Goal: Information Seeking & Learning: Learn about a topic

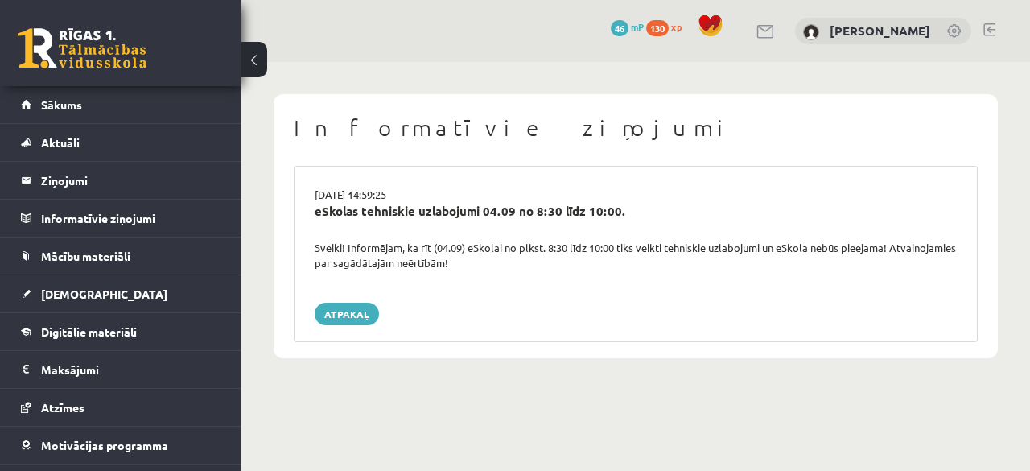
click at [896, 273] on div "03.09.2025 14:59:25 eSkolas tehniskie uzlabojumi 04.09 no 8:30 līdz 10:00. Svei…" at bounding box center [636, 254] width 684 height 176
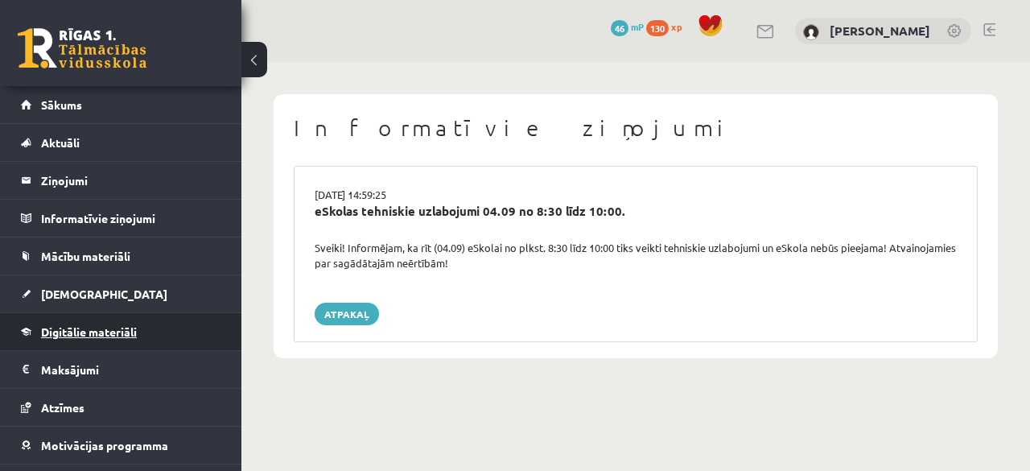
click at [124, 323] on link "Digitālie materiāli" at bounding box center [121, 331] width 200 height 37
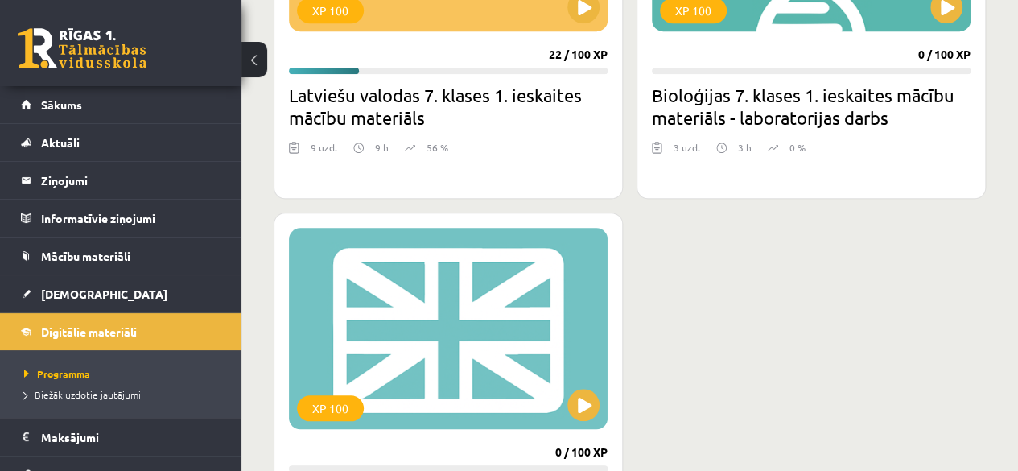
scroll to position [483, 0]
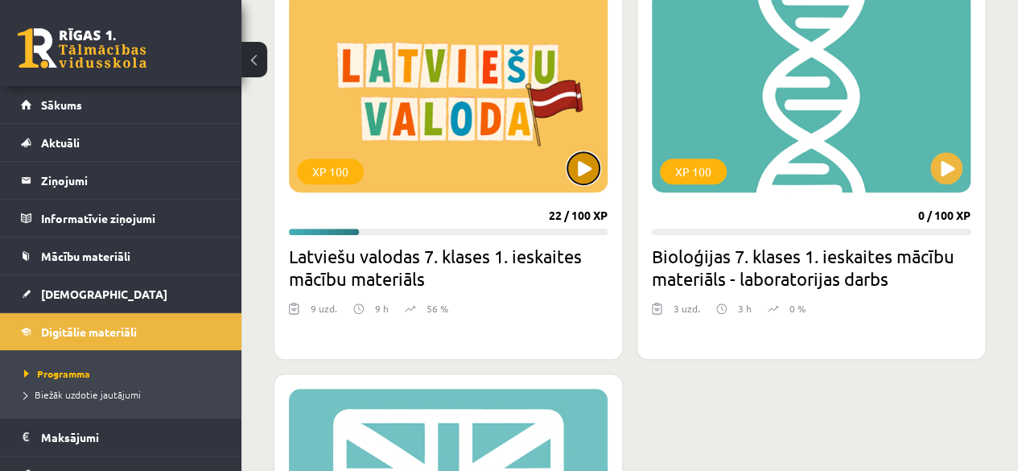
click at [578, 175] on button at bounding box center [583, 168] width 32 height 32
click at [576, 146] on div "XP 100" at bounding box center [448, 91] width 319 height 201
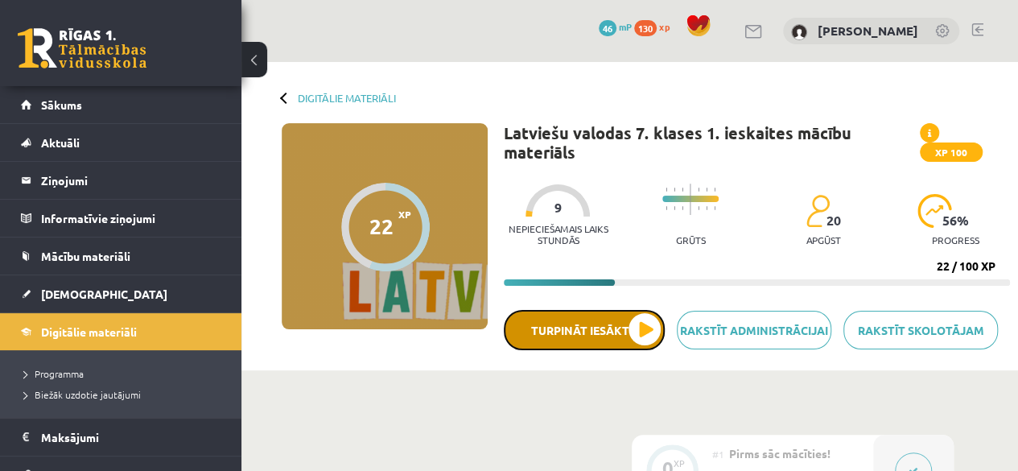
click at [602, 334] on button "Turpināt iesākto" at bounding box center [584, 330] width 161 height 40
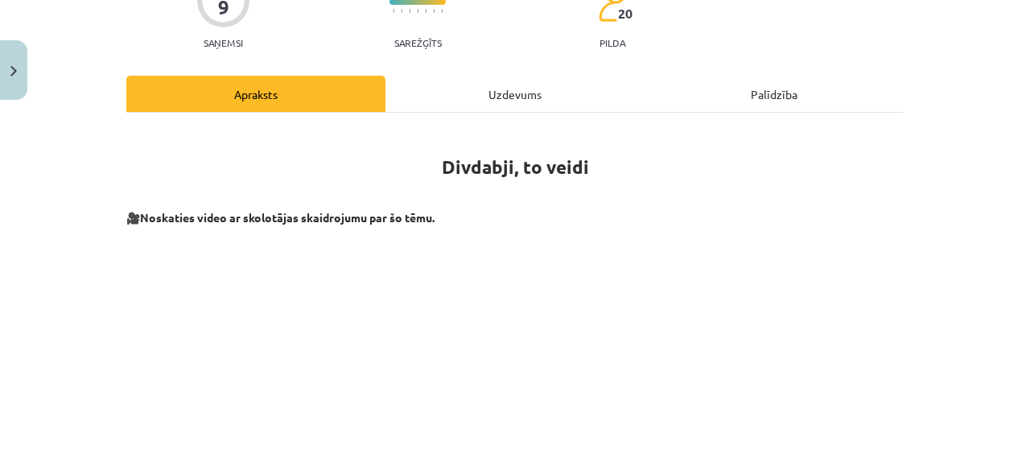
scroll to position [471, 0]
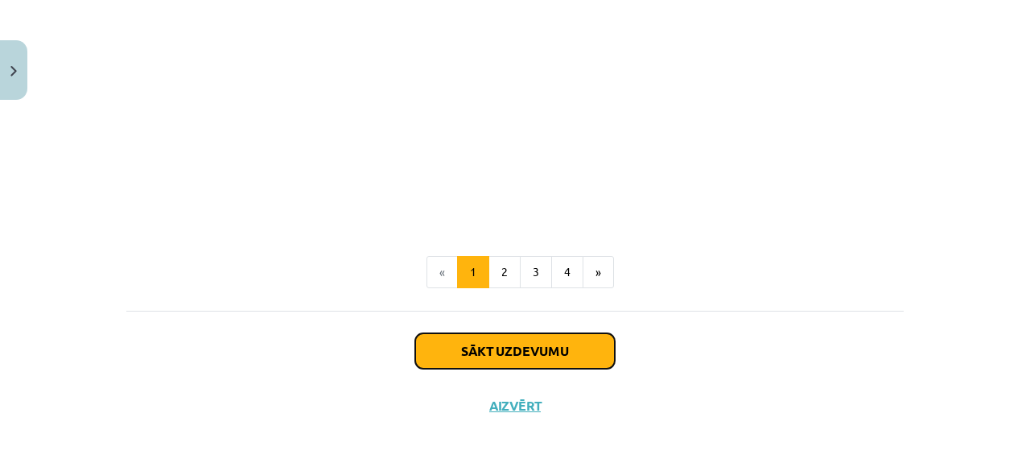
click at [562, 339] on button "Sākt uzdevumu" at bounding box center [515, 350] width 200 height 35
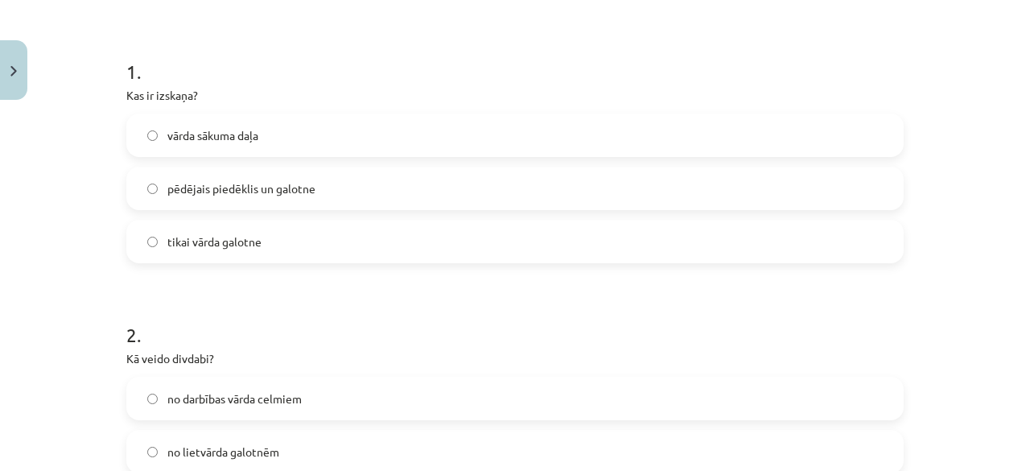
scroll to position [201, 0]
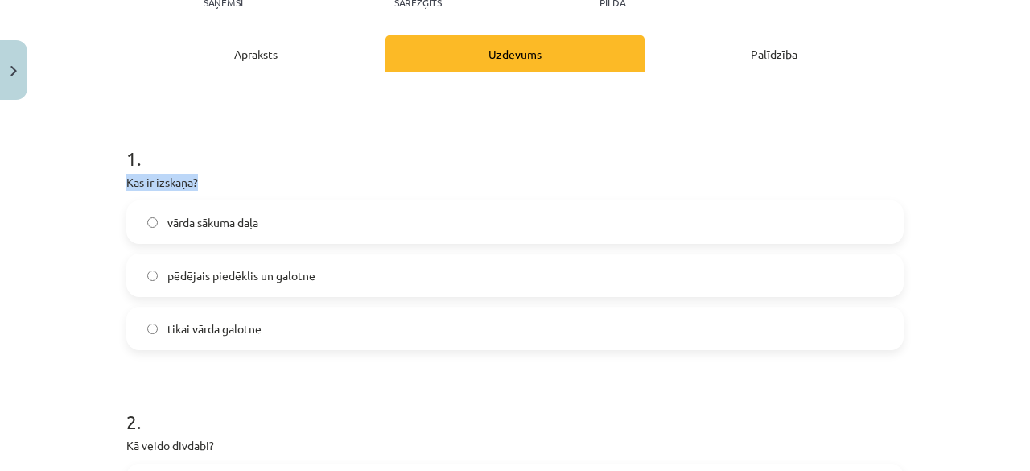
drag, startPoint x: 164, startPoint y: 197, endPoint x: 254, endPoint y: 173, distance: 93.3
click at [254, 173] on div "Mācību tēma: Latviešu valodas 7. klases 1. ieskaites mācību materiāls #6 4. tēm…" at bounding box center [515, 235] width 1030 height 471
copy p "Kas ir izskaņa?"
click at [309, 286] on label "pēdējais piedēklis un galotne" at bounding box center [515, 275] width 774 height 40
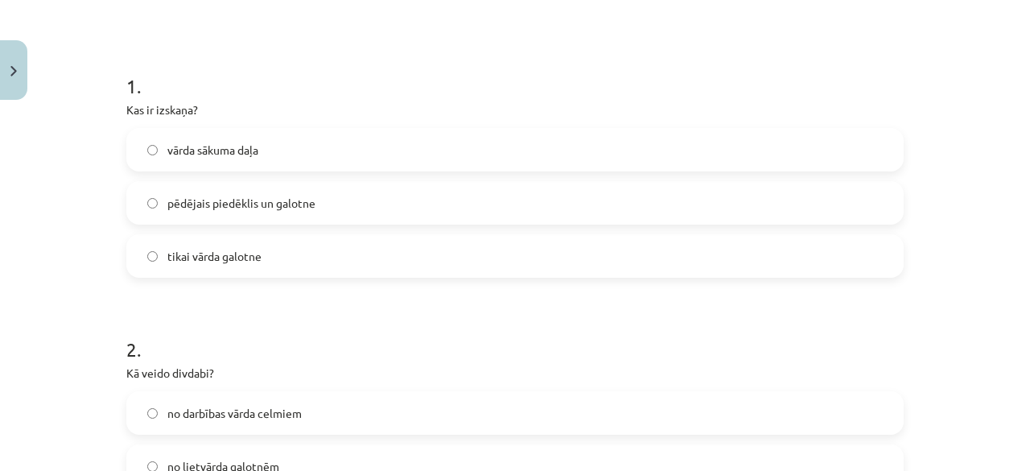
scroll to position [362, 0]
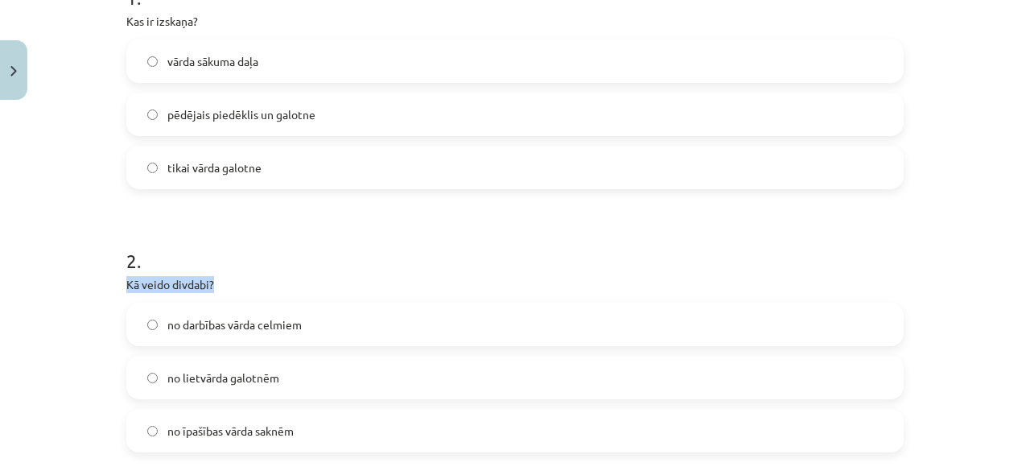
drag, startPoint x: 121, startPoint y: 282, endPoint x: 319, endPoint y: 269, distance: 198.4
click at [308, 276] on p "Kā veido divdabi?" at bounding box center [514, 284] width 777 height 17
drag, startPoint x: 325, startPoint y: 263, endPoint x: 201, endPoint y: 255, distance: 124.2
click at [201, 255] on h1 "2 ." at bounding box center [514, 246] width 777 height 50
drag, startPoint x: 120, startPoint y: 289, endPoint x: 248, endPoint y: 282, distance: 128.1
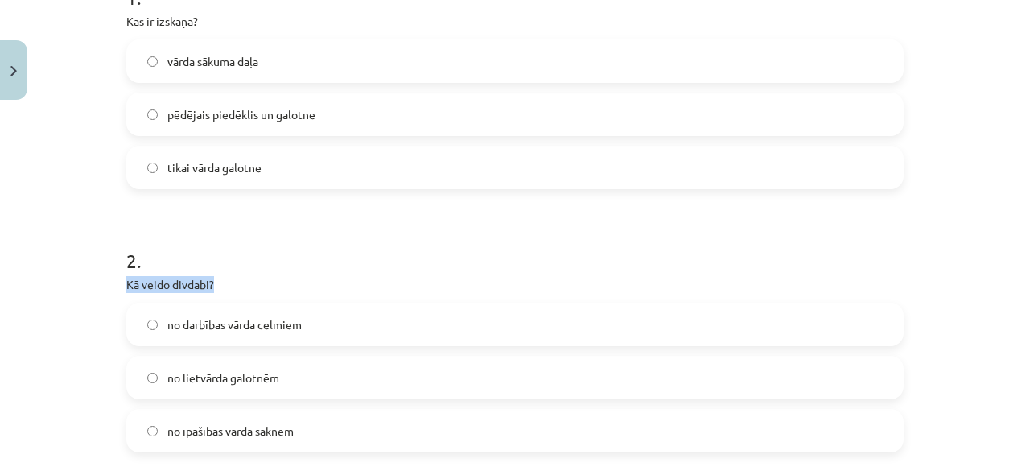
click at [248, 282] on p "Kā veido divdabi?" at bounding box center [514, 284] width 777 height 17
copy p "Kā veido divdabi?"
click at [467, 233] on h1 "2 ." at bounding box center [514, 246] width 777 height 50
drag, startPoint x: 173, startPoint y: 387, endPoint x: 161, endPoint y: 381, distance: 13.3
click at [161, 381] on label "no lietvārda galotnēm" at bounding box center [515, 377] width 774 height 40
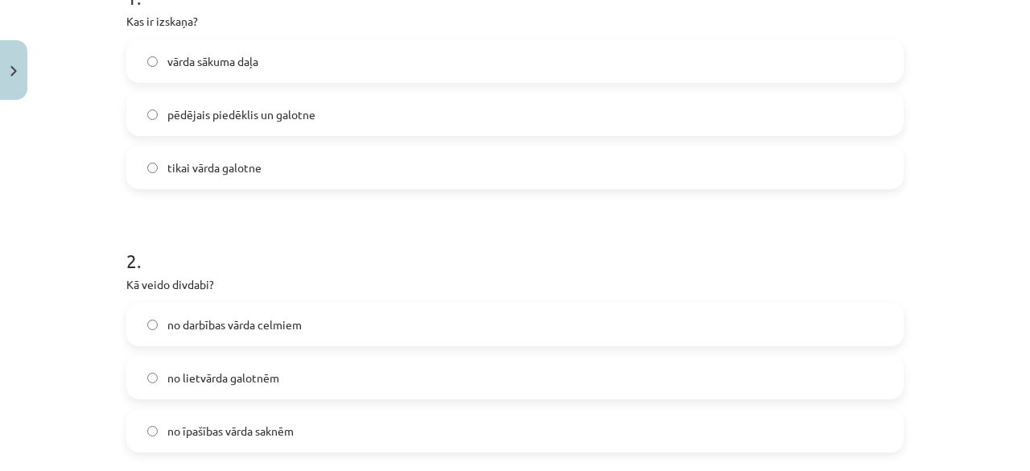
click at [140, 385] on label "no lietvārda galotnēm" at bounding box center [515, 377] width 774 height 40
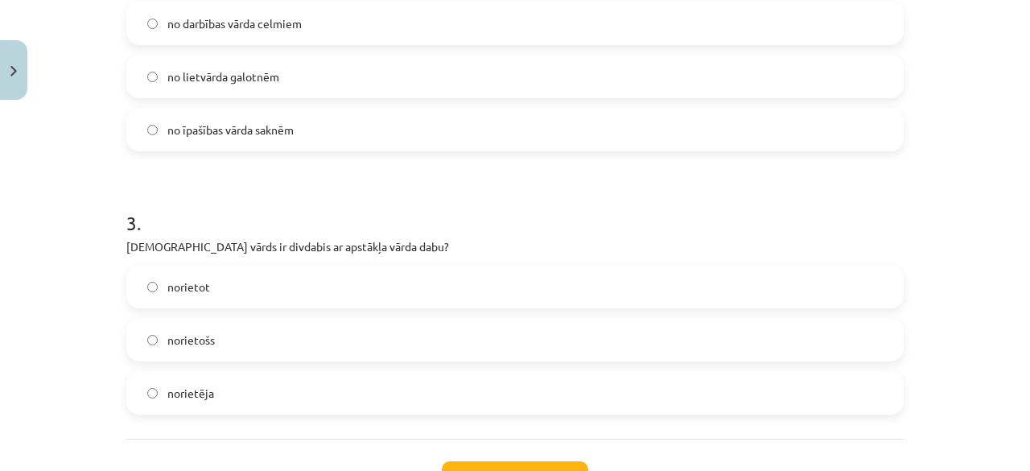
scroll to position [684, 0]
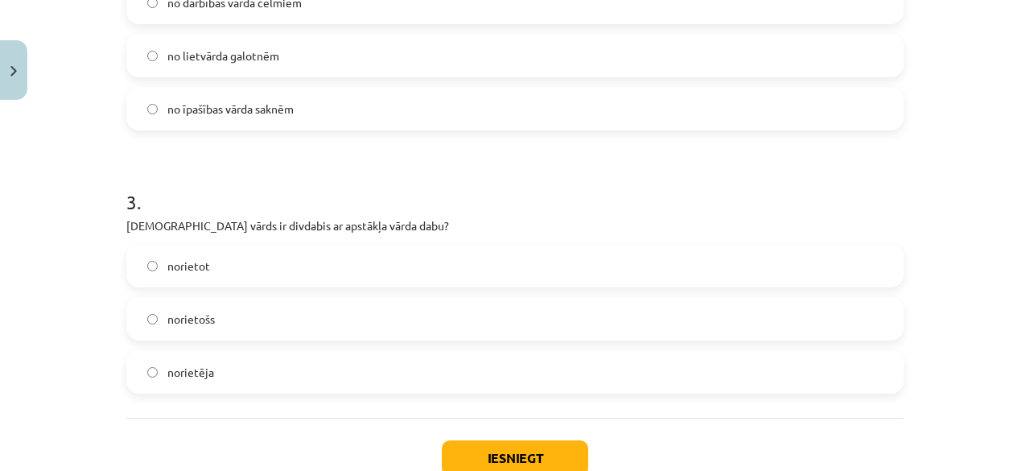
click at [208, 335] on label "norietošs" at bounding box center [515, 319] width 774 height 40
click at [544, 463] on button "Iesniegt" at bounding box center [515, 457] width 146 height 35
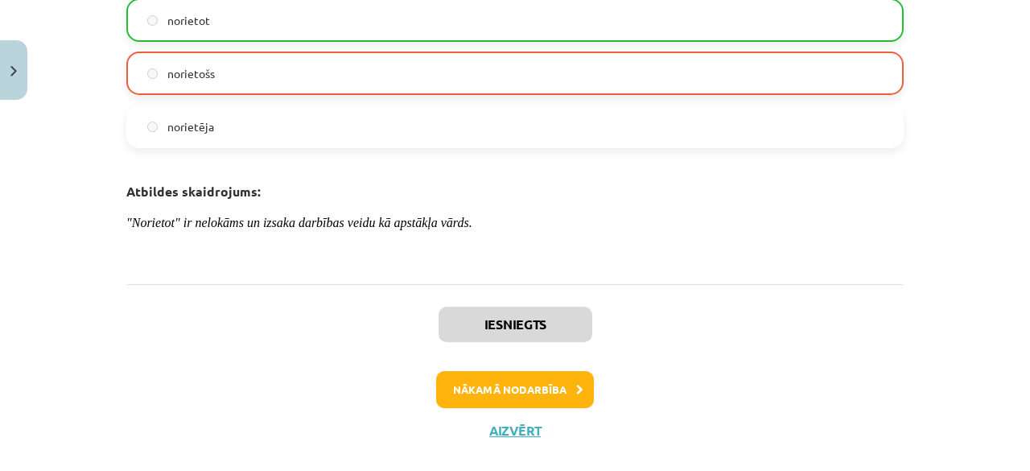
scroll to position [953, 0]
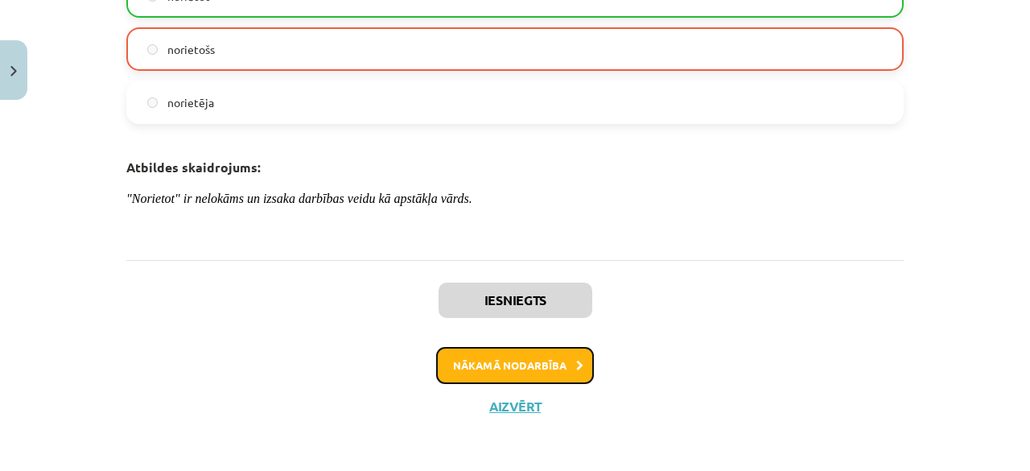
click at [480, 379] on button "Nākamā nodarbība" at bounding box center [515, 365] width 158 height 37
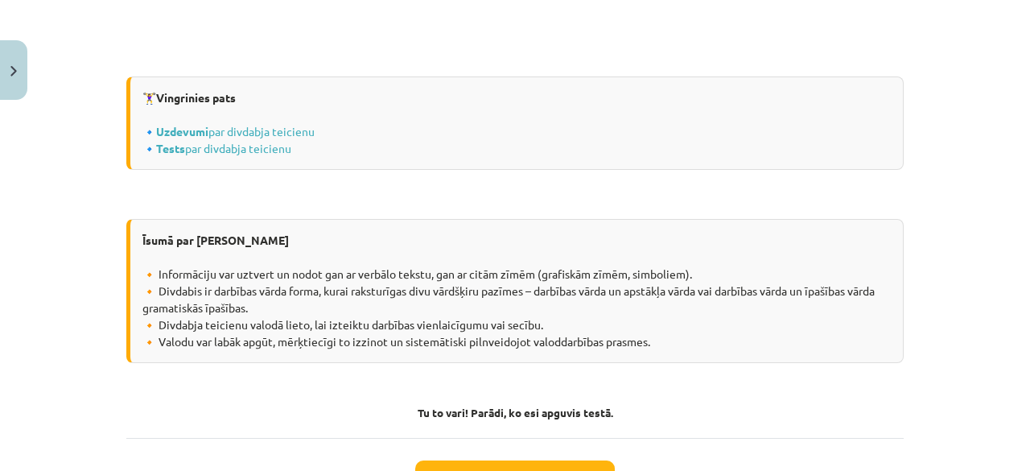
scroll to position [2148, 0]
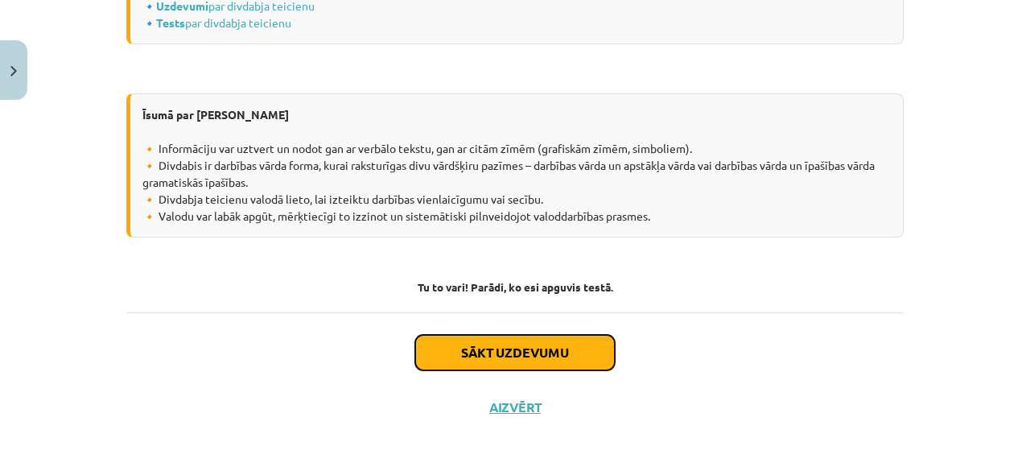
click at [486, 344] on button "Sākt uzdevumu" at bounding box center [515, 352] width 200 height 35
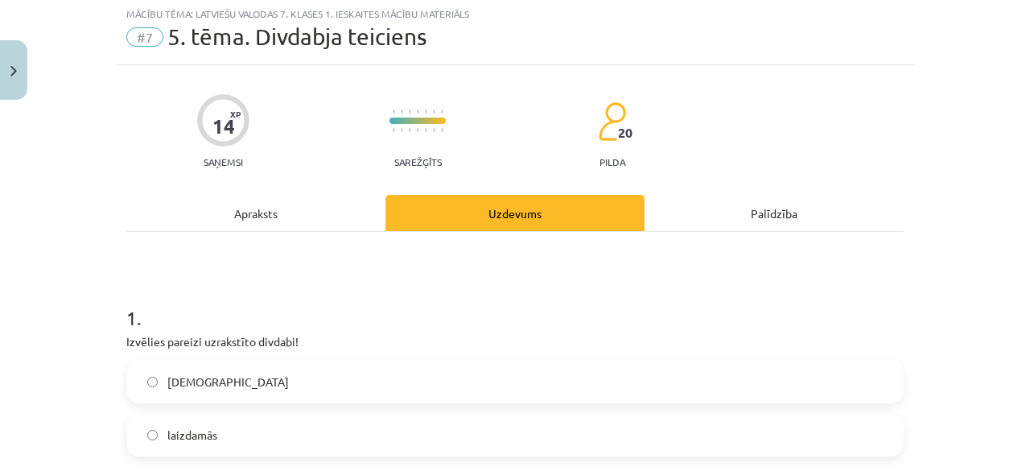
scroll to position [40, 0]
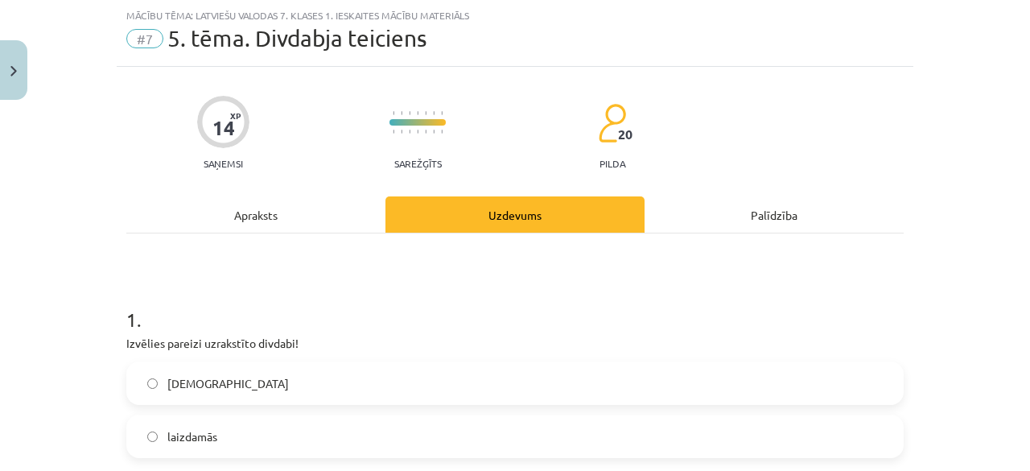
click at [315, 385] on label "laisdamās" at bounding box center [515, 383] width 774 height 40
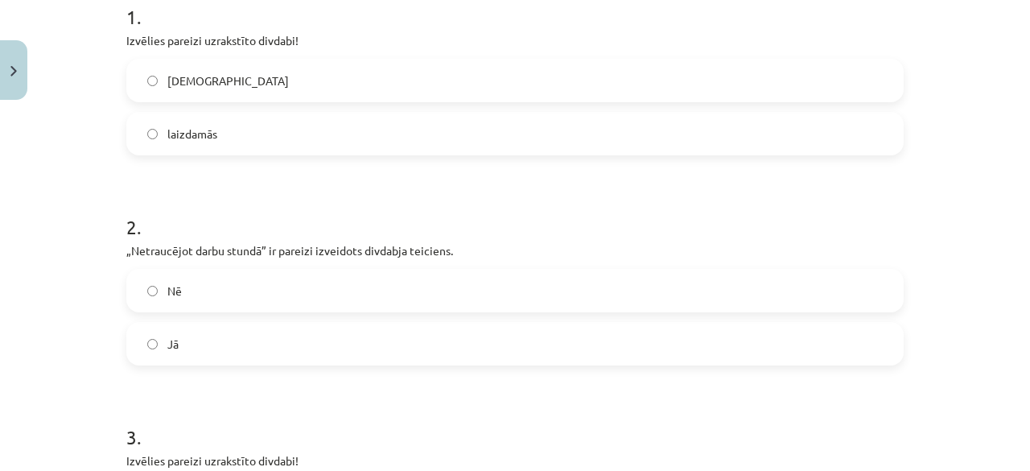
scroll to position [362, 0]
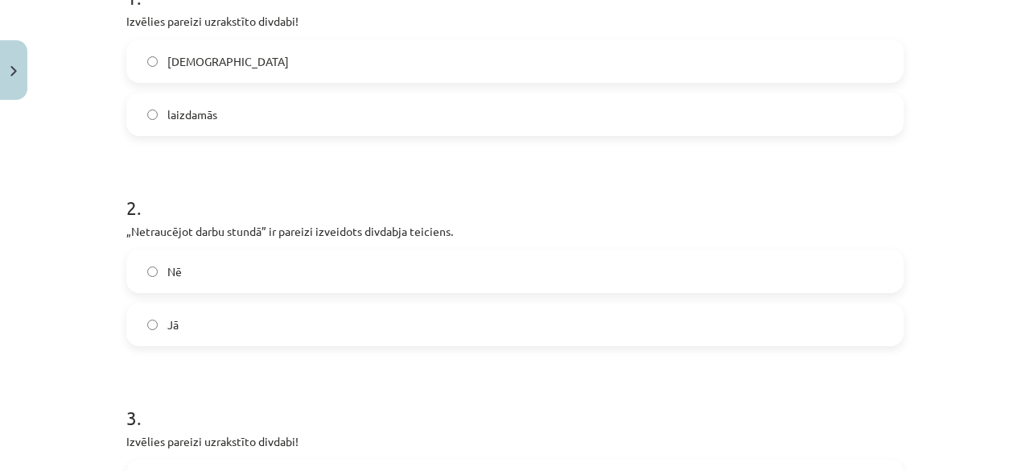
click at [243, 319] on label "Jā" at bounding box center [515, 324] width 774 height 40
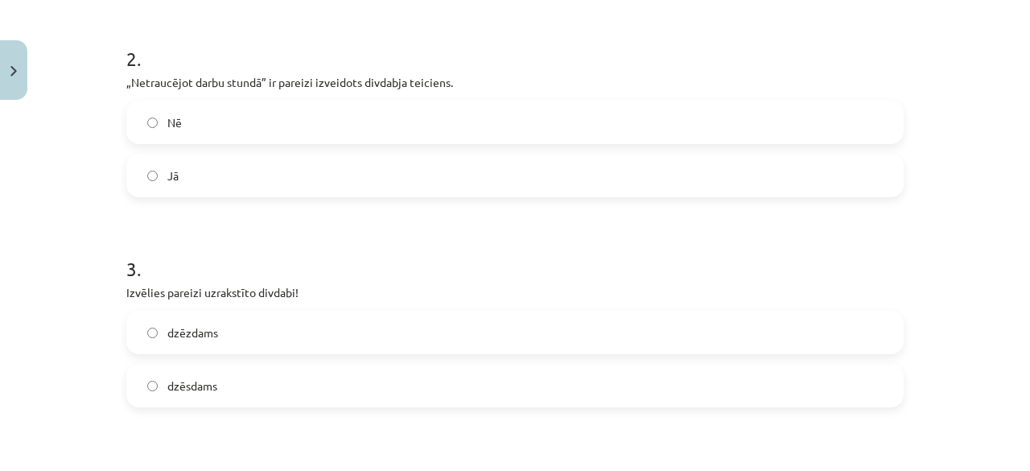
scroll to position [523, 0]
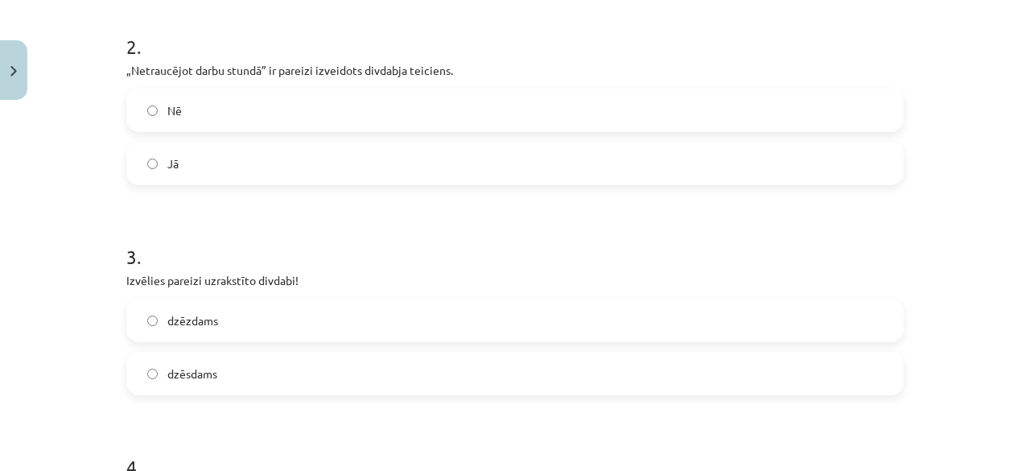
click at [292, 361] on label "dzēsdams" at bounding box center [515, 373] width 774 height 40
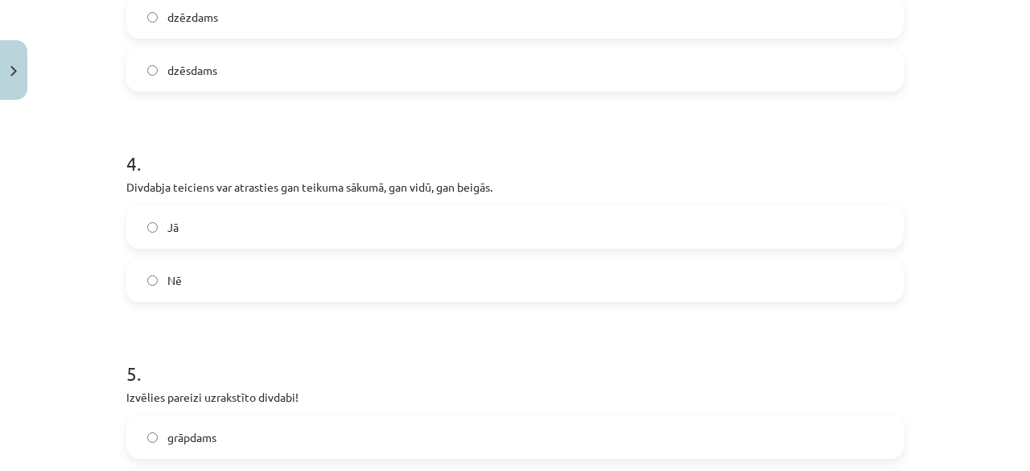
scroll to position [845, 0]
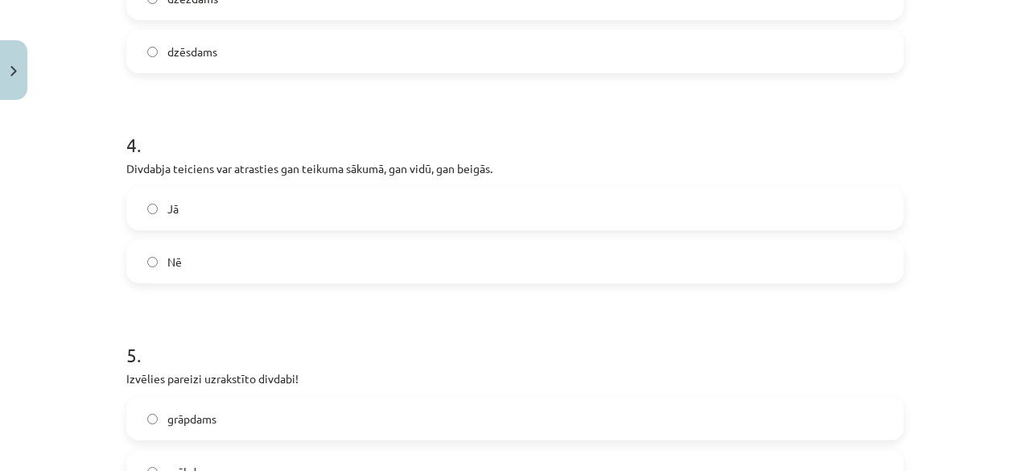
click at [171, 271] on label "Nē" at bounding box center [515, 261] width 774 height 40
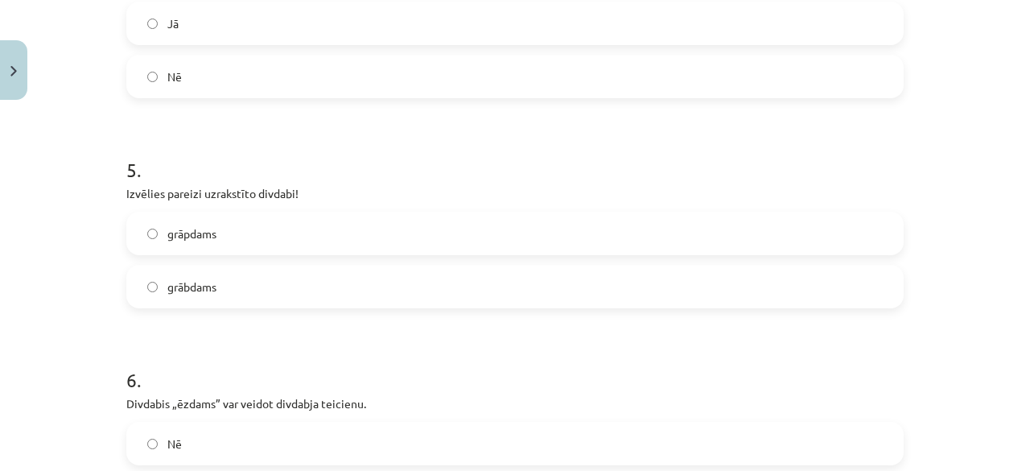
scroll to position [1086, 0]
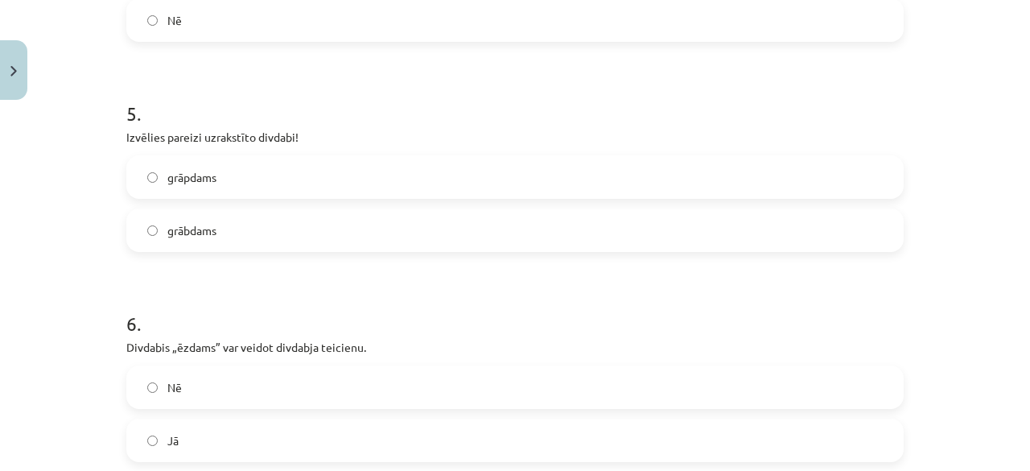
click at [221, 180] on label "grāpdams" at bounding box center [515, 177] width 774 height 40
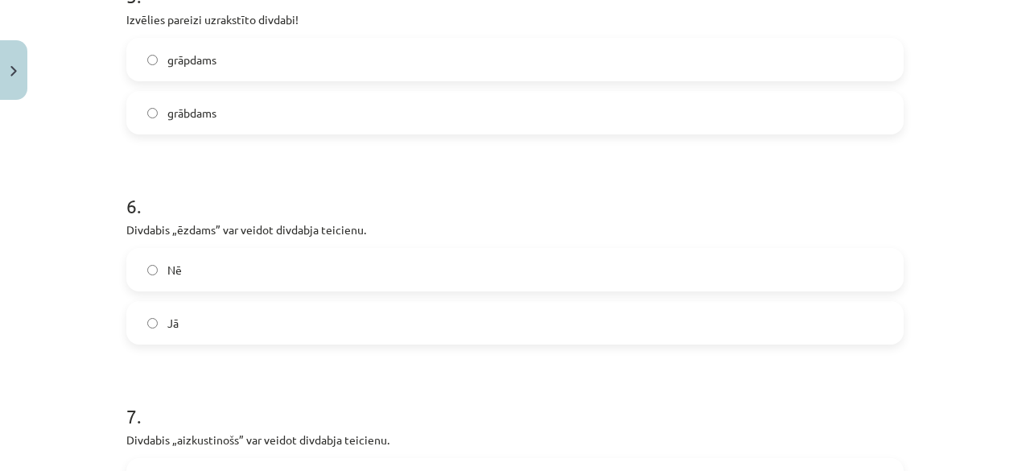
scroll to position [1247, 0]
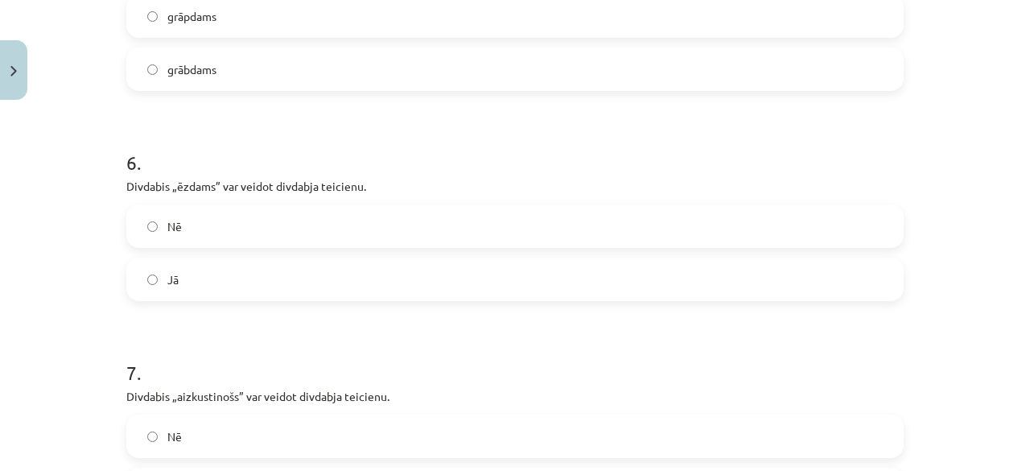
click at [178, 58] on label "grābdams" at bounding box center [515, 69] width 774 height 40
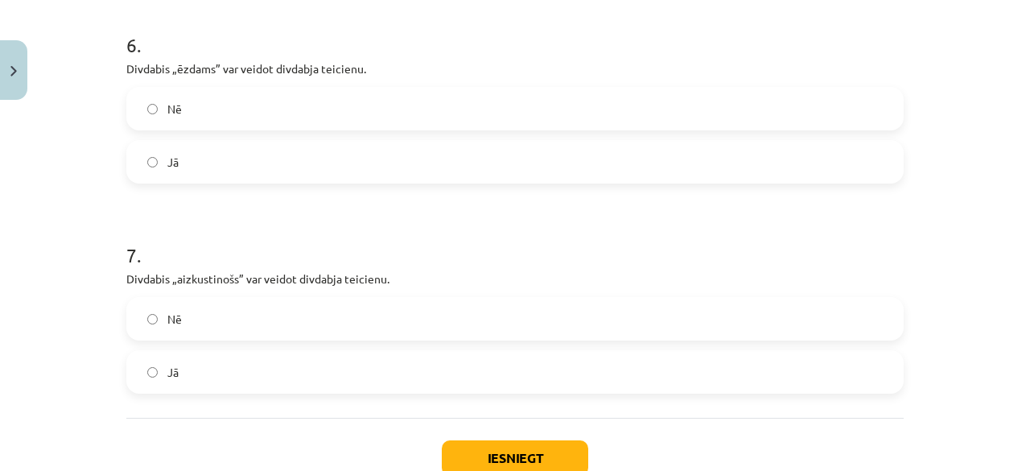
scroll to position [1231, 0]
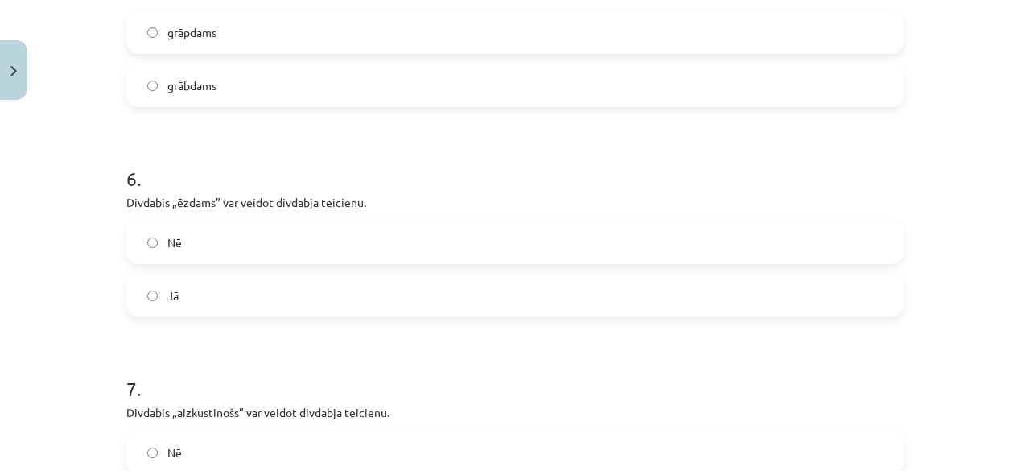
click at [153, 300] on label "Jā" at bounding box center [515, 295] width 774 height 40
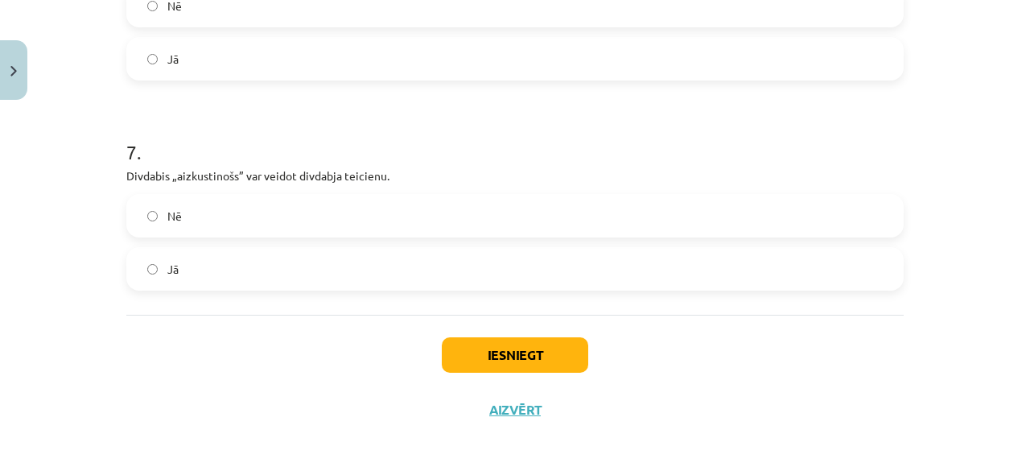
scroll to position [1472, 0]
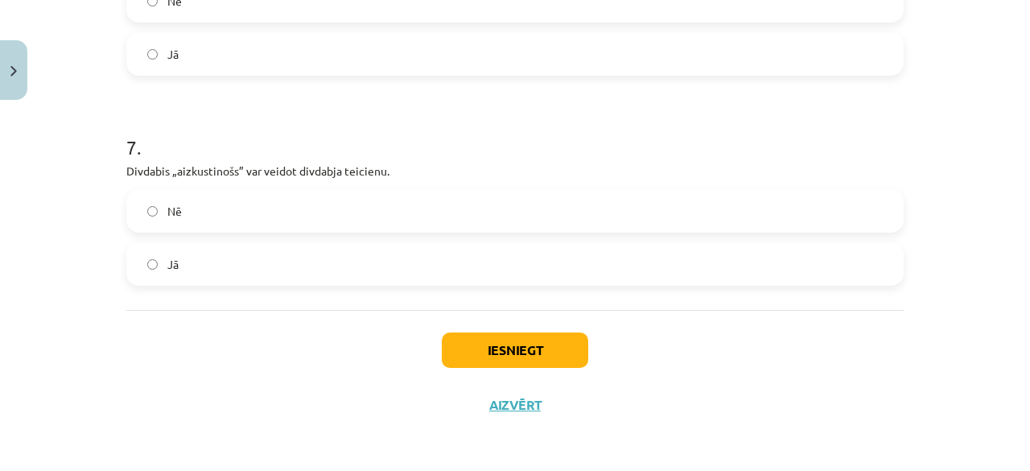
click at [142, 270] on label "Jā" at bounding box center [515, 264] width 774 height 40
drag, startPoint x: 464, startPoint y: 349, endPoint x: 452, endPoint y: 342, distance: 14.1
click at [457, 344] on button "Iesniegt" at bounding box center [515, 349] width 146 height 35
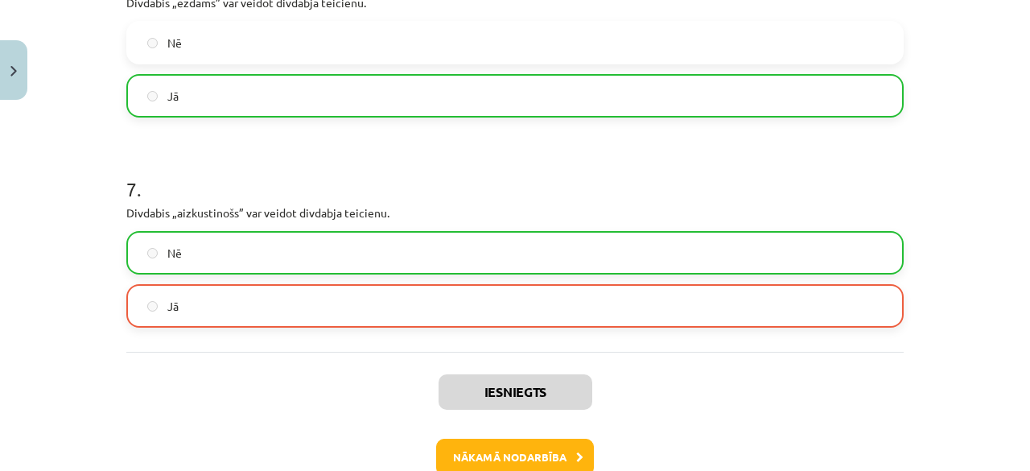
scroll to position [1523, 0]
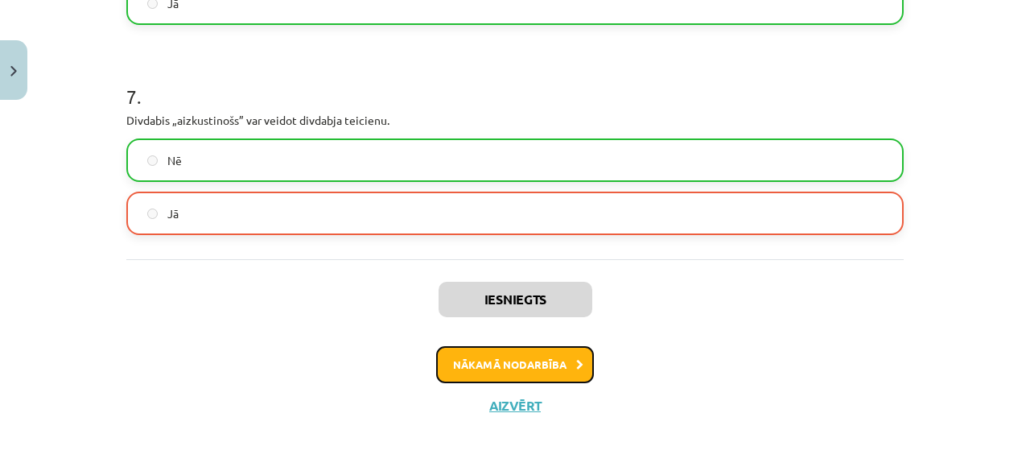
click at [533, 375] on button "Nākamā nodarbība" at bounding box center [515, 364] width 158 height 37
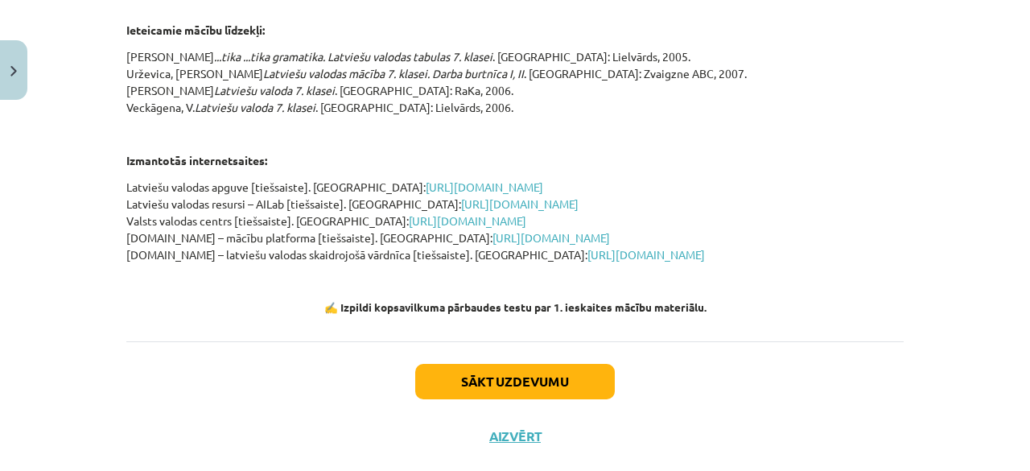
scroll to position [1640, 0]
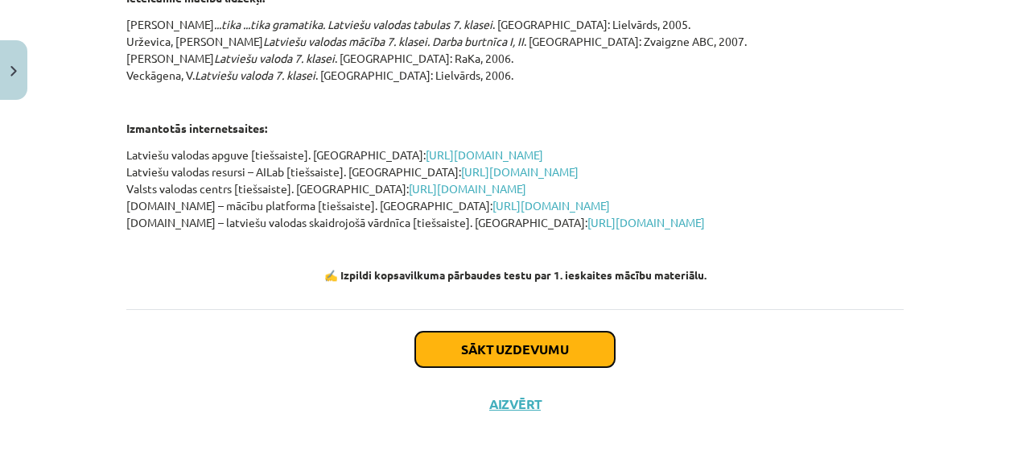
click at [529, 348] on button "Sākt uzdevumu" at bounding box center [515, 349] width 200 height 35
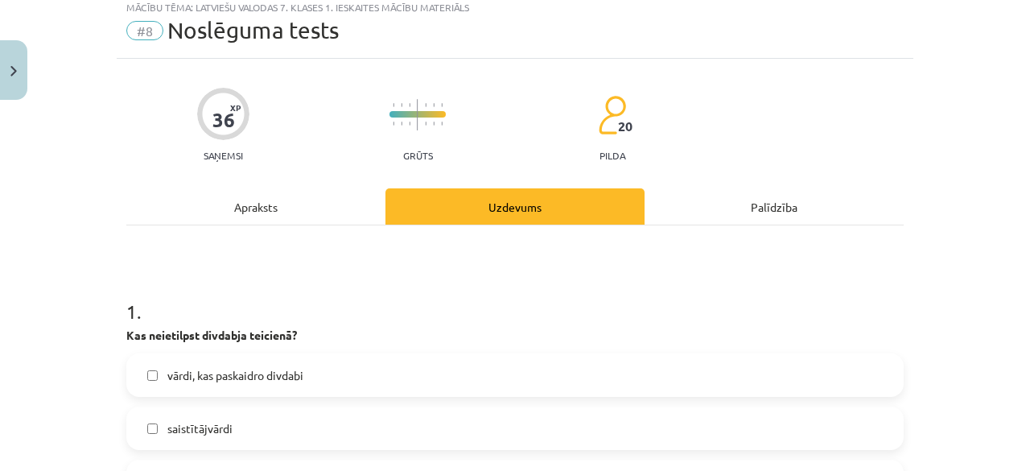
scroll to position [40, 0]
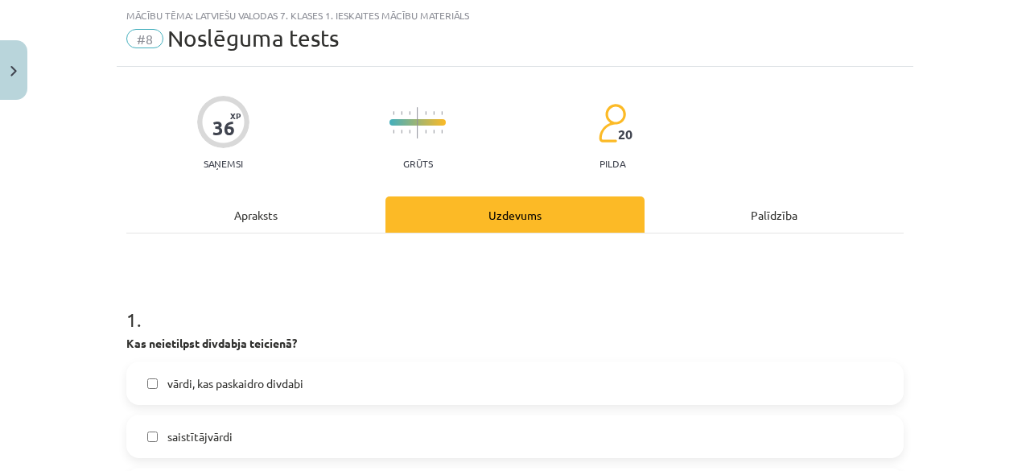
click at [239, 427] on label "saistītājvārdi" at bounding box center [515, 436] width 774 height 40
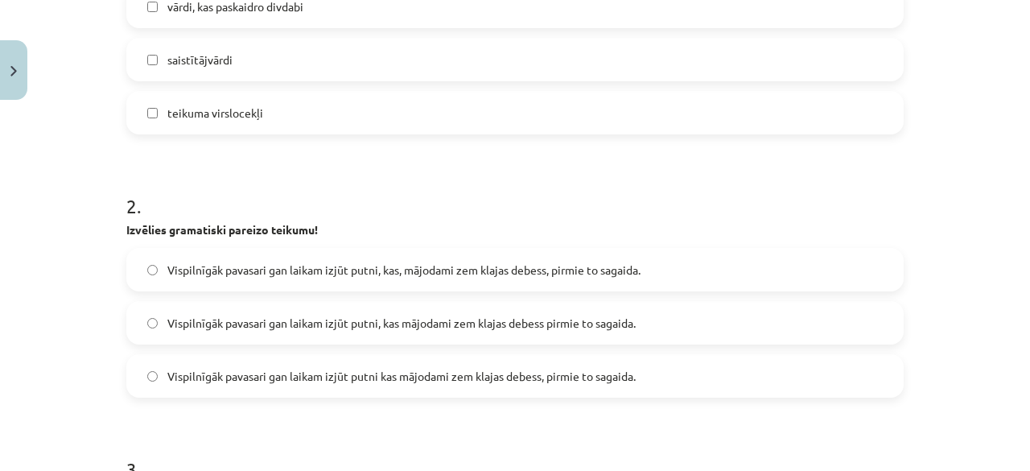
scroll to position [443, 0]
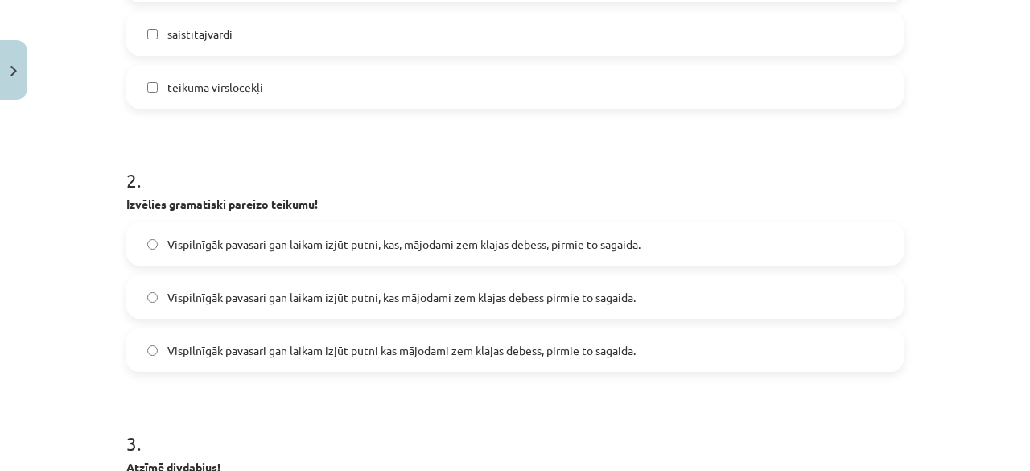
click at [182, 320] on div "Vispilnīgāk pavasari gan laikam izjūt putni, kas, mājodami zem klajas debess, p…" at bounding box center [514, 297] width 777 height 150
click at [189, 352] on span "Vispilnīgāk pavasari gan laikam izjūt putni kas mājodami zem klajas debess, pir…" at bounding box center [401, 350] width 468 height 17
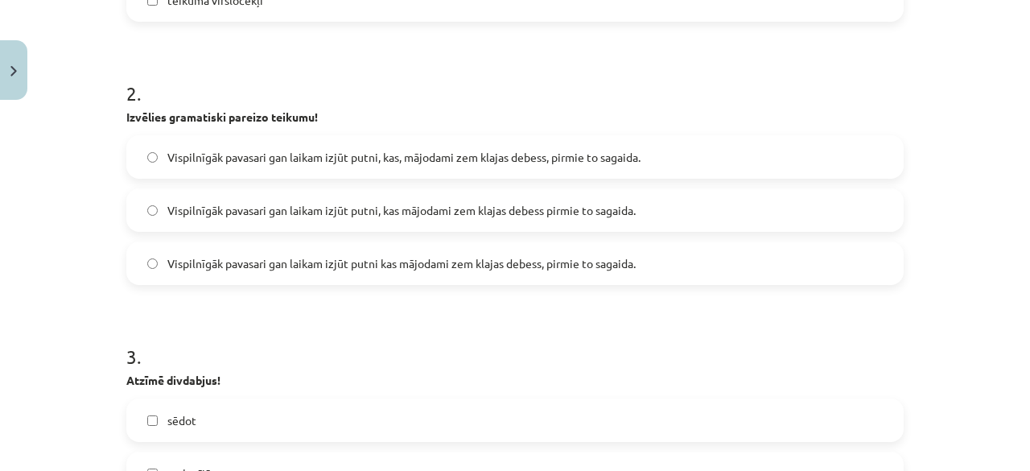
scroll to position [684, 0]
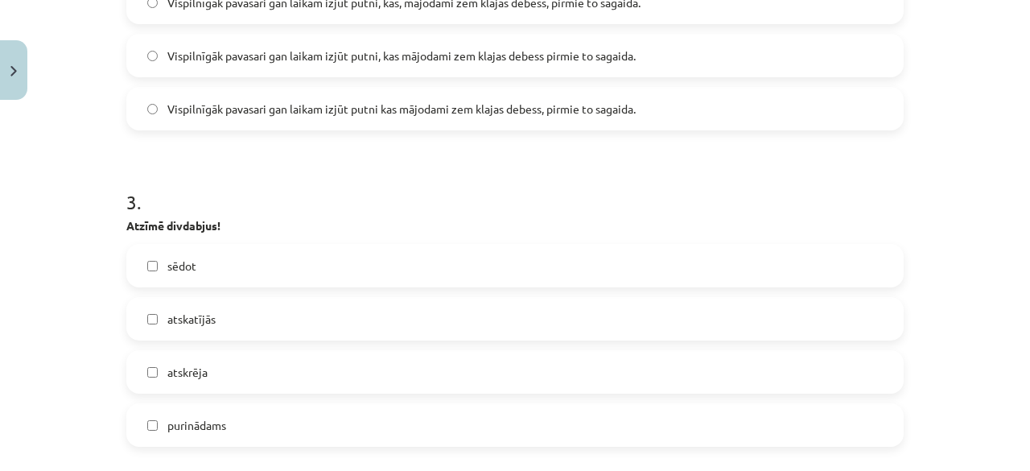
click at [167, 266] on span "sēdot" at bounding box center [181, 265] width 29 height 17
click at [148, 311] on label "atskatījās" at bounding box center [515, 319] width 774 height 40
click at [141, 417] on label "purinādams" at bounding box center [515, 425] width 774 height 40
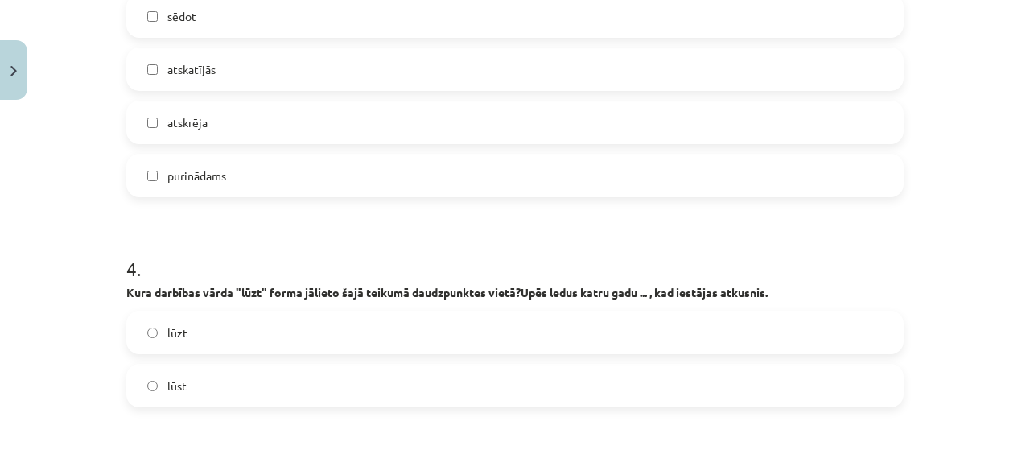
scroll to position [1006, 0]
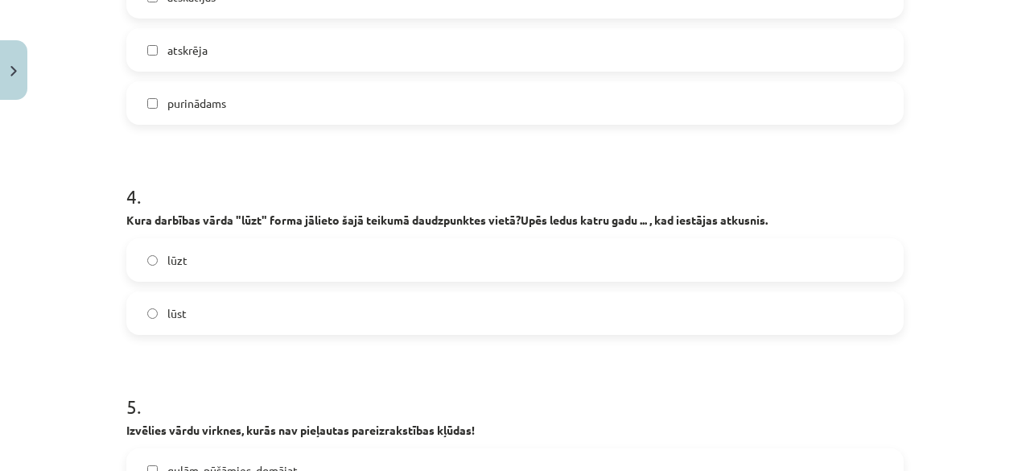
click at [257, 261] on label "lūzt" at bounding box center [515, 260] width 774 height 40
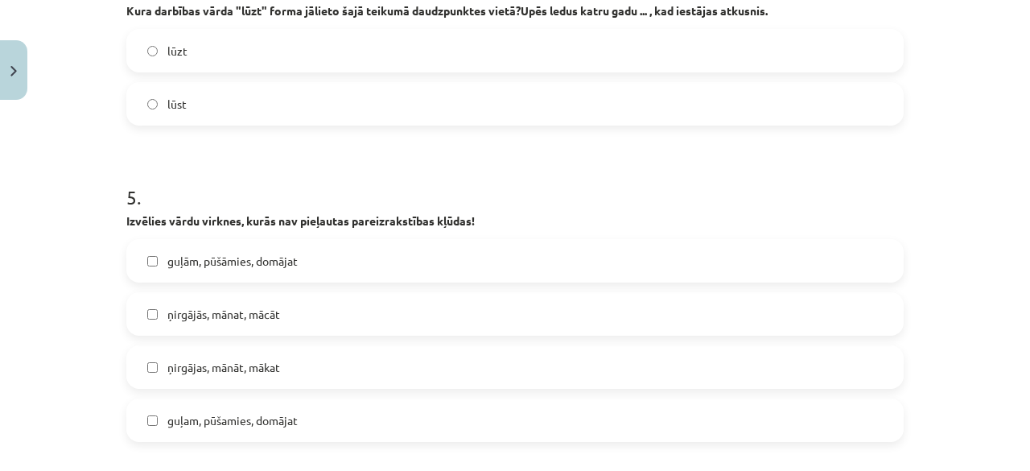
scroll to position [1247, 0]
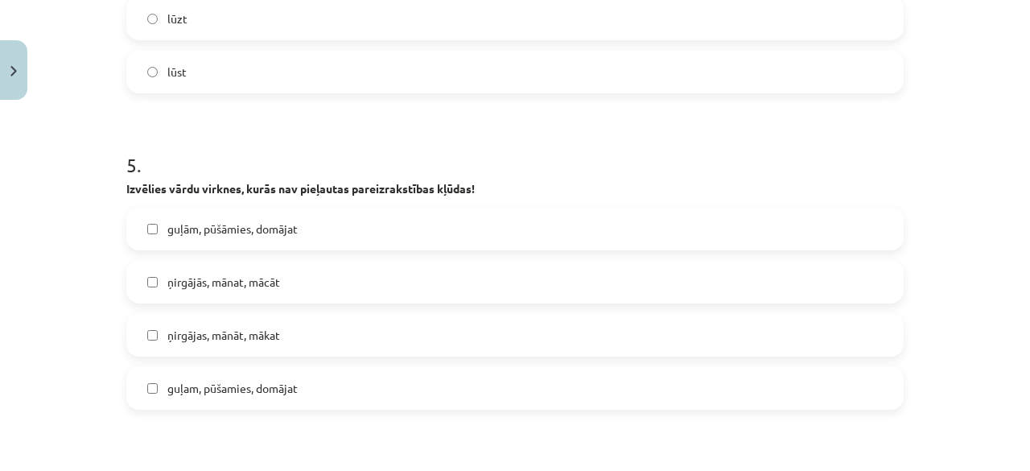
click at [227, 383] on span "guļam, pūšamies, domājat" at bounding box center [232, 388] width 130 height 17
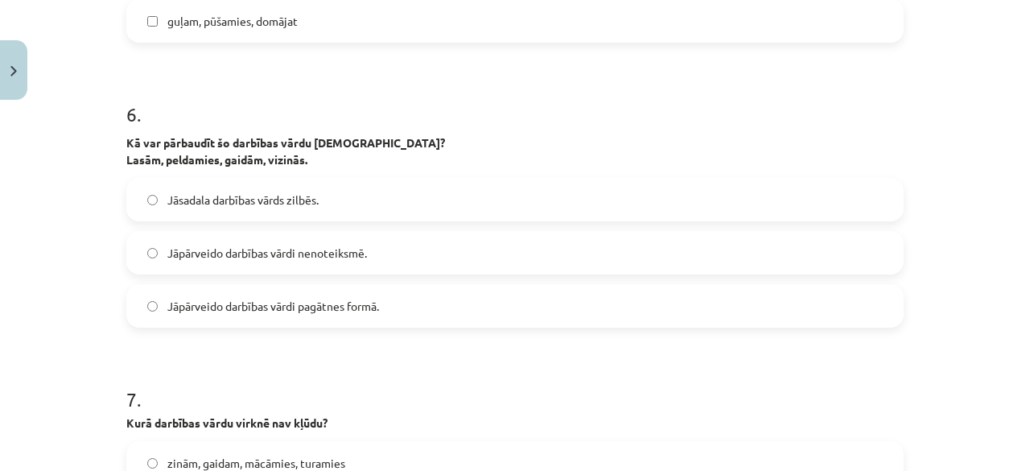
scroll to position [1650, 0]
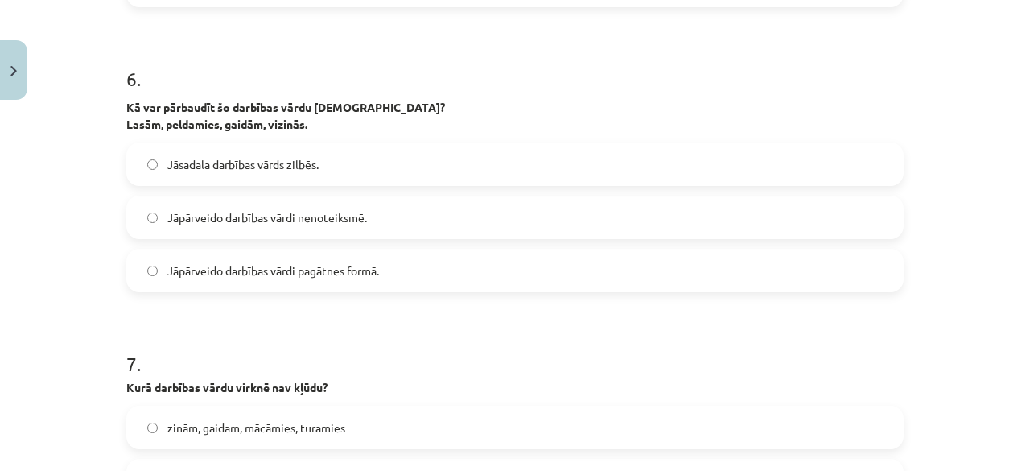
click at [254, 172] on label "Jāsadala darbības vārds zilbēs." at bounding box center [515, 164] width 774 height 40
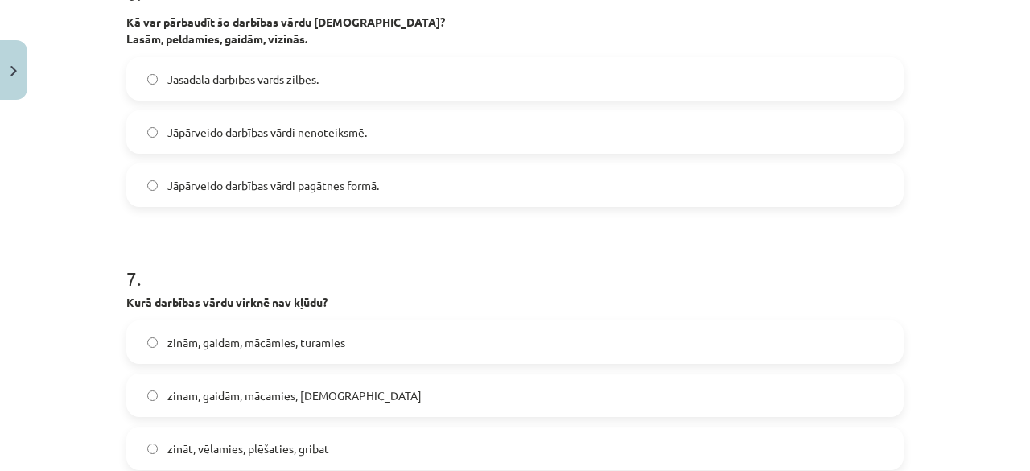
scroll to position [1810, 0]
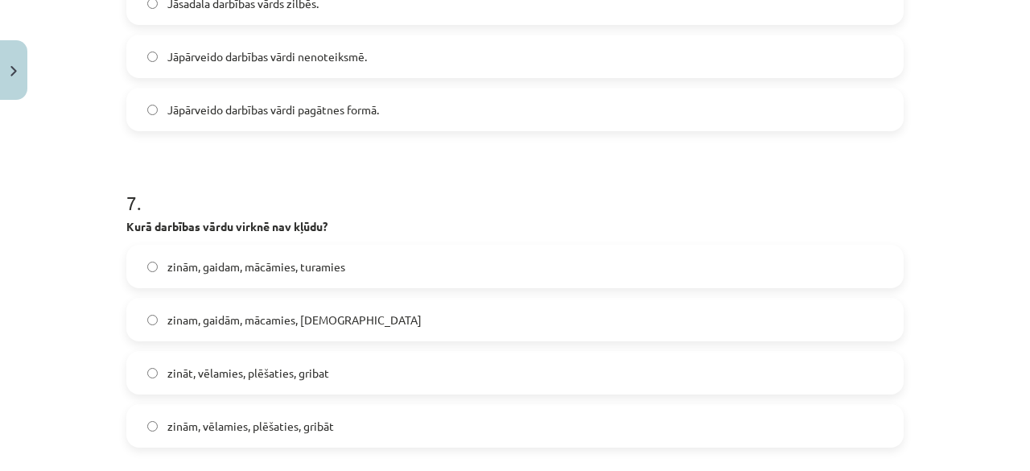
click at [169, 333] on label "zinam, gaidām, mācamies, turāmies" at bounding box center [515, 319] width 774 height 40
click at [154, 271] on label "zinām, gaidam, mācāmies, turamies" at bounding box center [515, 266] width 774 height 40
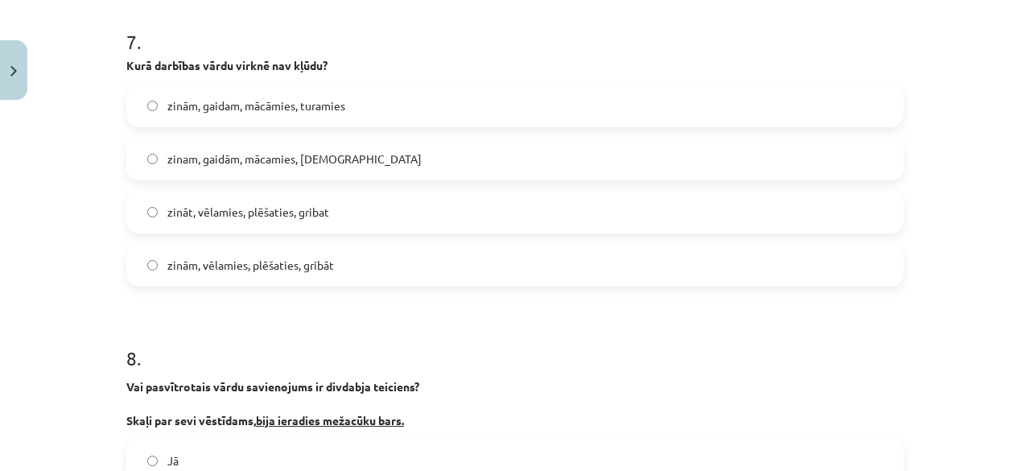
scroll to position [2132, 0]
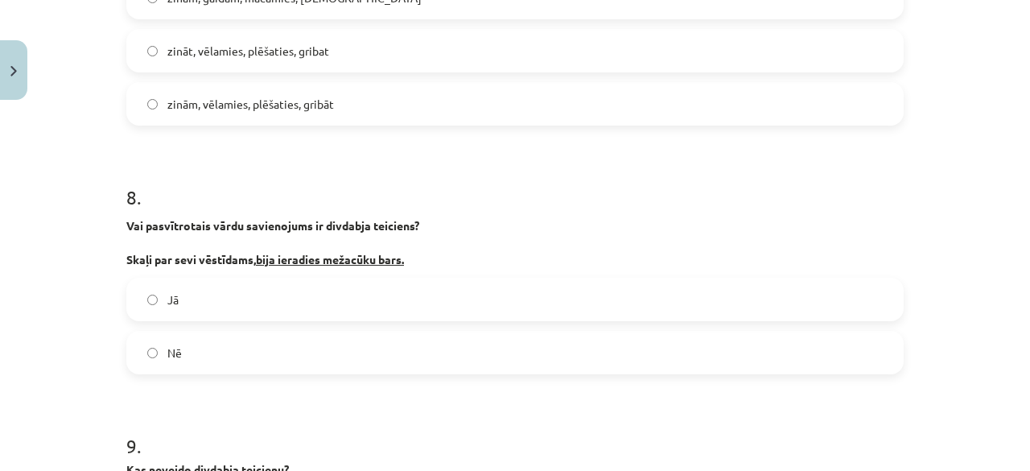
click at [167, 295] on span "Jā" at bounding box center [172, 299] width 11 height 17
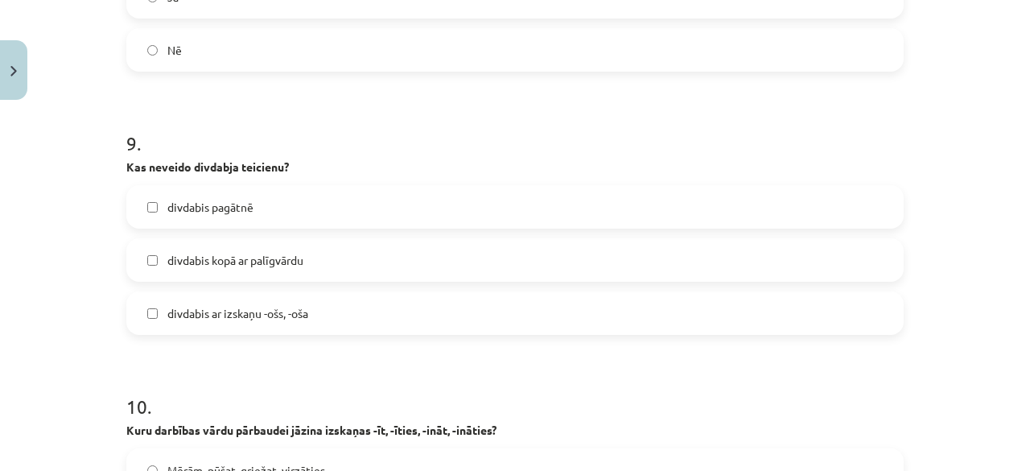
scroll to position [2454, 0]
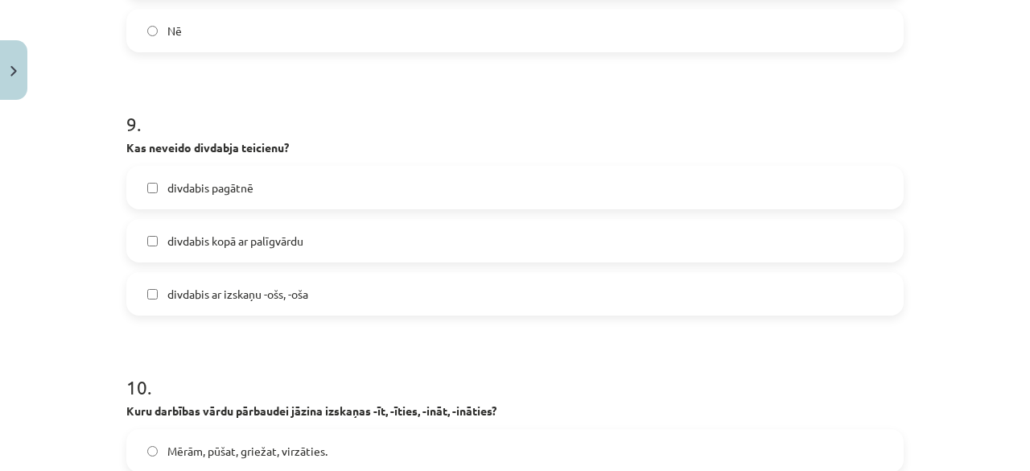
click at [232, 176] on label "divdabis pagātnē" at bounding box center [515, 187] width 774 height 40
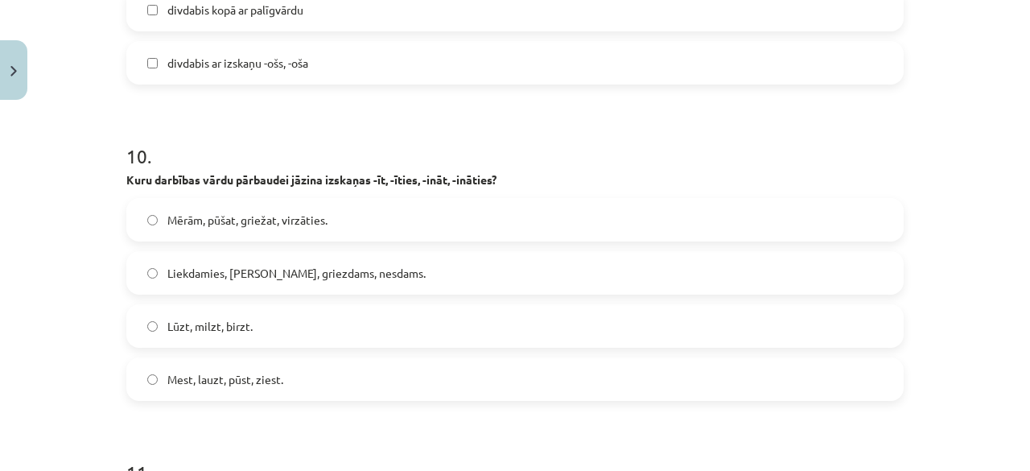
scroll to position [2696, 0]
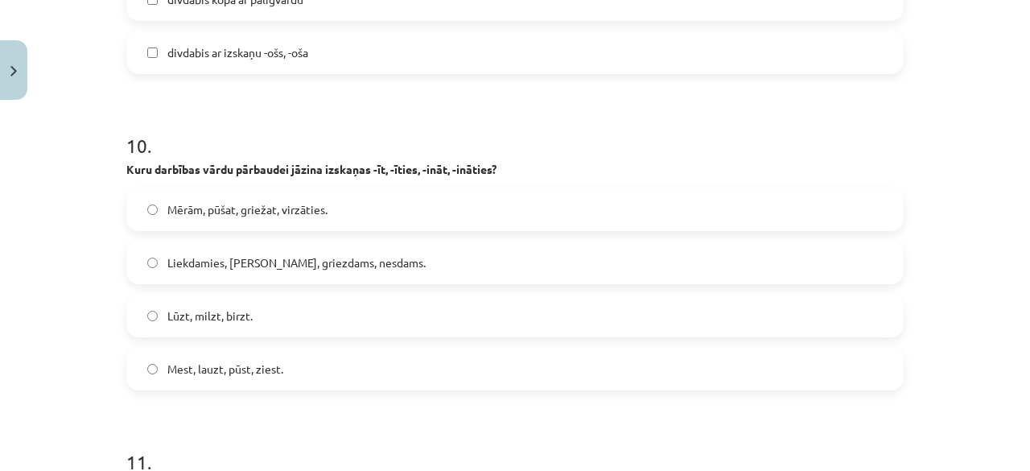
click at [187, 269] on span "Liekdamies, slaukdams, griezdams, nesdams." at bounding box center [296, 262] width 258 height 17
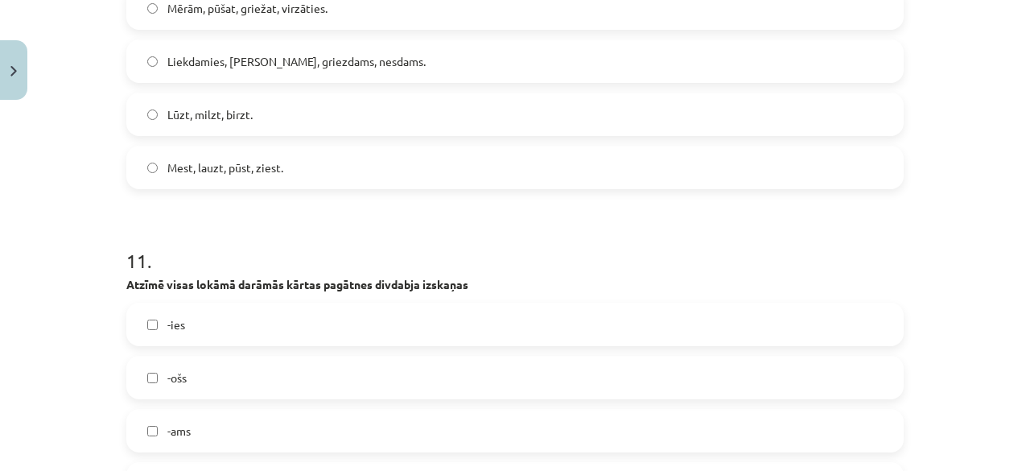
scroll to position [2937, 0]
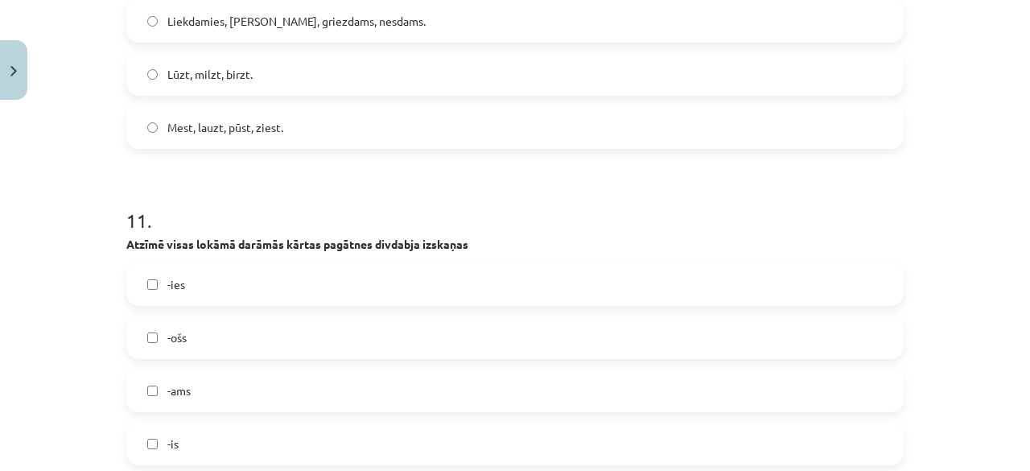
click at [134, 278] on label "-ies" at bounding box center [515, 284] width 774 height 40
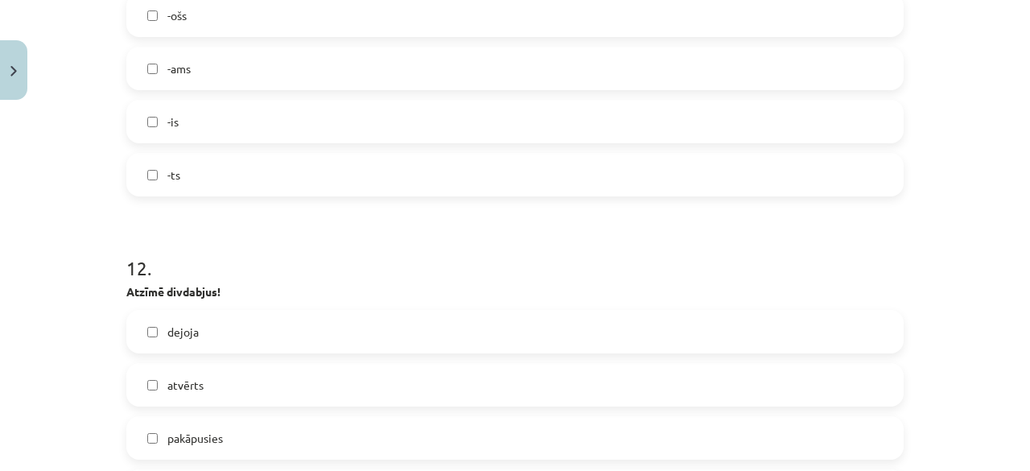
scroll to position [3339, 0]
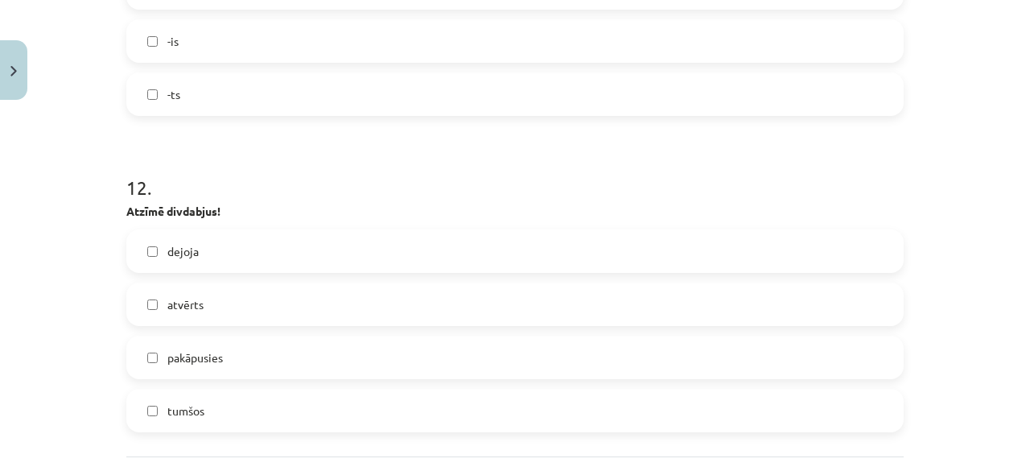
click at [135, 364] on label "pakāpusies" at bounding box center [515, 357] width 774 height 40
click at [154, 418] on label "tumšos" at bounding box center [515, 410] width 774 height 40
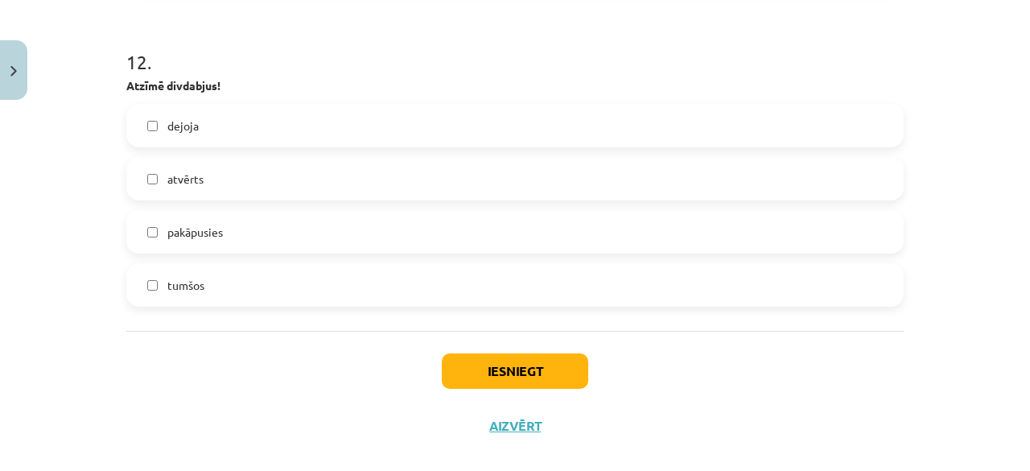
scroll to position [3486, 0]
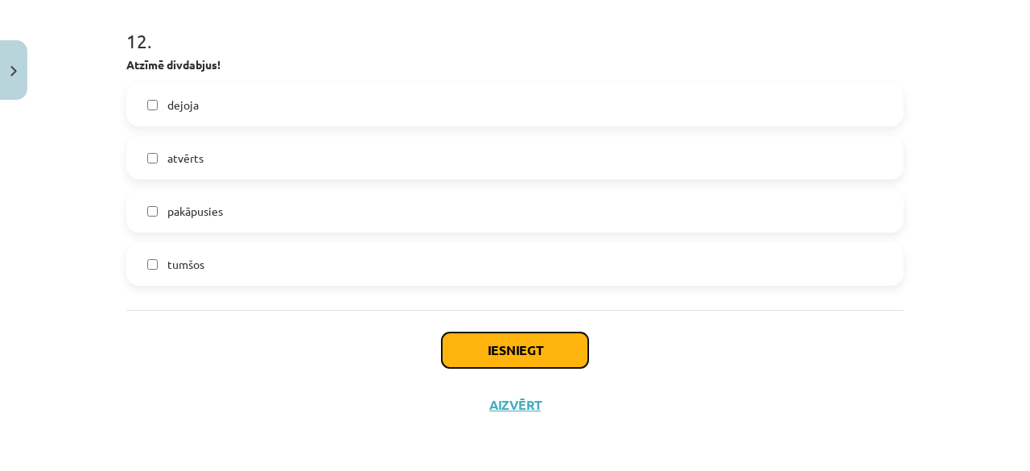
click at [530, 359] on button "Iesniegt" at bounding box center [515, 349] width 146 height 35
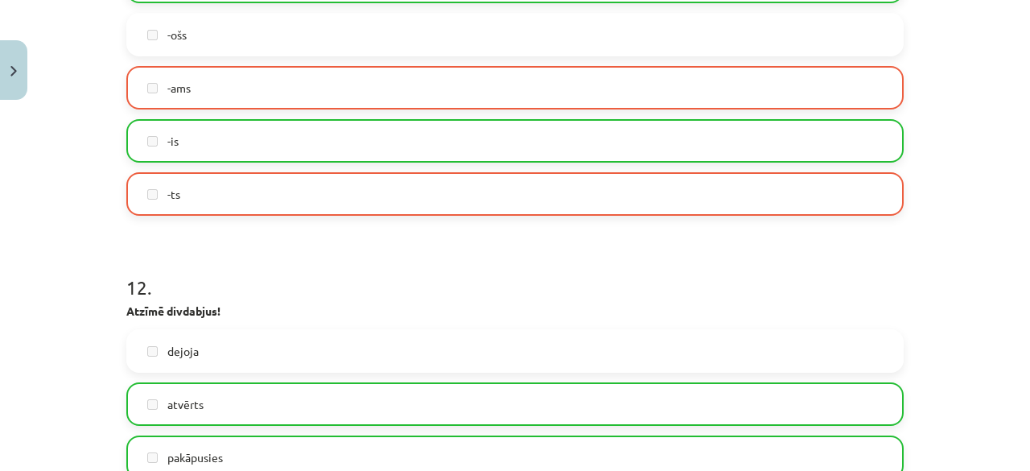
scroll to position [3536, 0]
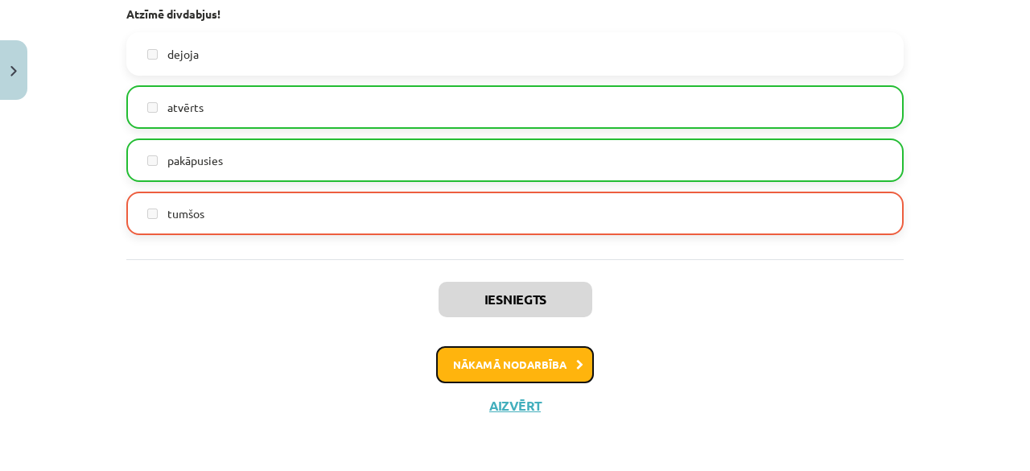
click at [496, 355] on button "Nākamā nodarbība" at bounding box center [515, 364] width 158 height 37
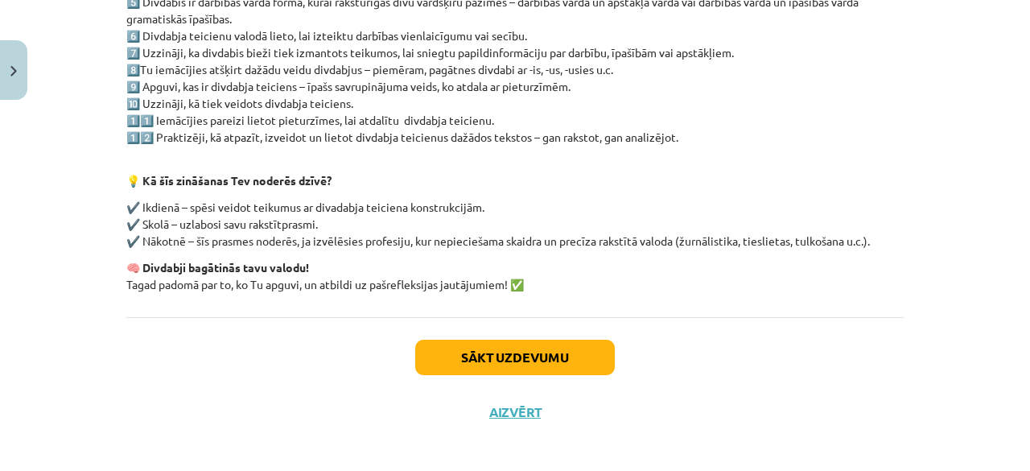
scroll to position [423, 0]
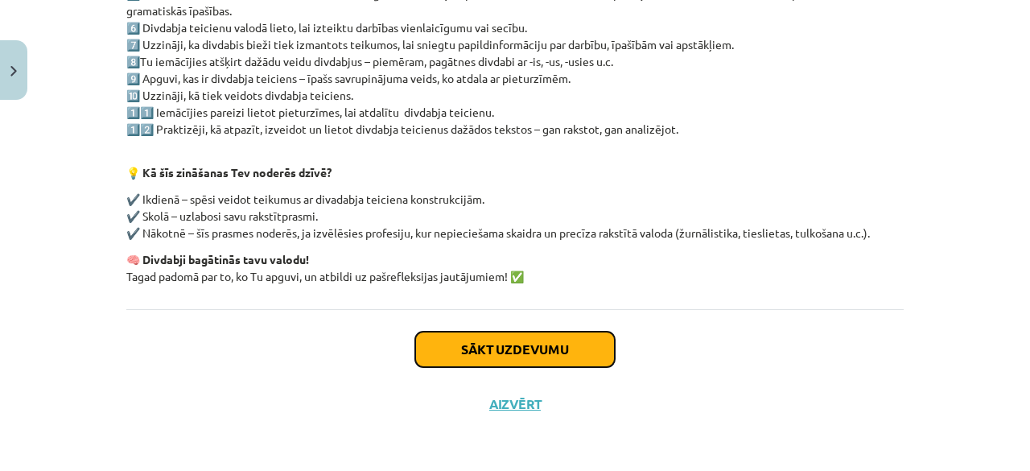
click at [496, 356] on button "Sākt uzdevumu" at bounding box center [515, 349] width 200 height 35
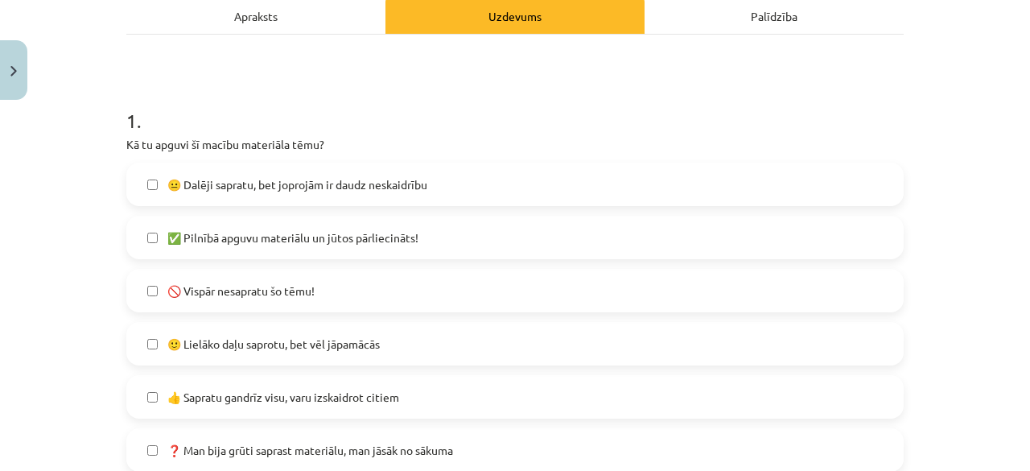
scroll to position [282, 0]
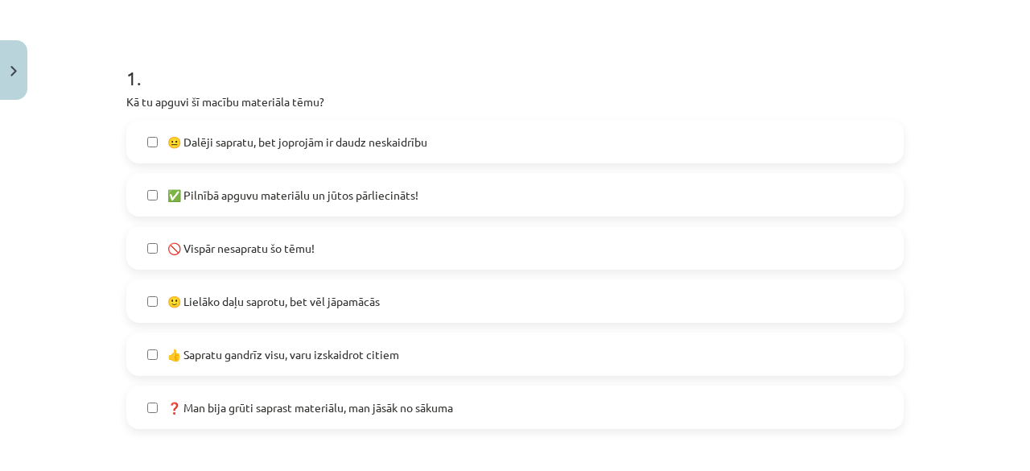
click at [247, 154] on label "😐 Dalēji sapratu, bet joprojām ir daudz neskaidrību" at bounding box center [515, 142] width 774 height 40
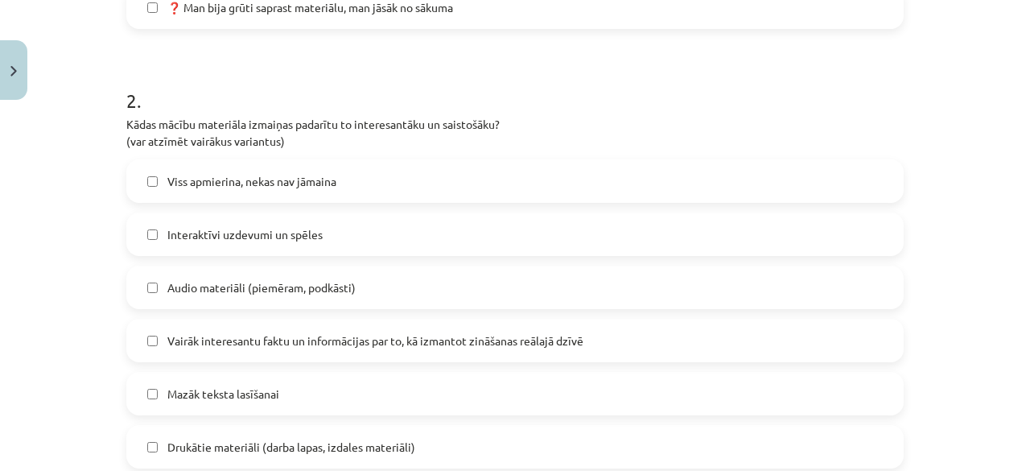
scroll to position [684, 0]
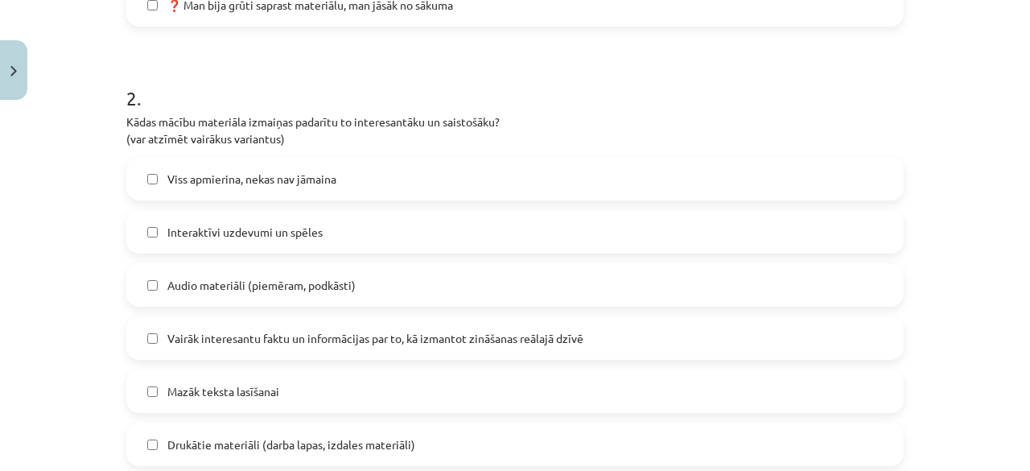
click at [326, 163] on label "Viss apmierina, nekas nav jāmaina" at bounding box center [515, 179] width 774 height 40
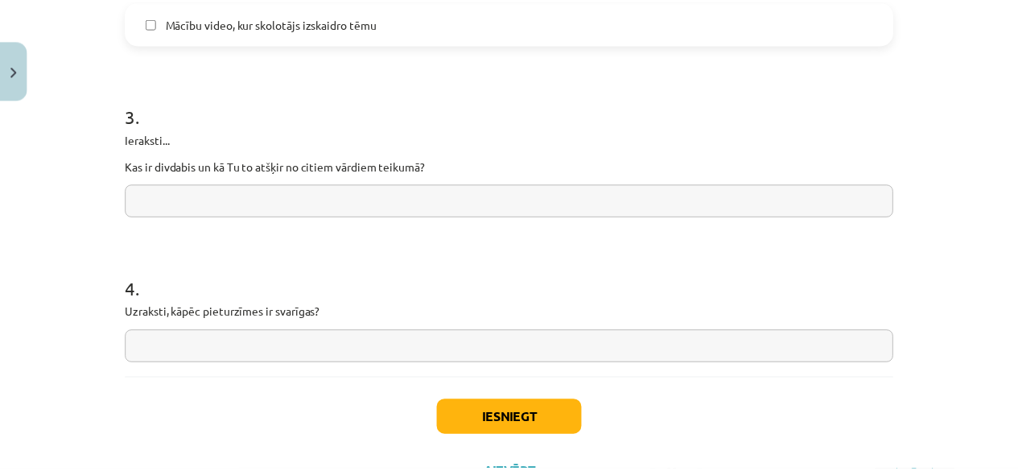
scroll to position [1408, 0]
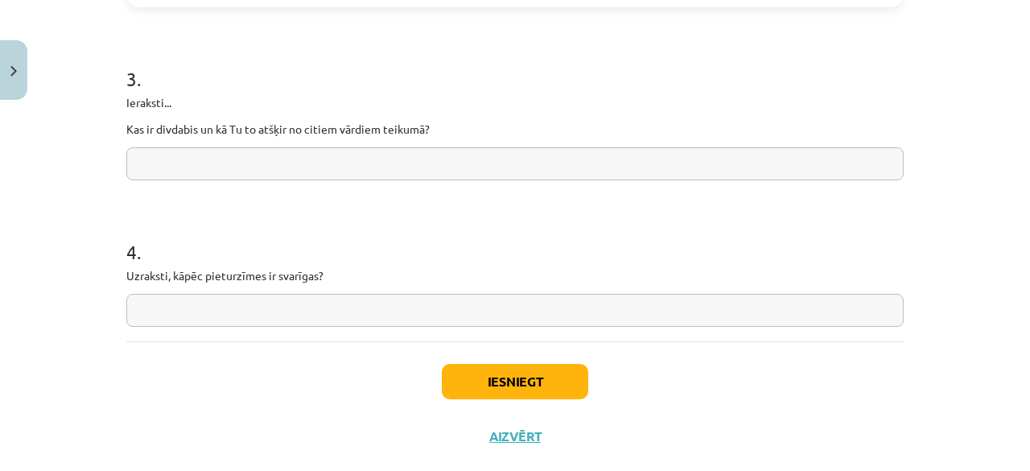
drag, startPoint x: 364, startPoint y: 207, endPoint x: 369, endPoint y: 270, distance: 63.0
click at [300, 305] on input "text" at bounding box center [514, 310] width 777 height 33
type input "**********"
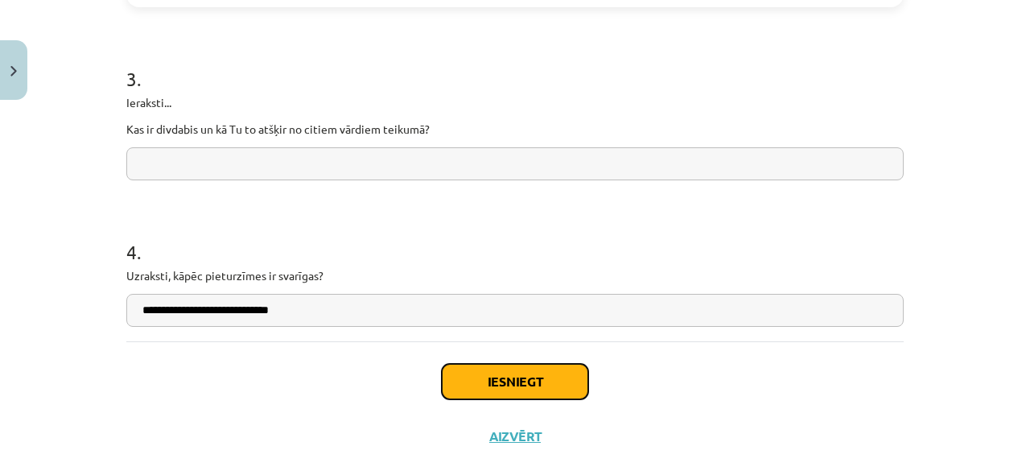
drag, startPoint x: 513, startPoint y: 397, endPoint x: 542, endPoint y: 350, distance: 54.9
click at [542, 350] on div "Iesniegt Aizvērt" at bounding box center [514, 397] width 777 height 113
click at [537, 377] on button "Iesniegt" at bounding box center [515, 381] width 146 height 35
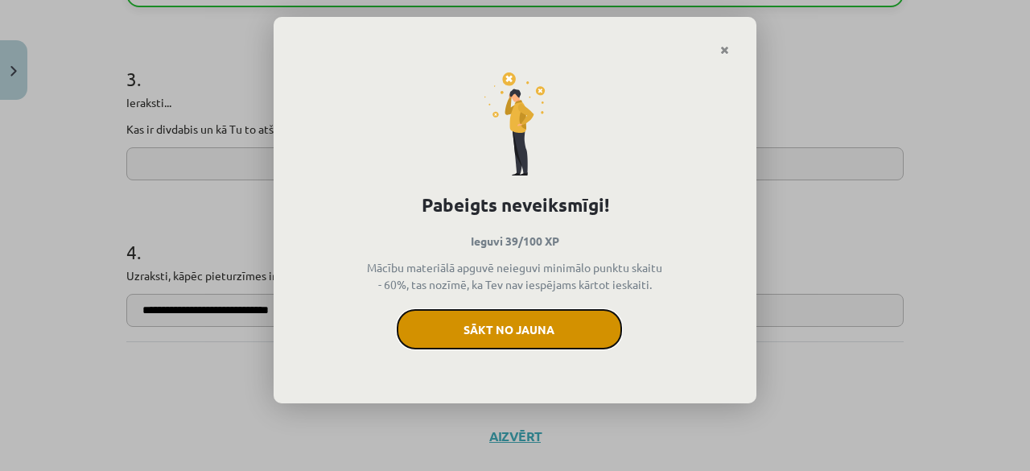
click at [558, 336] on button "Sākt no jauna" at bounding box center [509, 329] width 225 height 40
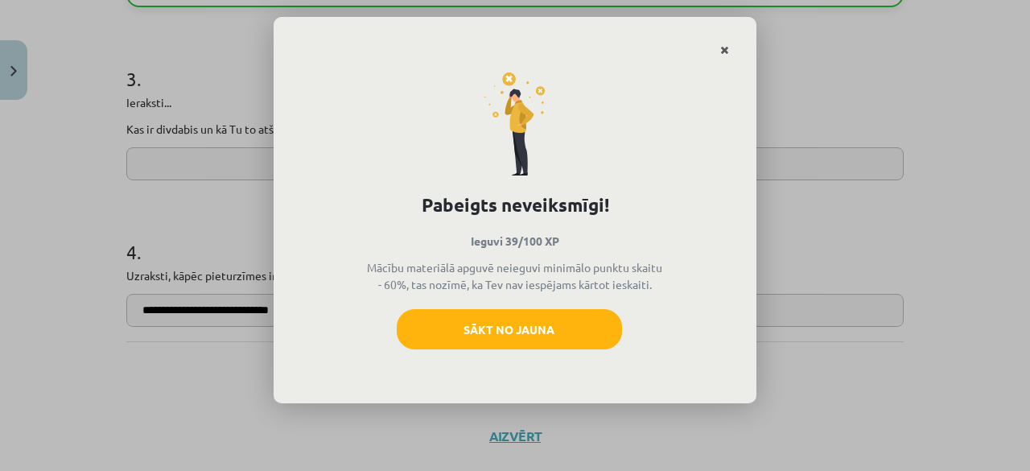
click at [723, 42] on link "Close" at bounding box center [724, 50] width 28 height 31
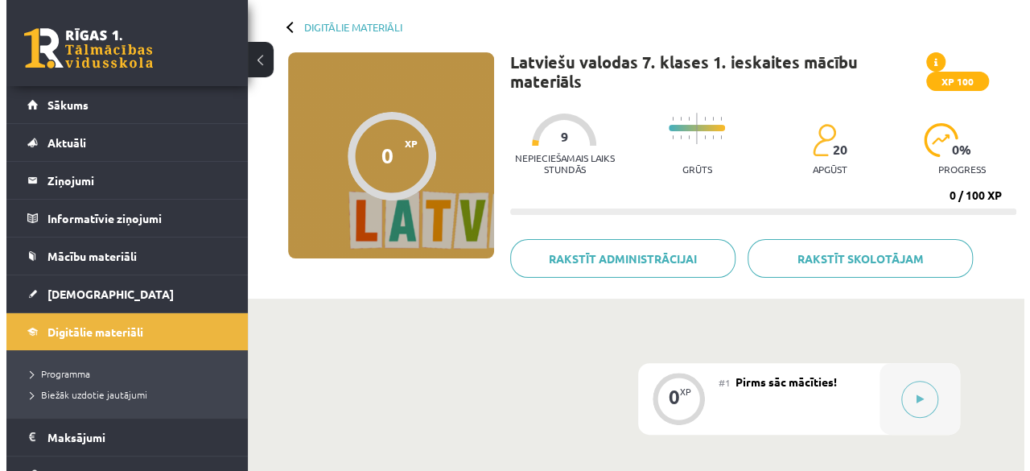
scroll to position [241, 0]
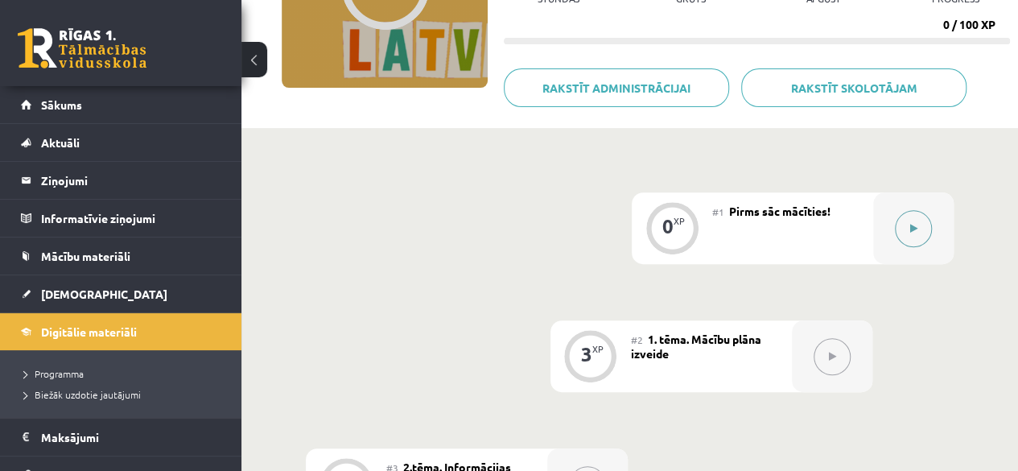
click at [908, 220] on button at bounding box center [913, 228] width 37 height 37
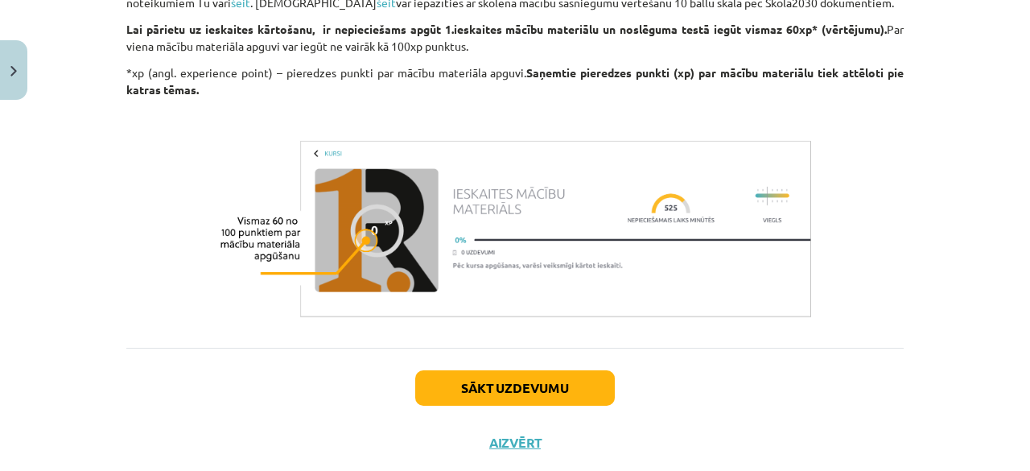
scroll to position [885, 0]
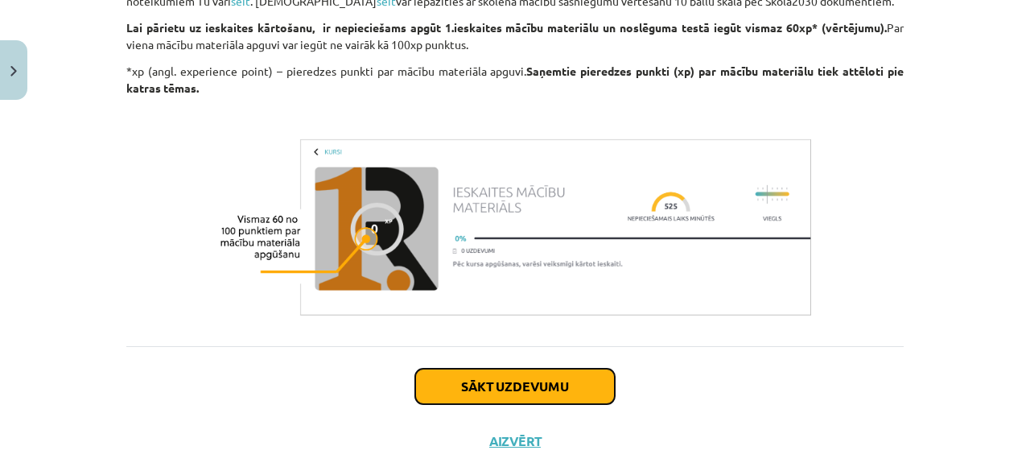
click at [502, 387] on button "Sākt uzdevumu" at bounding box center [515, 386] width 200 height 35
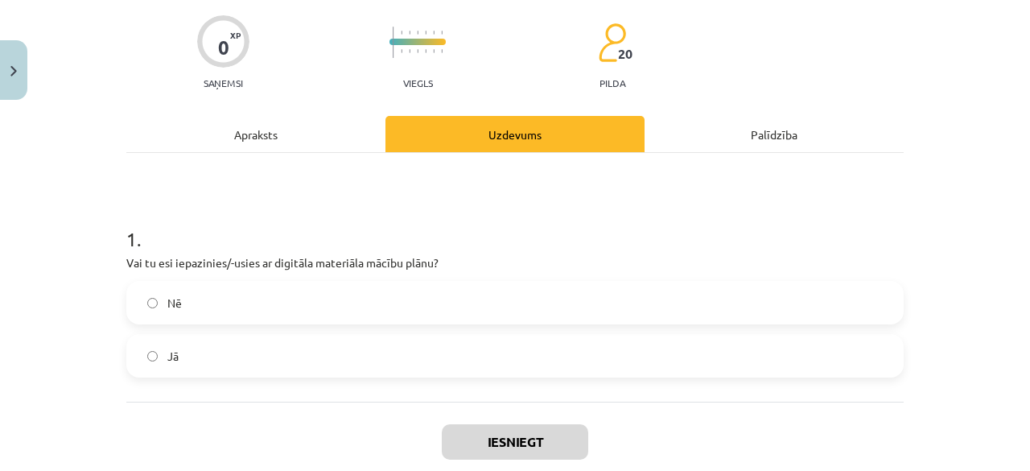
scroll to position [201, 0]
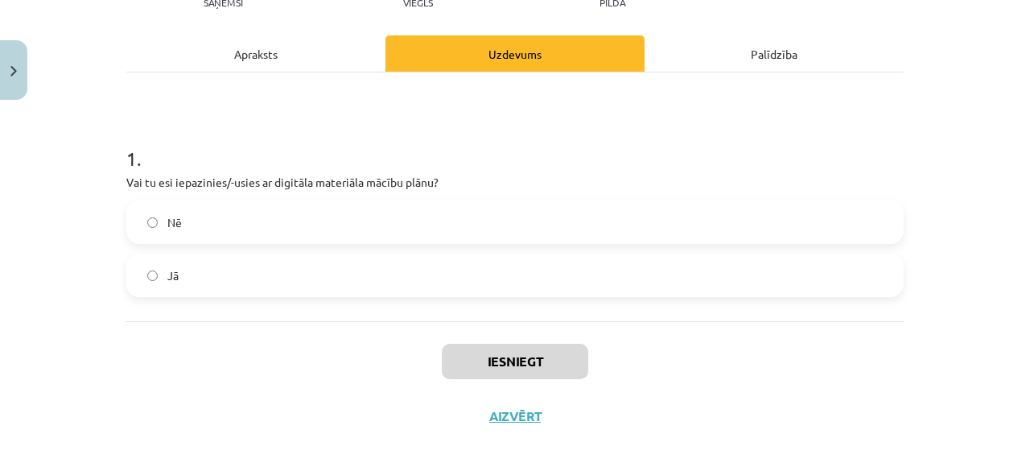
click at [269, 270] on label "Jā" at bounding box center [515, 275] width 774 height 40
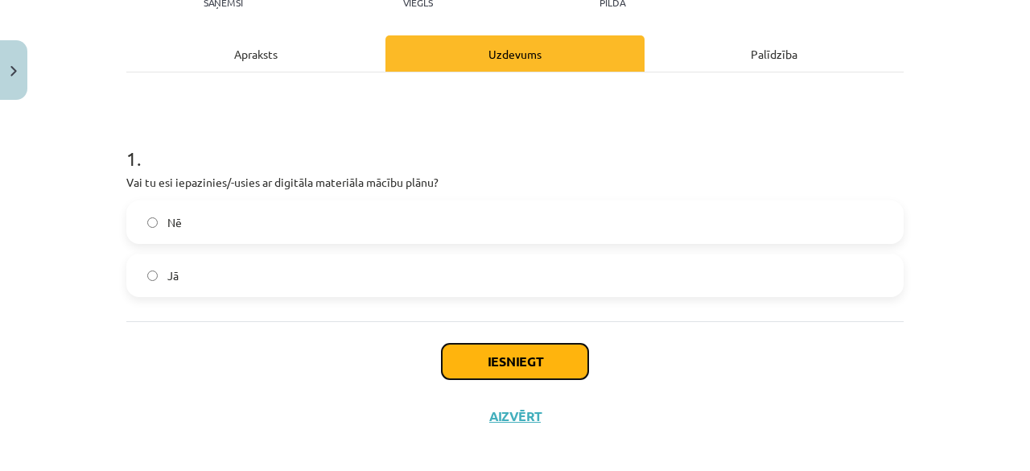
click at [481, 352] on button "Iesniegt" at bounding box center [515, 361] width 146 height 35
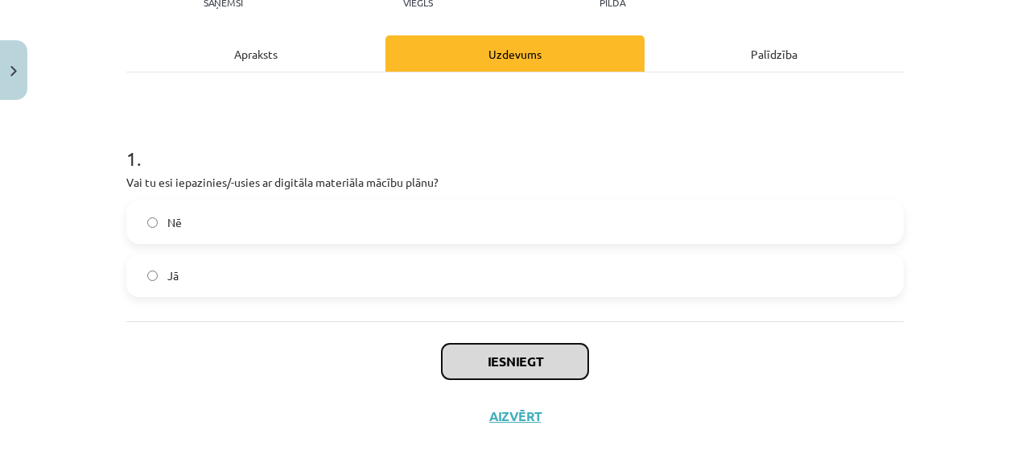
click at [507, 353] on button "Iesniegt" at bounding box center [515, 361] width 146 height 35
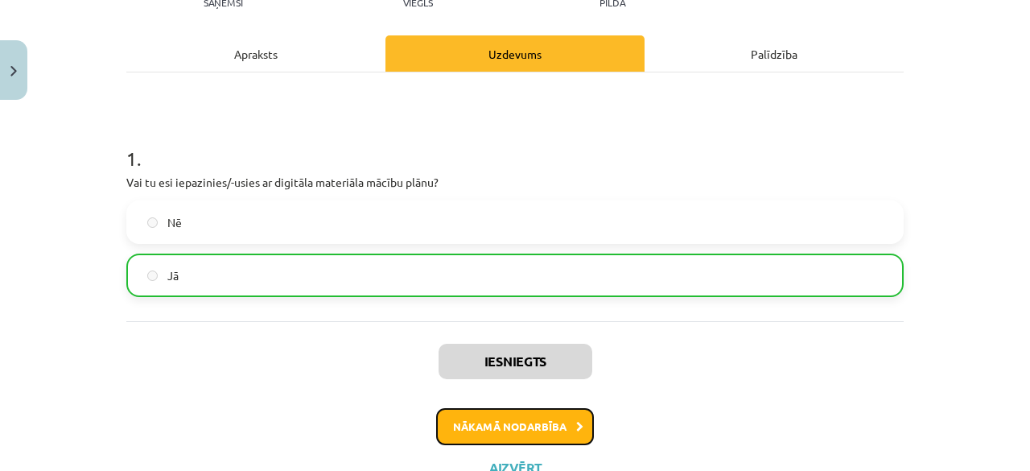
click at [451, 427] on button "Nākamā nodarbība" at bounding box center [515, 426] width 158 height 37
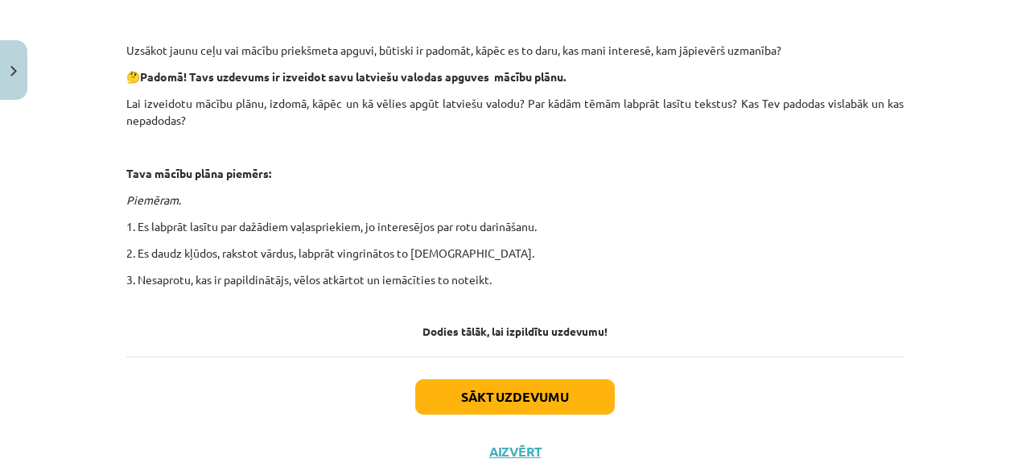
scroll to position [523, 0]
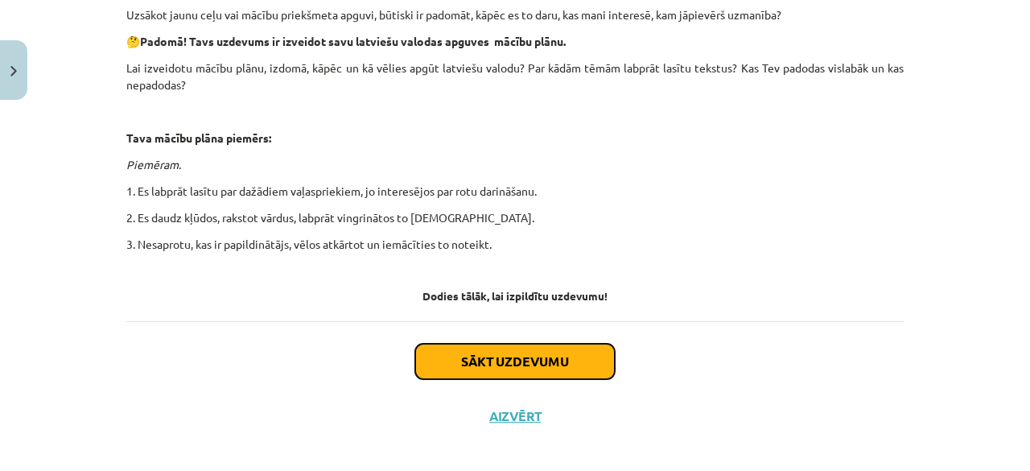
click at [490, 347] on button "Sākt uzdevumu" at bounding box center [515, 361] width 200 height 35
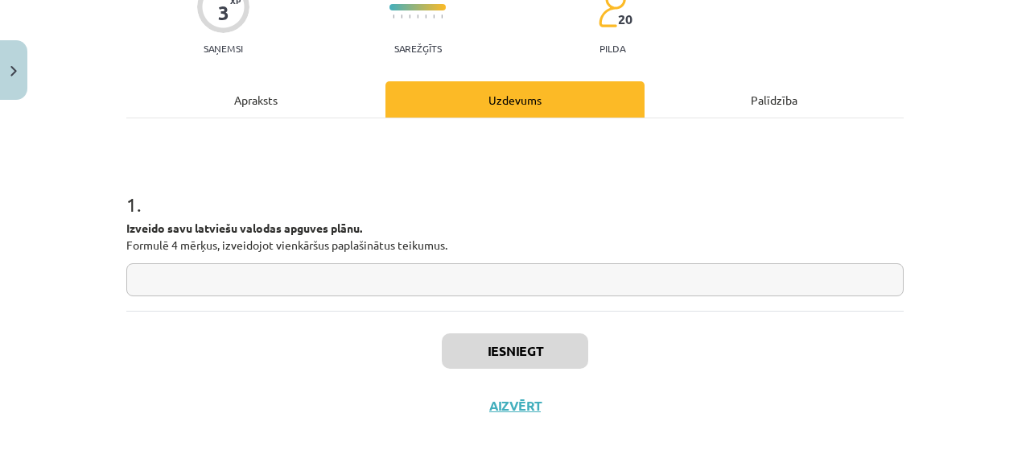
scroll to position [156, 0]
click at [346, 266] on input "text" at bounding box center [514, 278] width 777 height 33
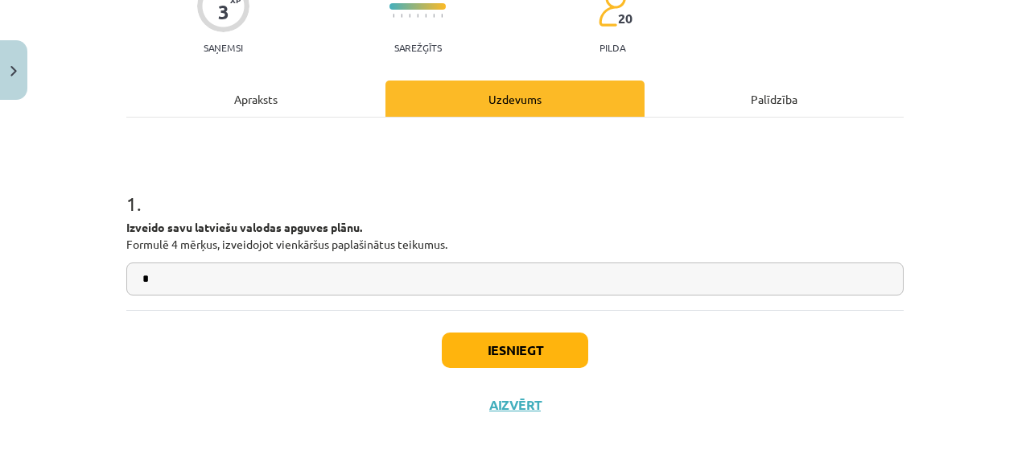
click at [346, 271] on input "*" at bounding box center [514, 278] width 777 height 33
click at [212, 279] on input "**********" at bounding box center [514, 278] width 777 height 33
click at [241, 274] on input "**********" at bounding box center [514, 278] width 777 height 33
click at [277, 279] on input "**********" at bounding box center [514, 278] width 777 height 33
click at [235, 281] on input "**********" at bounding box center [514, 278] width 777 height 33
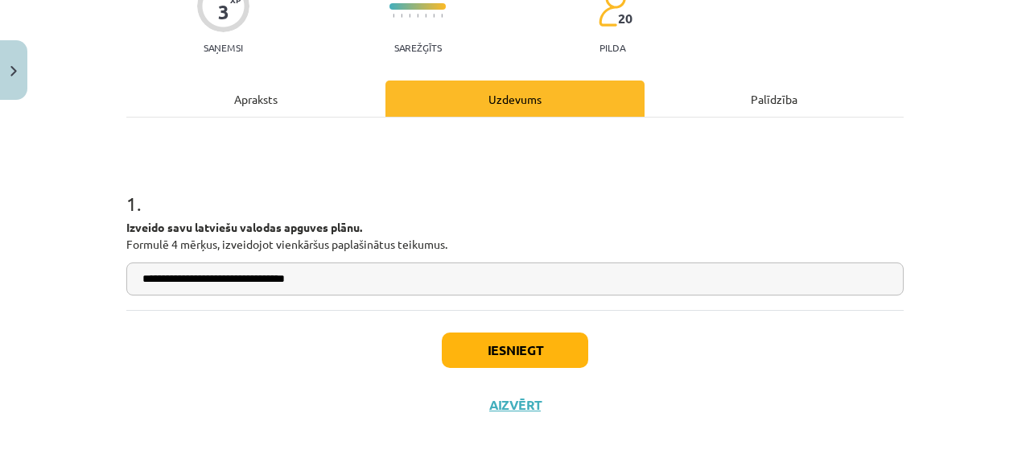
click at [240, 281] on input "**********" at bounding box center [514, 278] width 777 height 33
type input "**********"
click at [351, 286] on input "**********" at bounding box center [514, 278] width 777 height 33
click at [499, 360] on button "Iesniegt" at bounding box center [515, 349] width 146 height 35
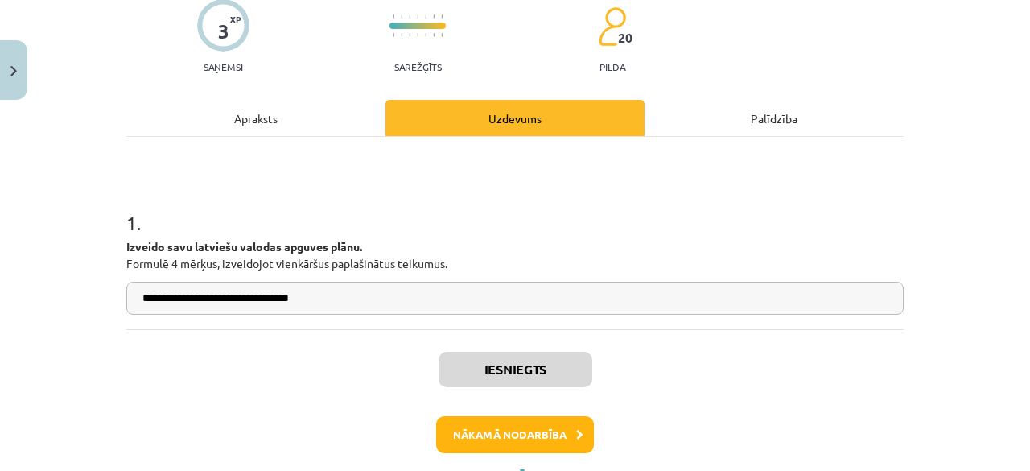
scroll to position [207, 0]
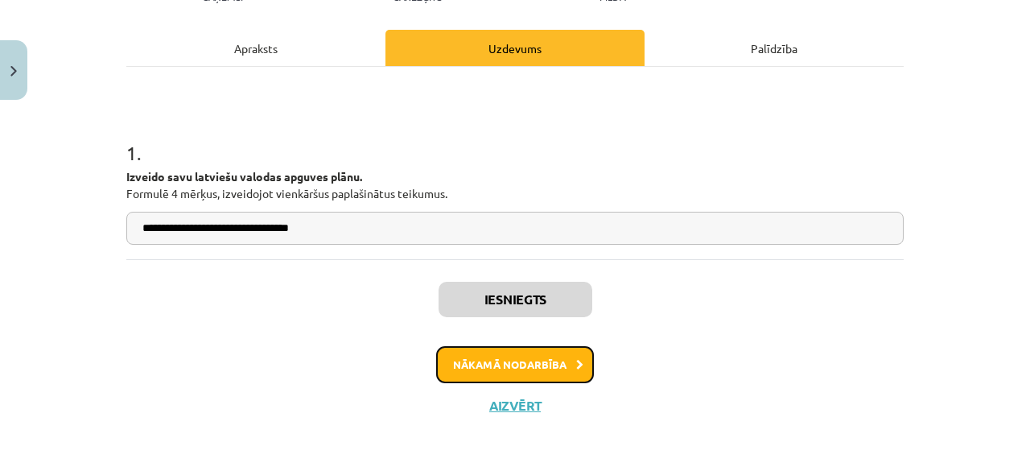
click at [504, 377] on button "Nākamā nodarbība" at bounding box center [515, 364] width 158 height 37
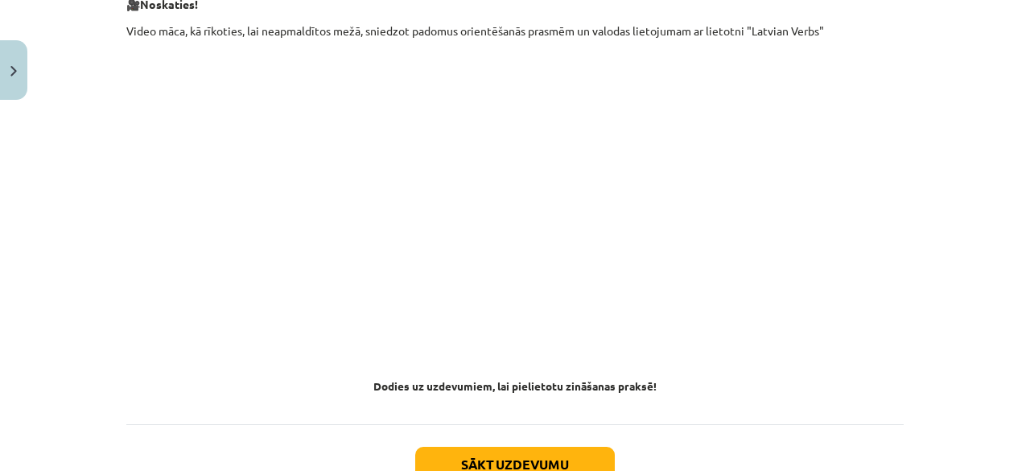
scroll to position [1040, 0]
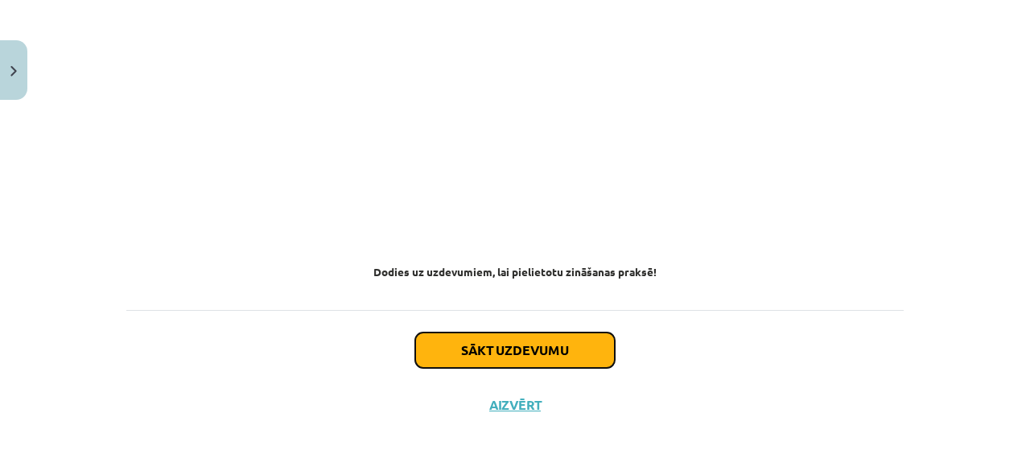
click at [476, 348] on button "Sākt uzdevumu" at bounding box center [515, 349] width 200 height 35
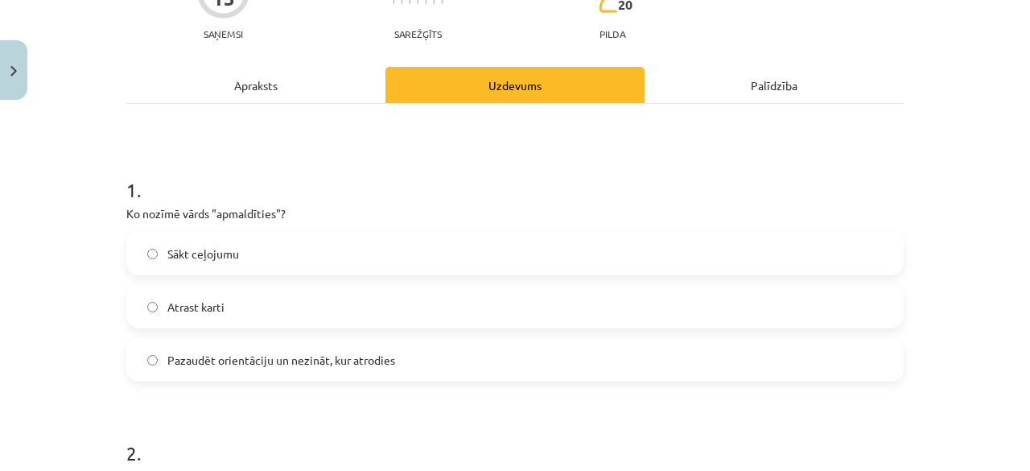
scroll to position [201, 0]
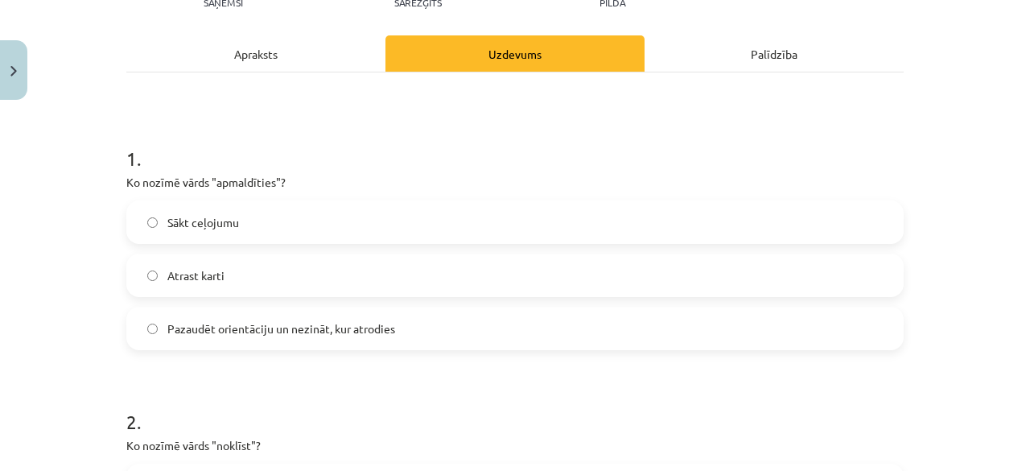
click at [253, 338] on label "Pazaudēt orientāciju un nezināt, kur atrodies" at bounding box center [515, 328] width 774 height 40
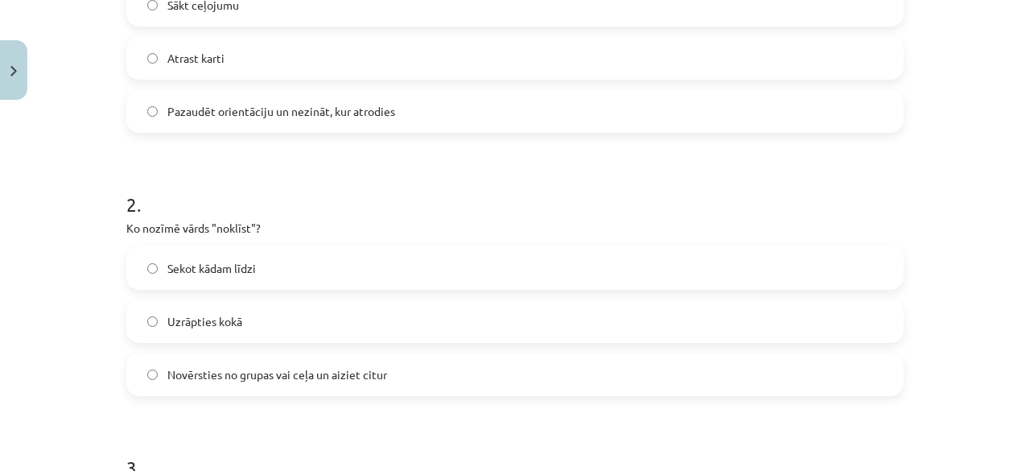
scroll to position [443, 0]
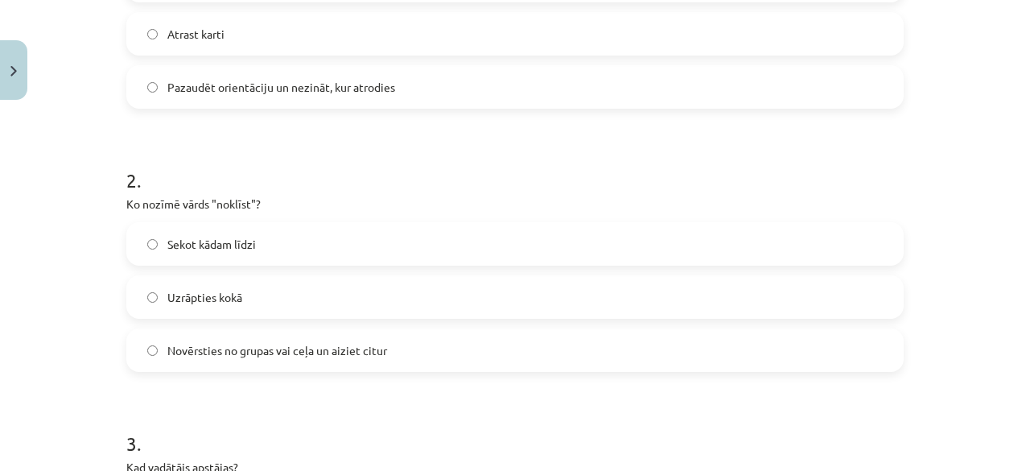
click at [228, 356] on span "Novērsties no grupas vai ceļa un aiziet citur" at bounding box center [277, 350] width 220 height 17
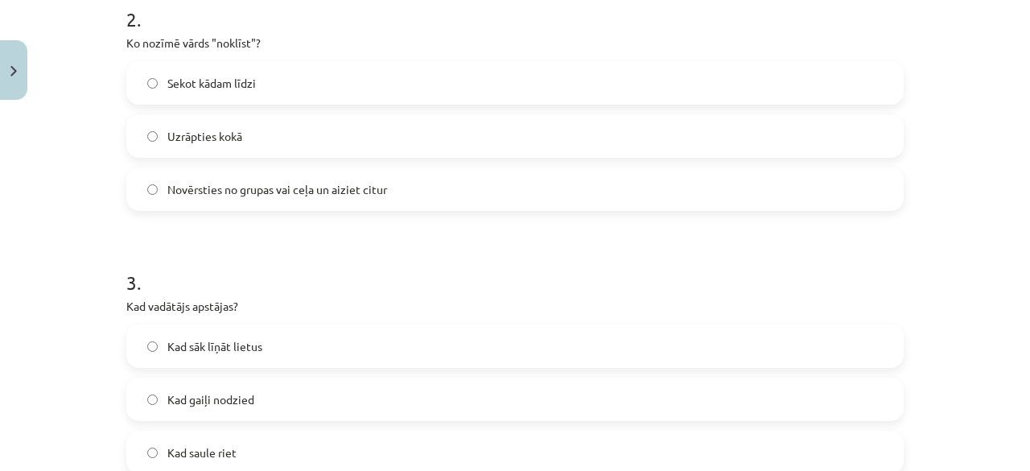
scroll to position [684, 0]
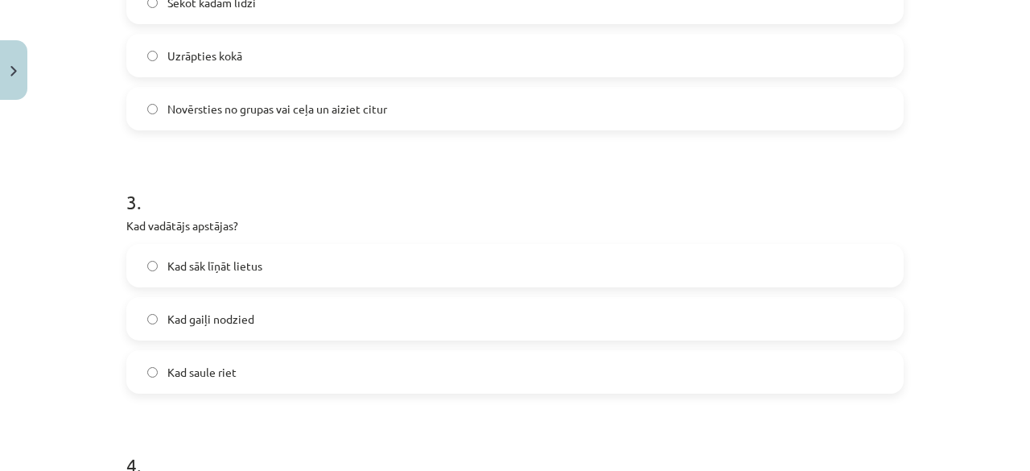
click at [282, 260] on label "Kad sāk līņāt lietus" at bounding box center [515, 265] width 774 height 40
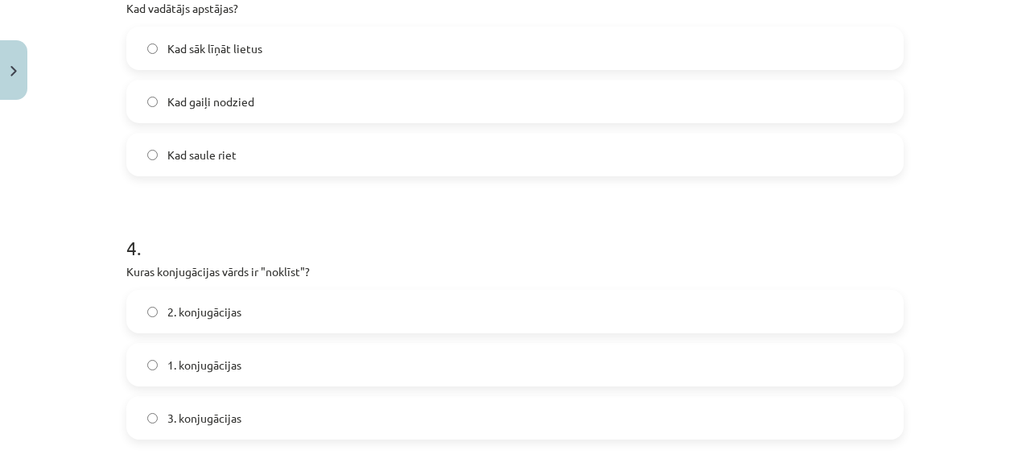
scroll to position [925, 0]
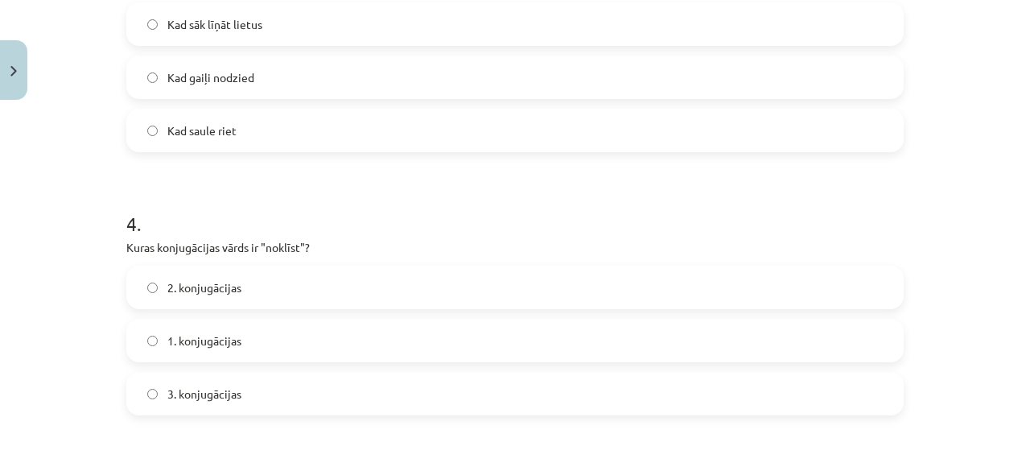
click at [206, 332] on span "1. konjugācijas" at bounding box center [204, 340] width 74 height 17
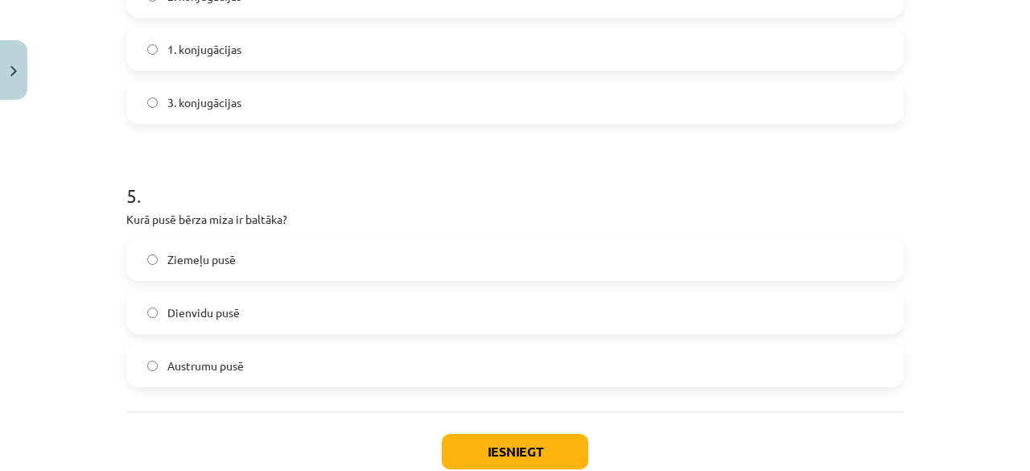
scroll to position [1247, 0]
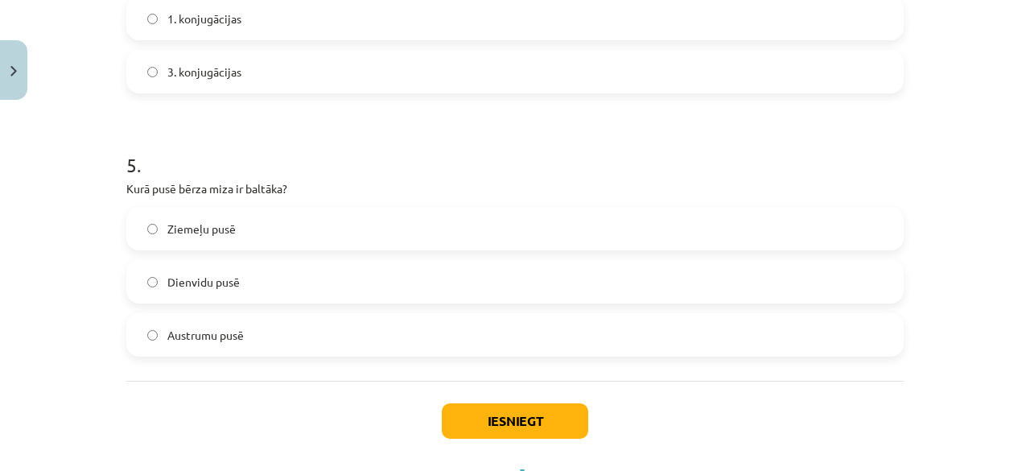
click at [225, 244] on label "Ziemeļu pusē" at bounding box center [515, 228] width 774 height 40
click at [433, 419] on div "Iesniegt Aizvērt" at bounding box center [514, 437] width 777 height 113
click at [449, 424] on button "Iesniegt" at bounding box center [515, 420] width 146 height 35
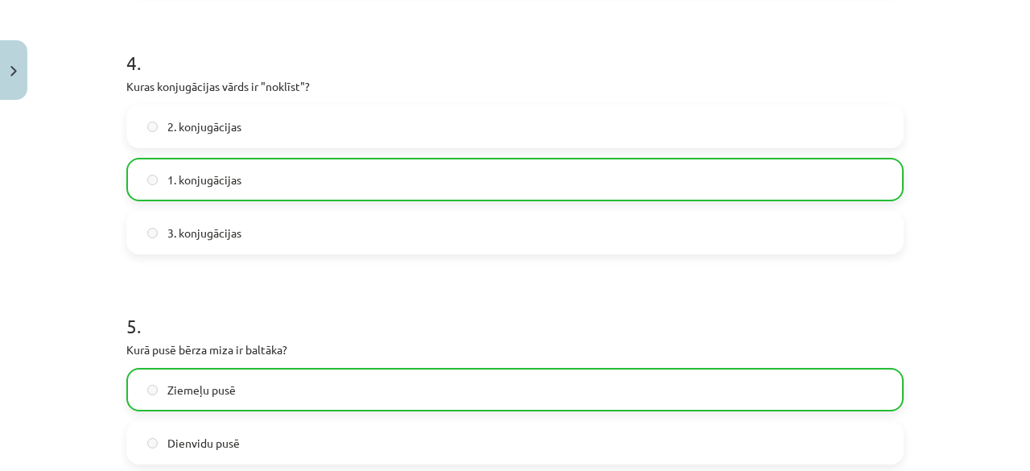
scroll to position [1369, 0]
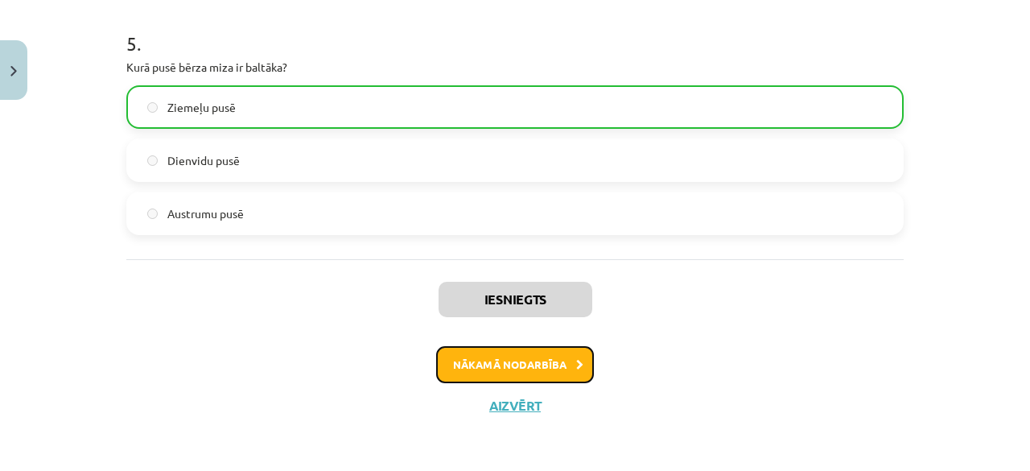
click at [479, 361] on button "Nākamā nodarbība" at bounding box center [515, 364] width 158 height 37
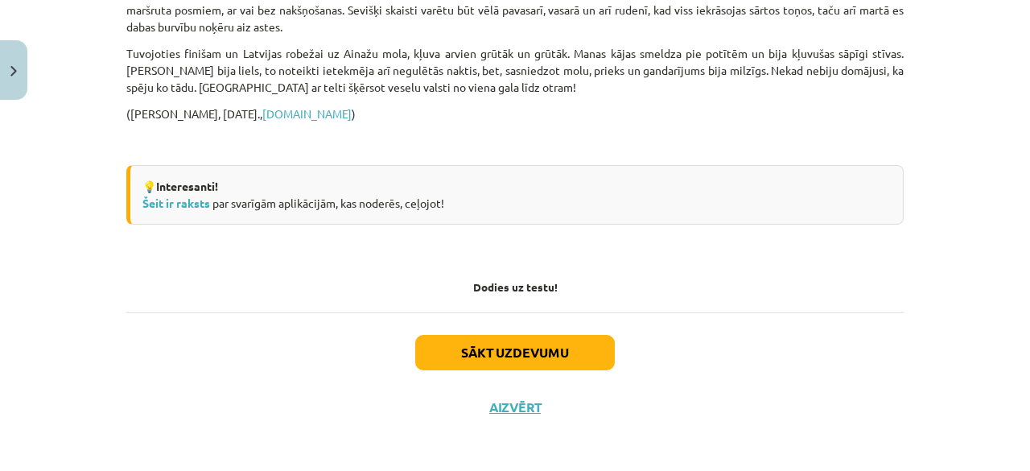
scroll to position [1604, 0]
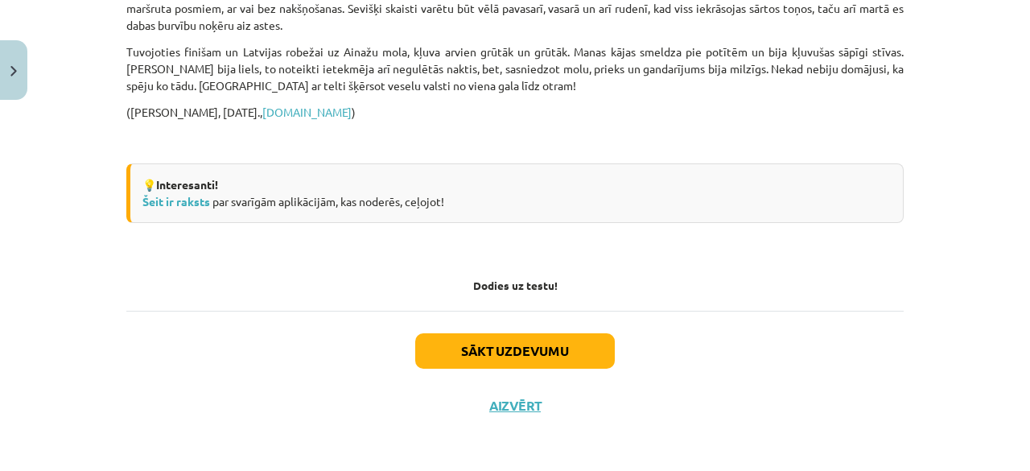
click at [515, 366] on div "Sākt uzdevumu Aizvērt" at bounding box center [514, 367] width 777 height 113
click at [524, 334] on button "Sākt uzdevumu" at bounding box center [515, 350] width 200 height 35
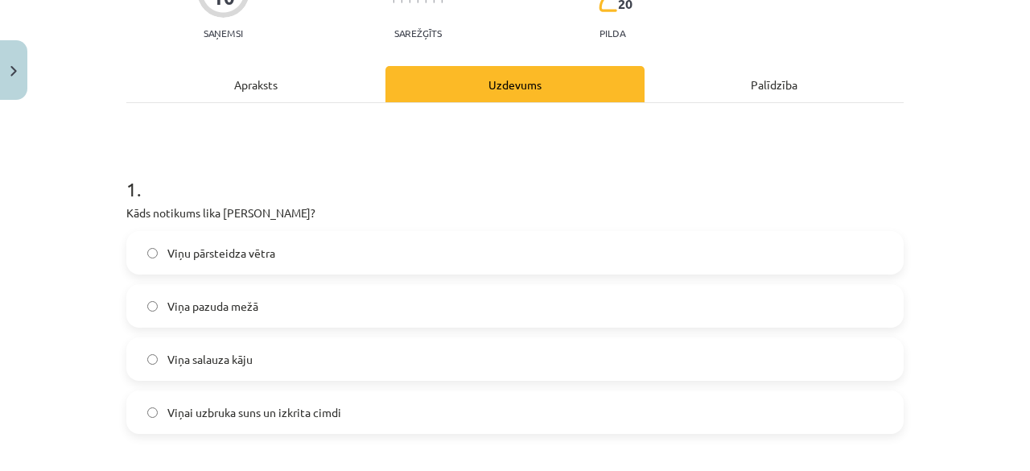
scroll to position [201, 0]
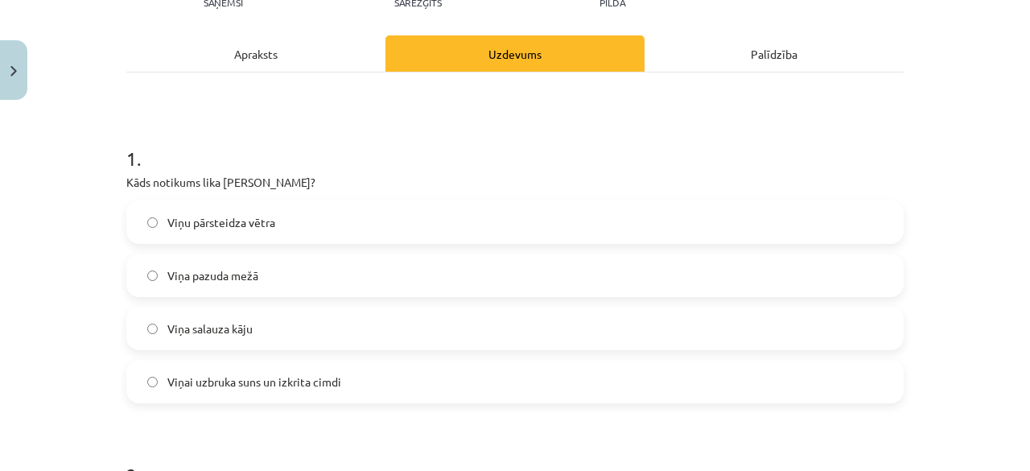
click at [192, 260] on label "Viņa pazuda mežā" at bounding box center [515, 275] width 774 height 40
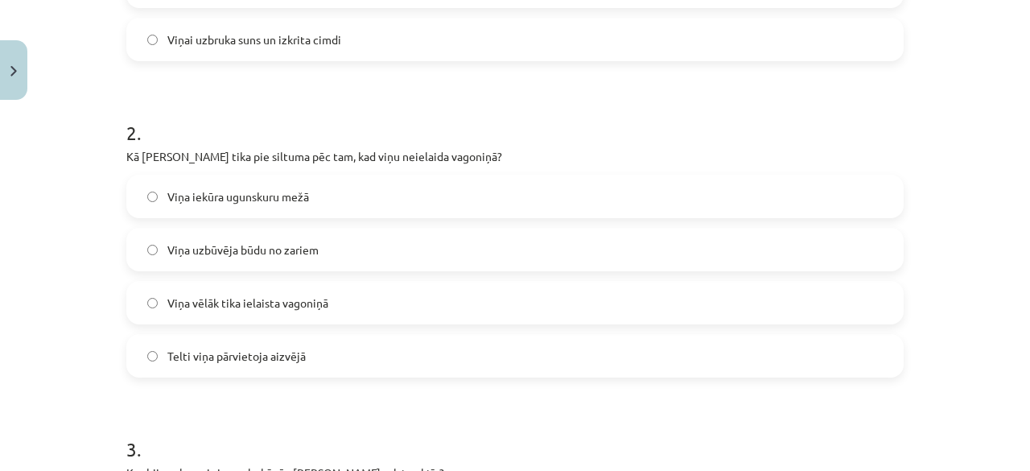
scroll to position [603, 0]
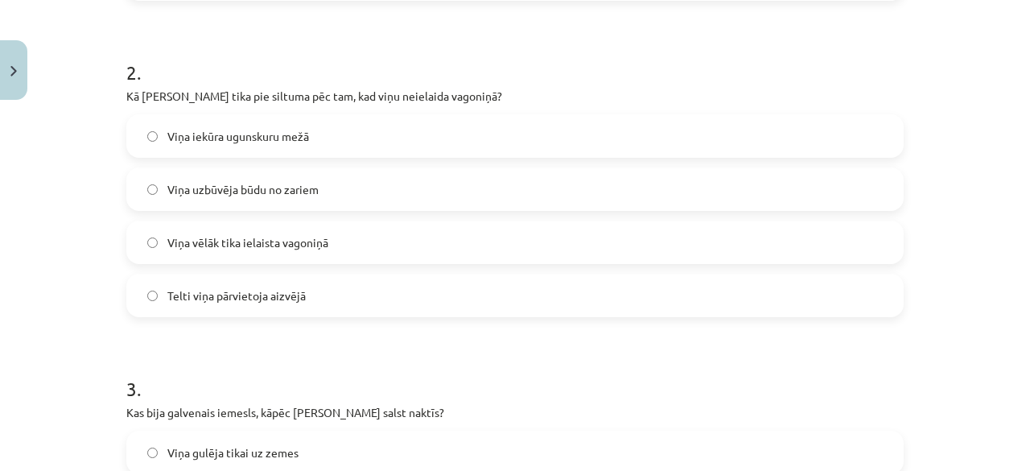
click at [148, 249] on label "Viņa vēlāk tika ielaista vagoniņā" at bounding box center [515, 242] width 774 height 40
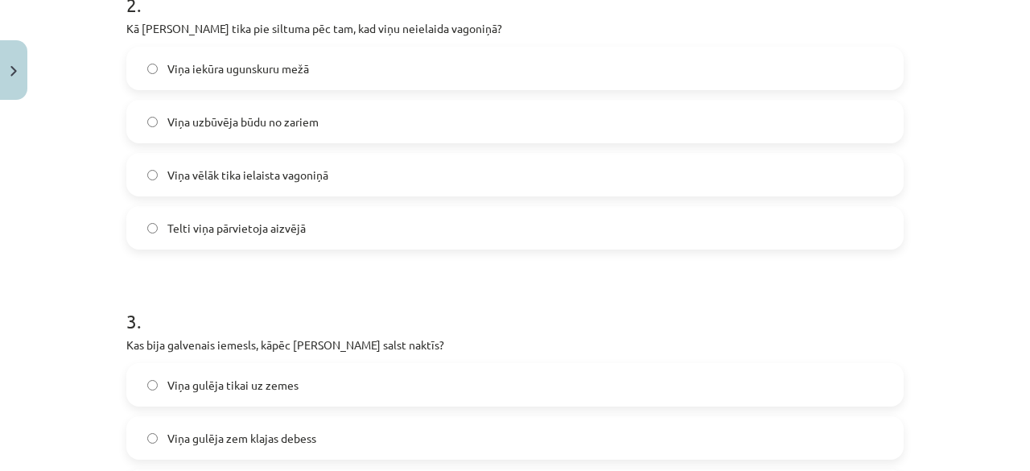
scroll to position [764, 0]
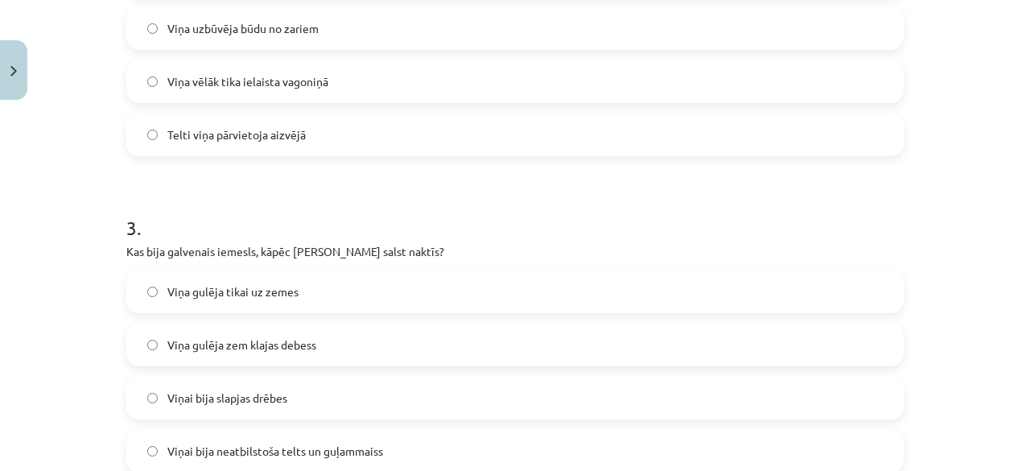
click at [320, 436] on label "Viņai bija neatbilstoša telts un guļammaiss" at bounding box center [515, 450] width 774 height 40
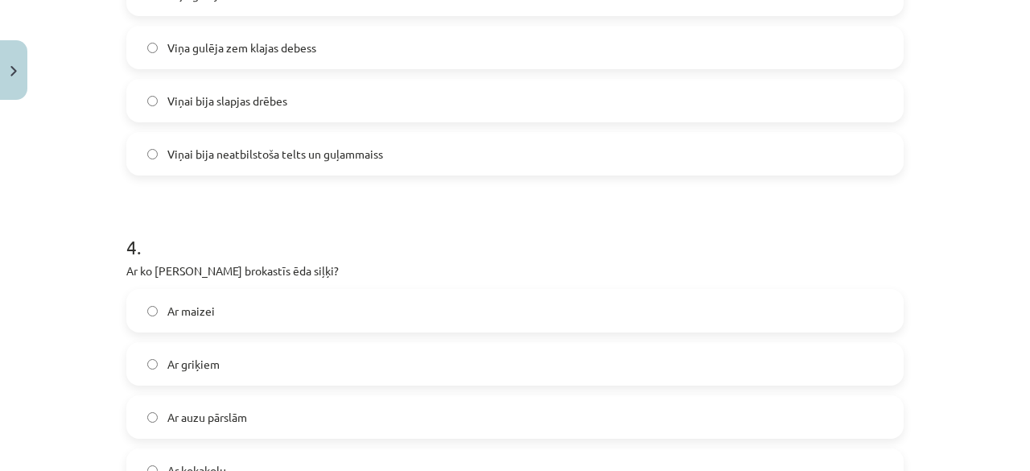
scroll to position [1167, 0]
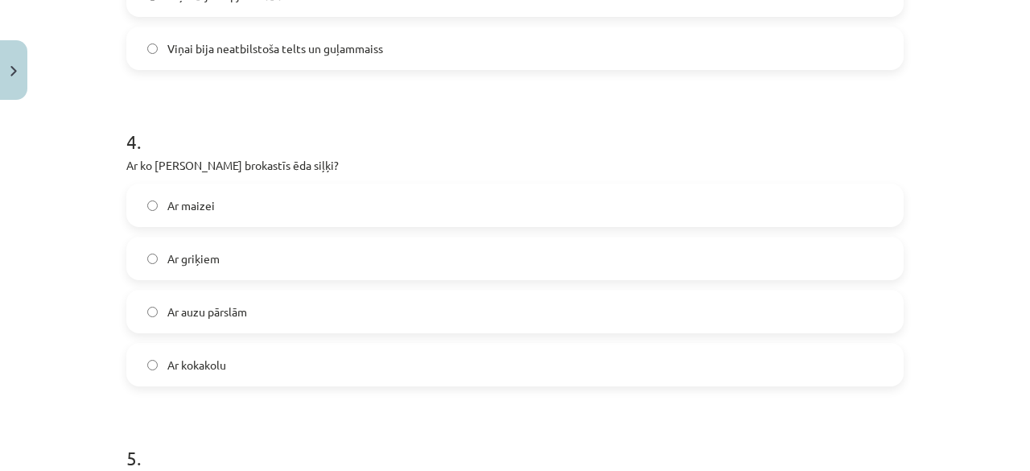
click at [209, 384] on div "Ar kokakolu" at bounding box center [514, 364] width 777 height 43
click at [212, 376] on label "Ar kokakolu" at bounding box center [515, 364] width 774 height 40
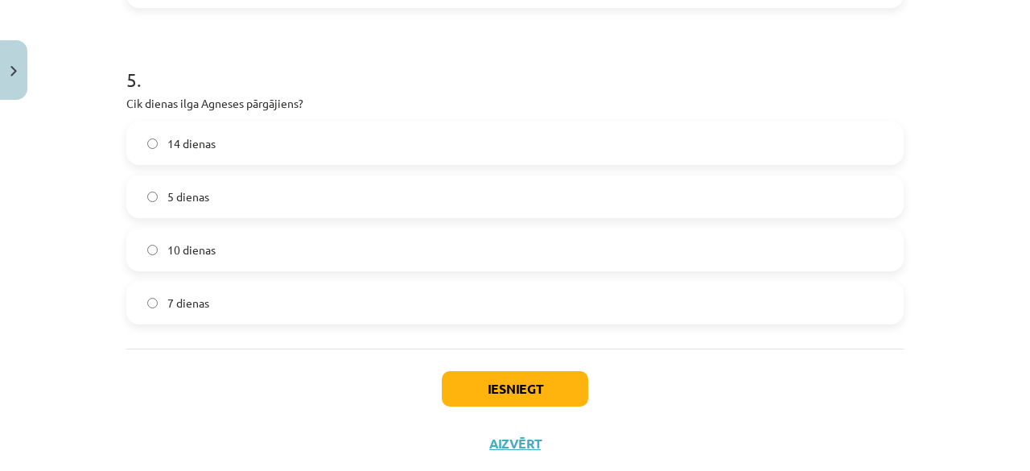
scroll to position [1569, 0]
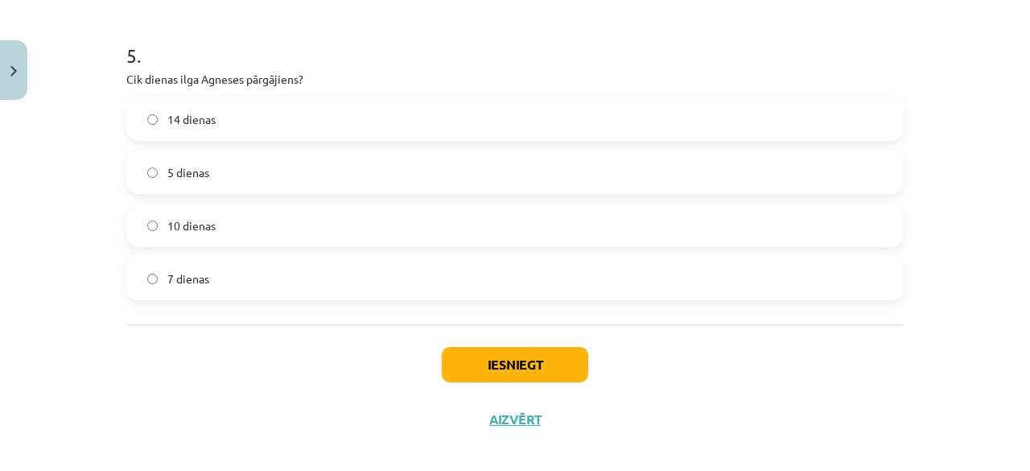
click at [216, 193] on div "14 dienas 5 dienas 10 dienas 7 dienas" at bounding box center [514, 198] width 777 height 203
click at [217, 168] on label "5 dienas" at bounding box center [515, 172] width 774 height 40
click at [528, 367] on button "Iesniegt" at bounding box center [515, 364] width 146 height 35
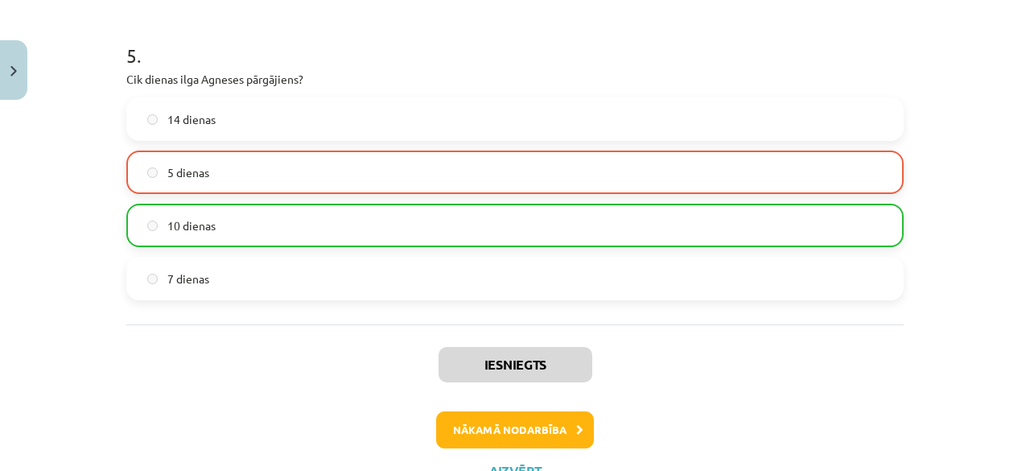
click at [159, 218] on label "10 dienas" at bounding box center [515, 225] width 774 height 40
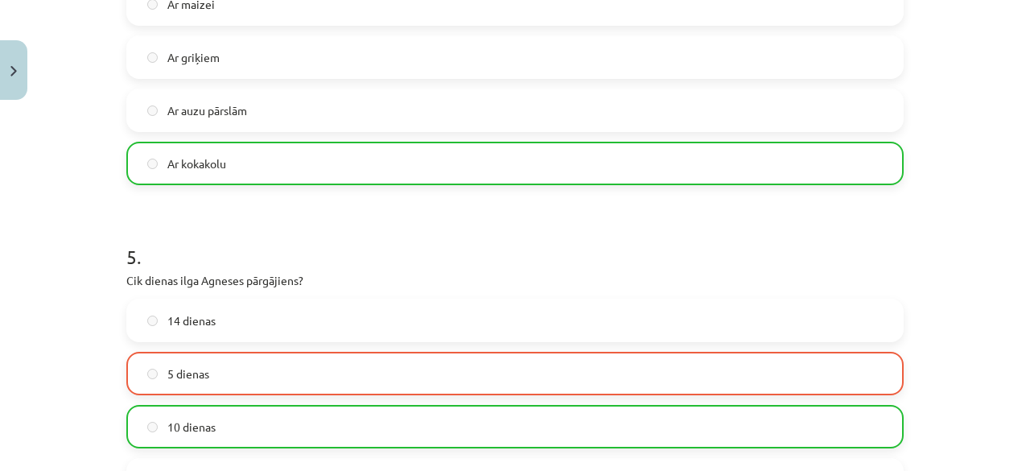
scroll to position [1634, 0]
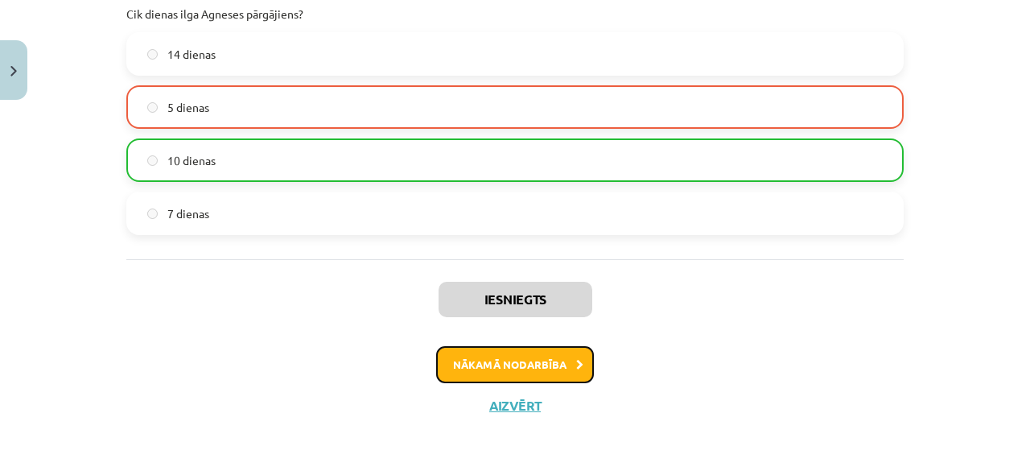
click at [458, 356] on button "Nākamā nodarbība" at bounding box center [515, 364] width 158 height 37
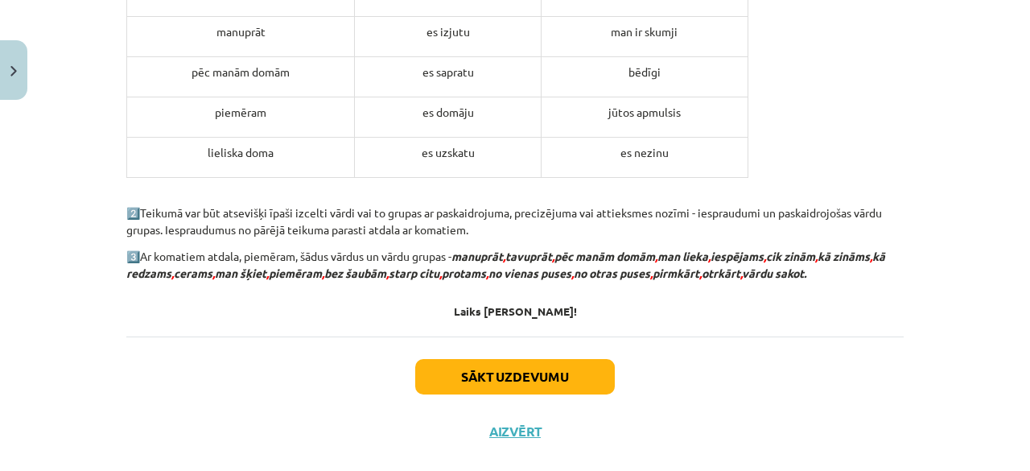
scroll to position [1822, 0]
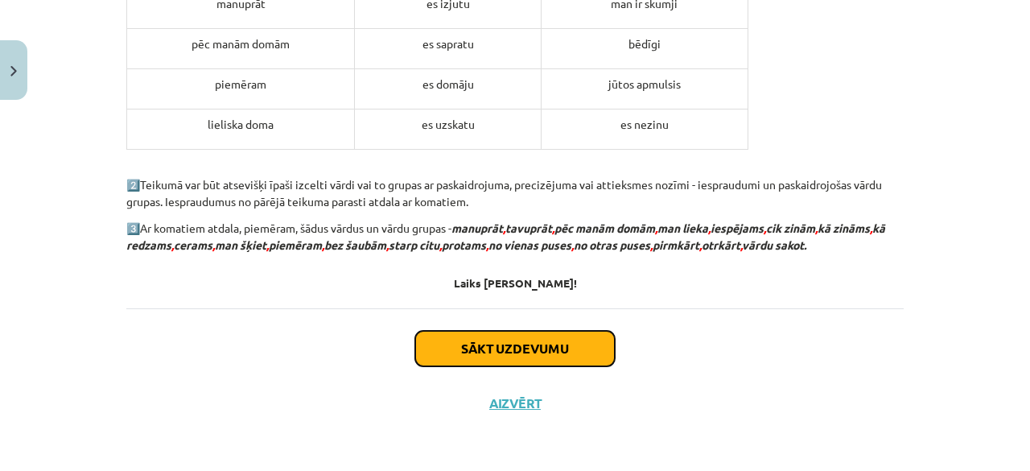
click at [488, 344] on button "Sākt uzdevumu" at bounding box center [515, 348] width 200 height 35
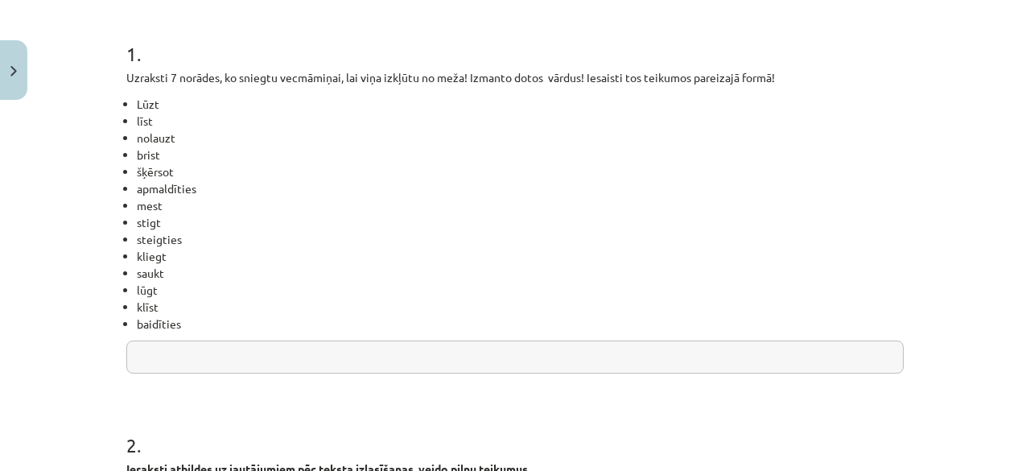
scroll to position [282, 0]
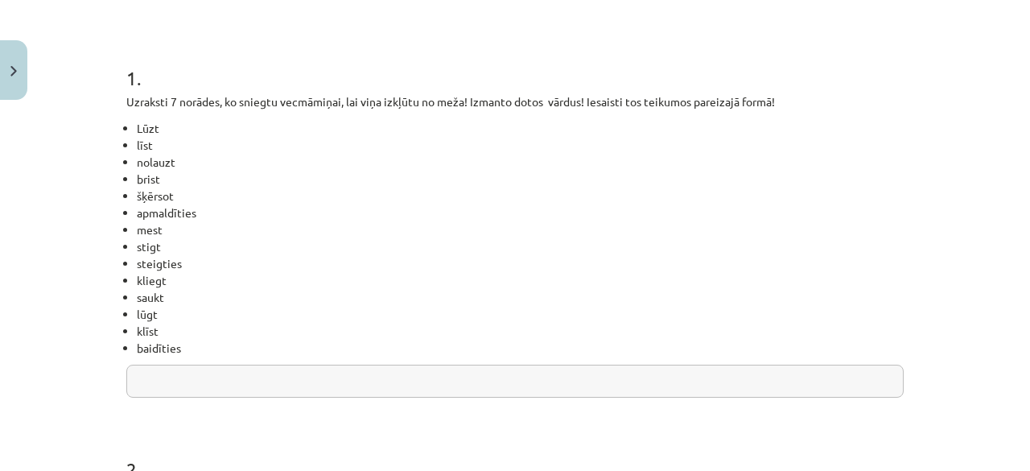
click at [549, 363] on div "1 . Uzraksti 7 norādes, ko sniegtu vecmāmiņai, lai viņa izkļūtu no meža! Izmant…" at bounding box center [514, 218] width 777 height 359
click at [509, 385] on input "text" at bounding box center [514, 381] width 777 height 33
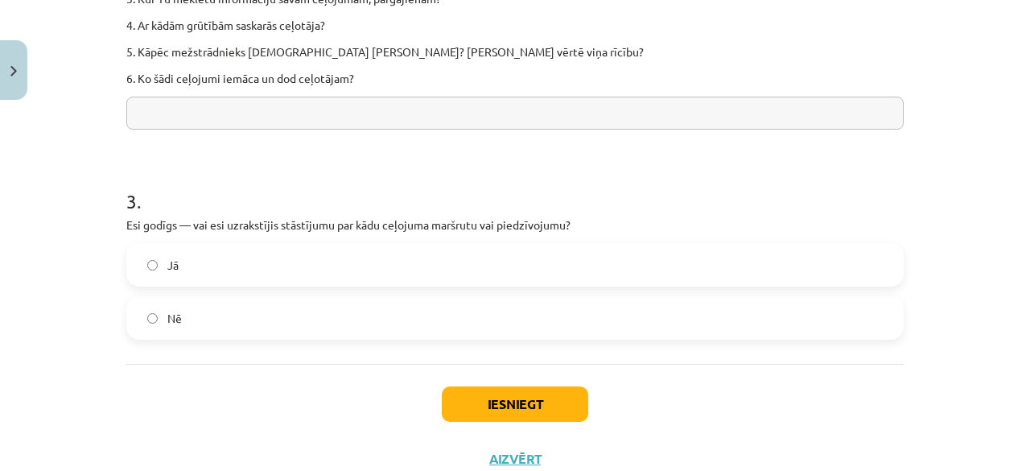
scroll to position [909, 0]
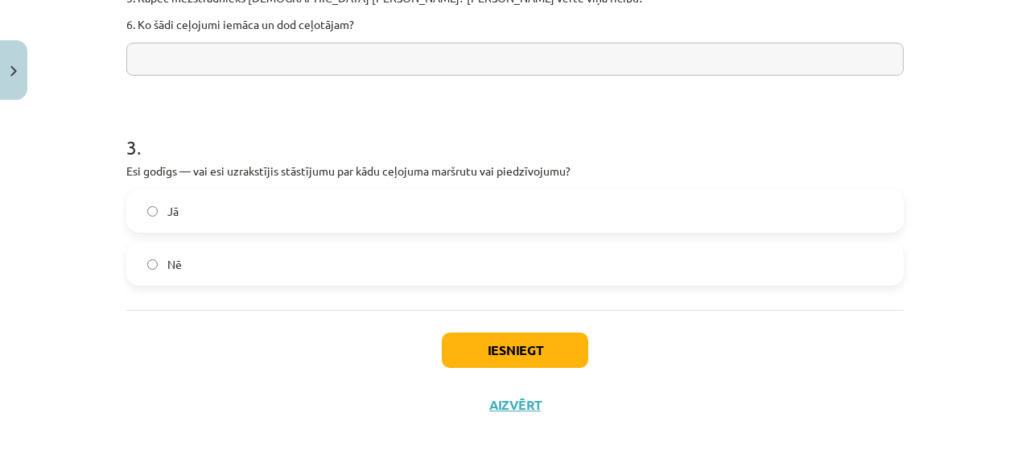
type input "******"
click at [223, 223] on label "Jā" at bounding box center [515, 211] width 774 height 40
click at [488, 344] on button "Iesniegt" at bounding box center [515, 349] width 146 height 35
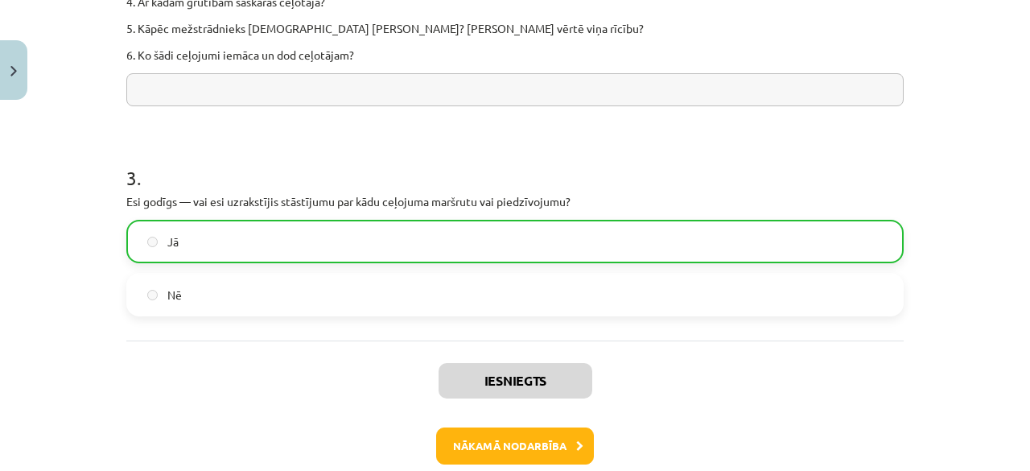
scroll to position [960, 0]
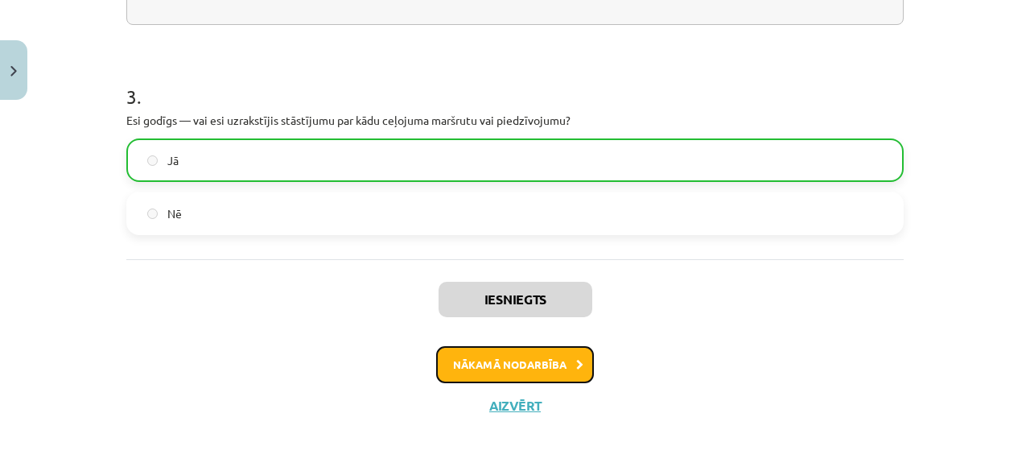
click at [525, 365] on button "Nākamā nodarbība" at bounding box center [515, 364] width 158 height 37
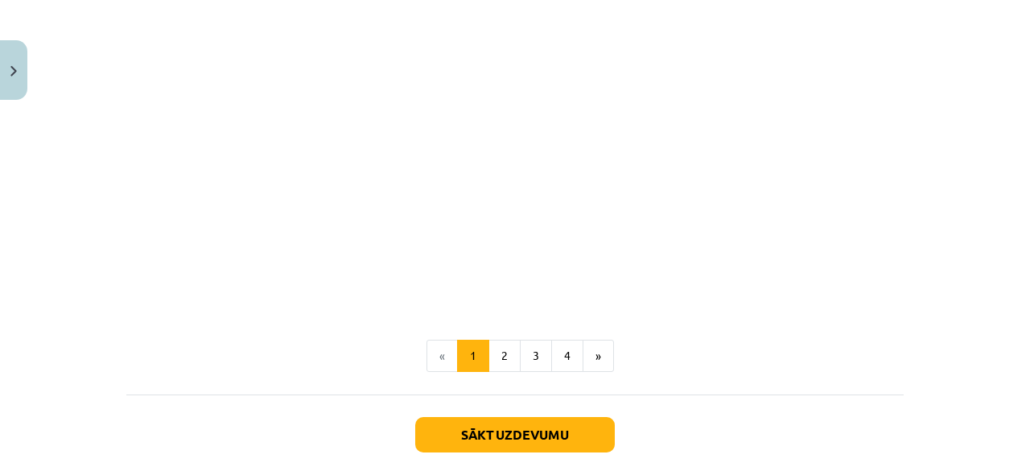
scroll to position [471, 0]
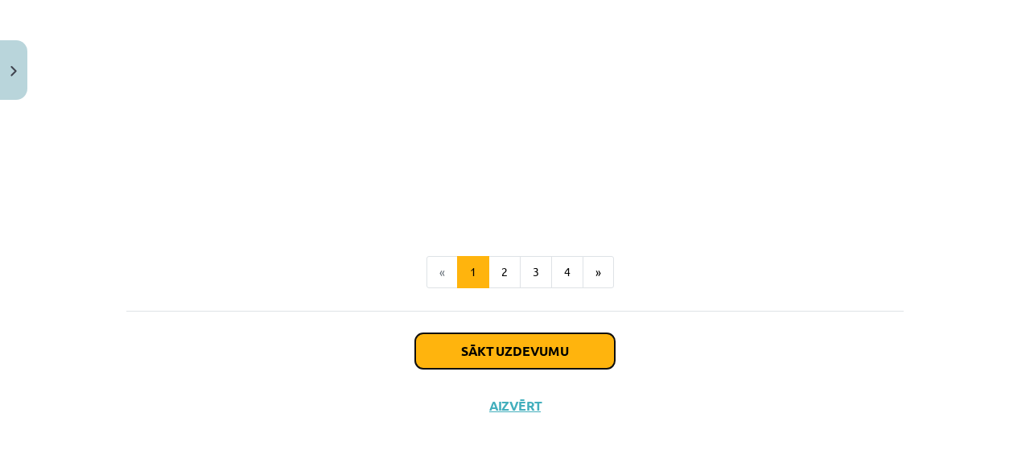
click at [537, 348] on button "Sākt uzdevumu" at bounding box center [515, 350] width 200 height 35
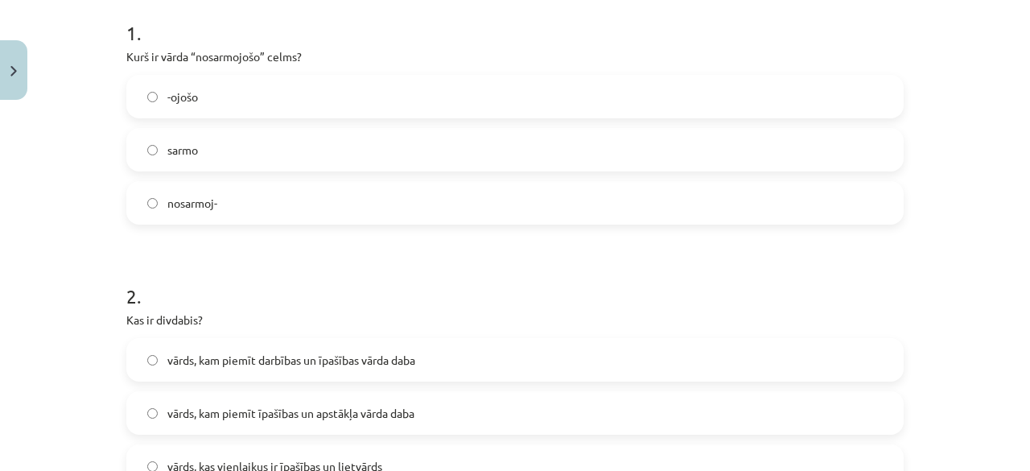
scroll to position [362, 0]
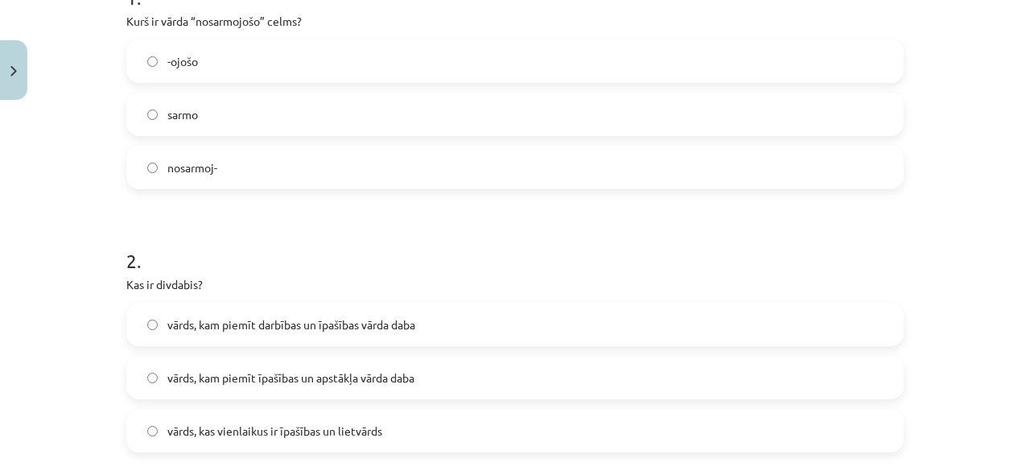
click at [195, 183] on label "nosarmoj-" at bounding box center [515, 167] width 774 height 40
click at [351, 364] on label "vārds, kam piemīt īpašības un apstākļa vārda daba" at bounding box center [515, 377] width 774 height 40
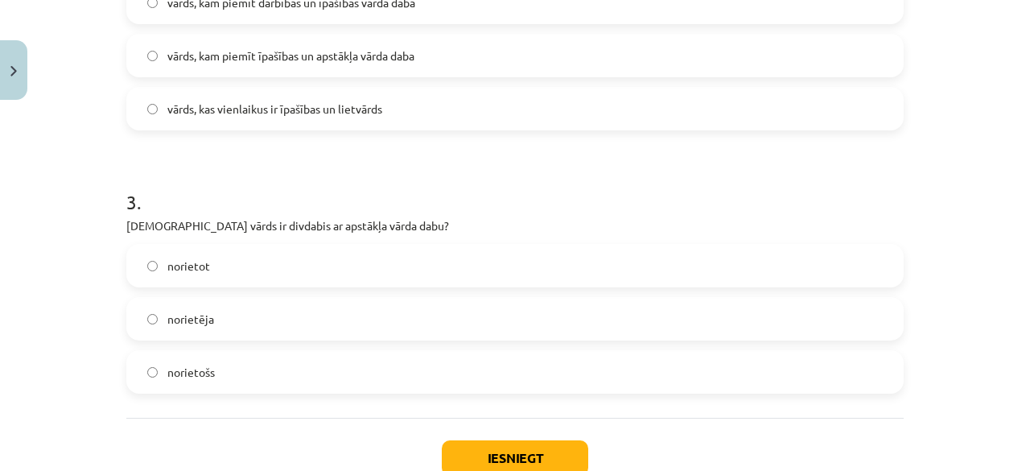
scroll to position [764, 0]
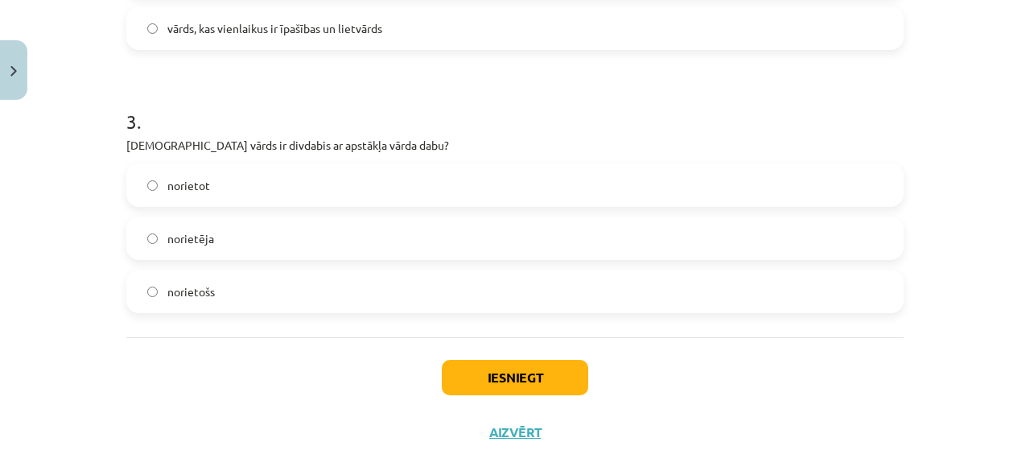
click at [254, 220] on label "norietēja" at bounding box center [515, 238] width 774 height 40
click at [442, 366] on button "Iesniegt" at bounding box center [515, 377] width 146 height 35
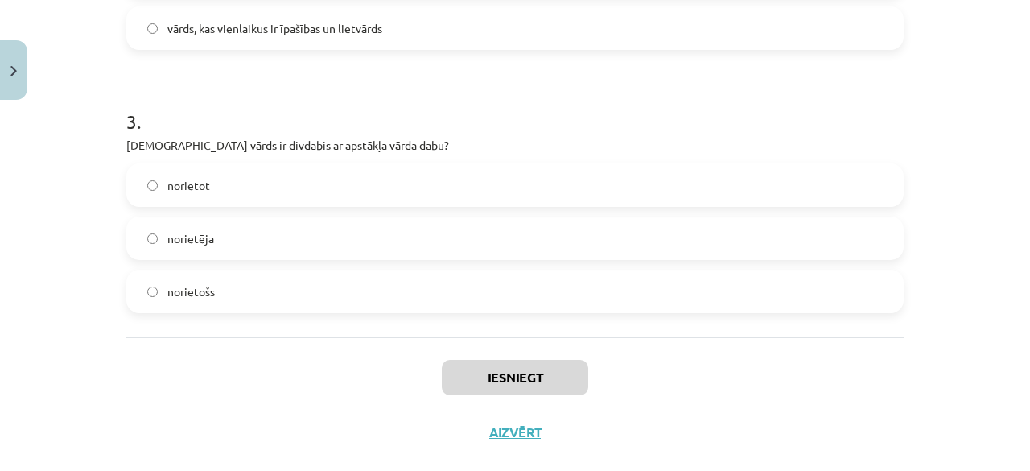
click at [399, 171] on label "norietot" at bounding box center [515, 185] width 774 height 40
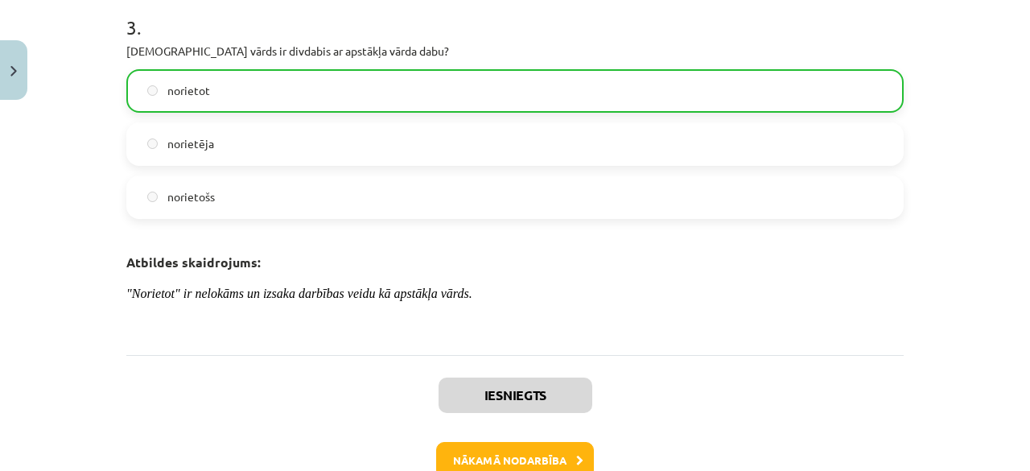
scroll to position [1028, 0]
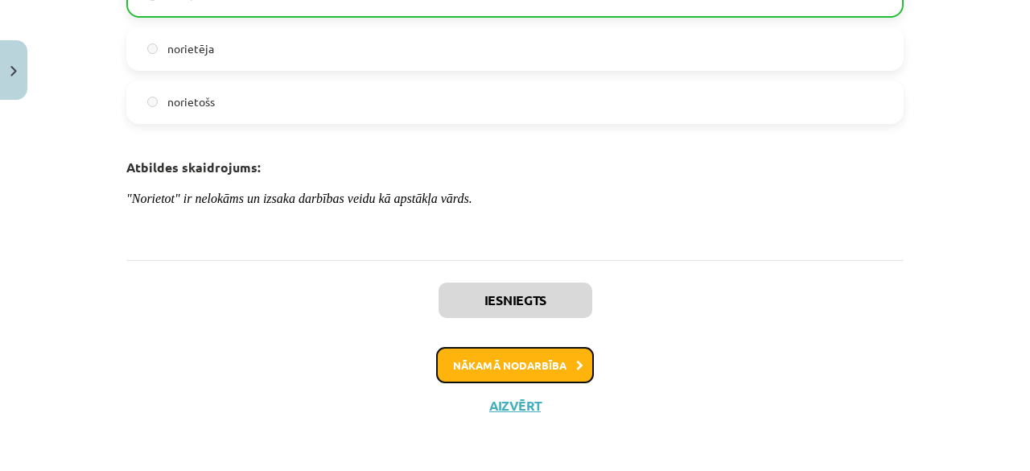
click at [561, 369] on button "Nākamā nodarbība" at bounding box center [515, 365] width 158 height 37
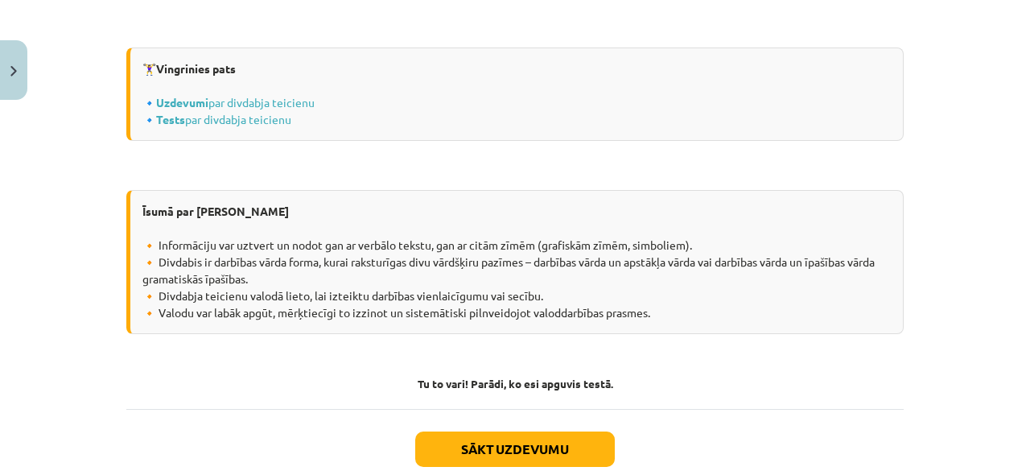
scroll to position [2148, 0]
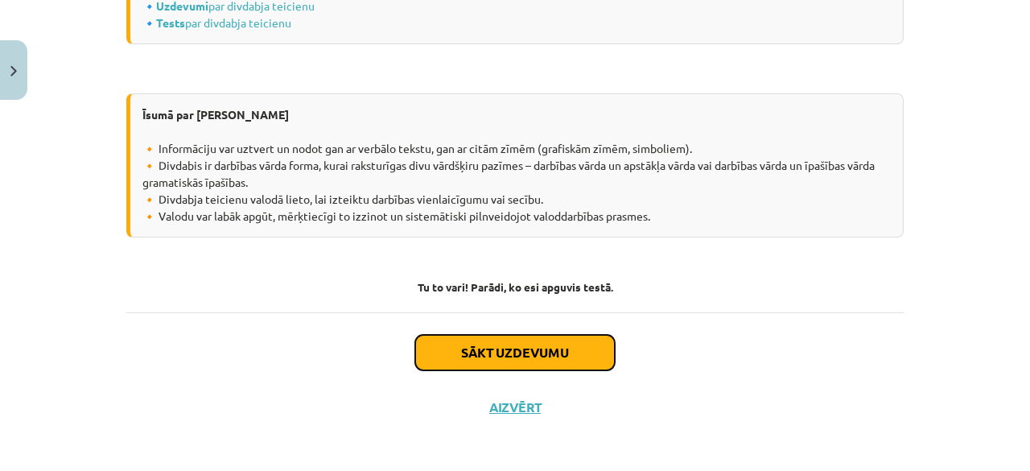
click at [502, 348] on button "Sākt uzdevumu" at bounding box center [515, 352] width 200 height 35
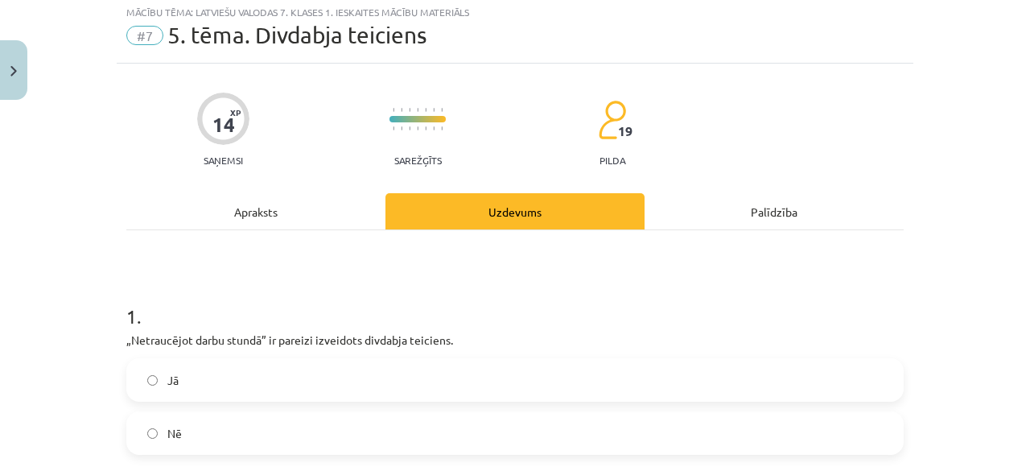
scroll to position [40, 0]
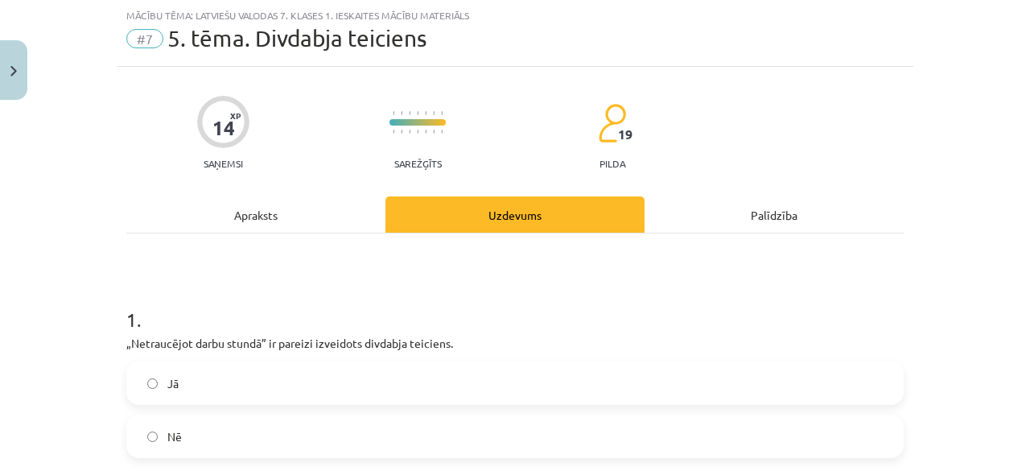
click at [128, 447] on label "Nē" at bounding box center [515, 436] width 774 height 40
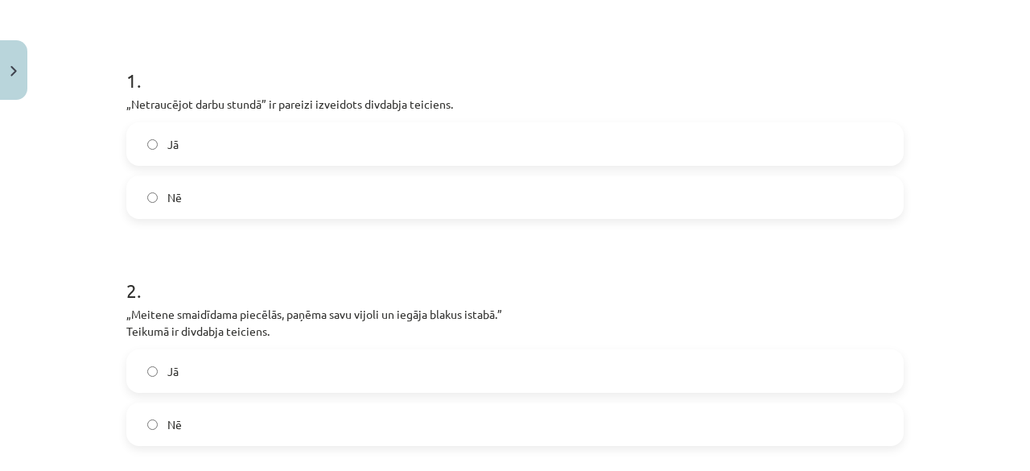
scroll to position [282, 0]
click at [181, 381] on label "Jā" at bounding box center [515, 368] width 774 height 40
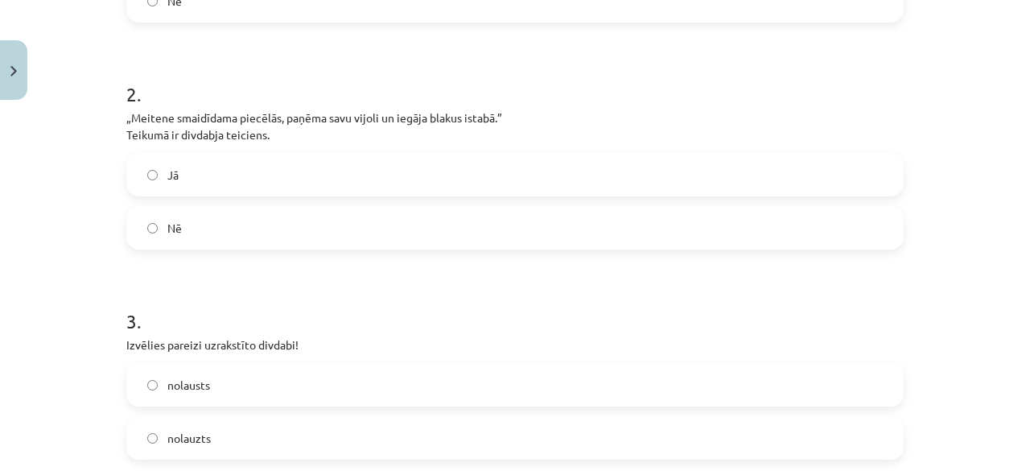
scroll to position [523, 0]
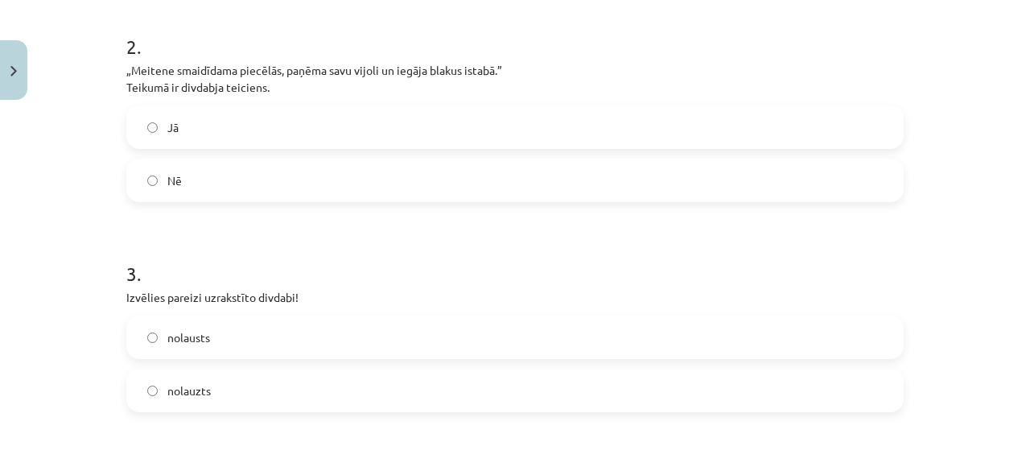
click at [305, 323] on label "nolausts" at bounding box center [515, 337] width 774 height 40
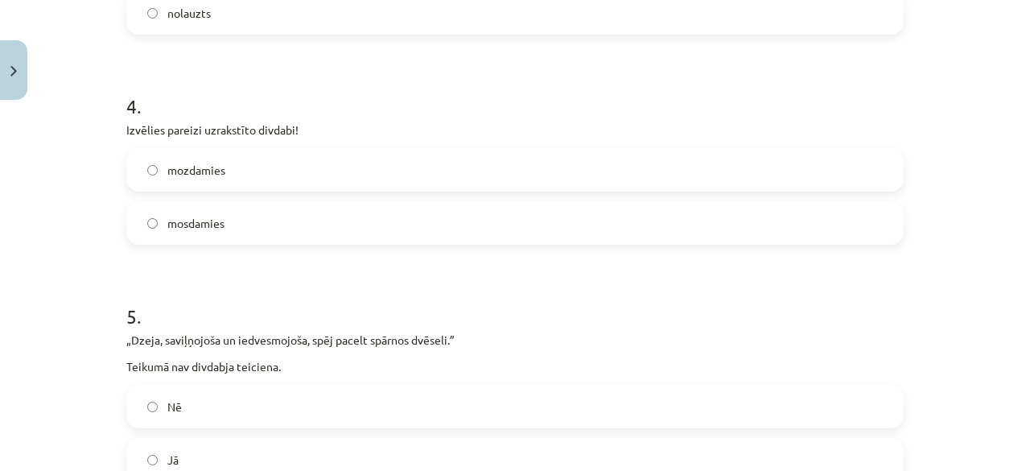
scroll to position [925, 0]
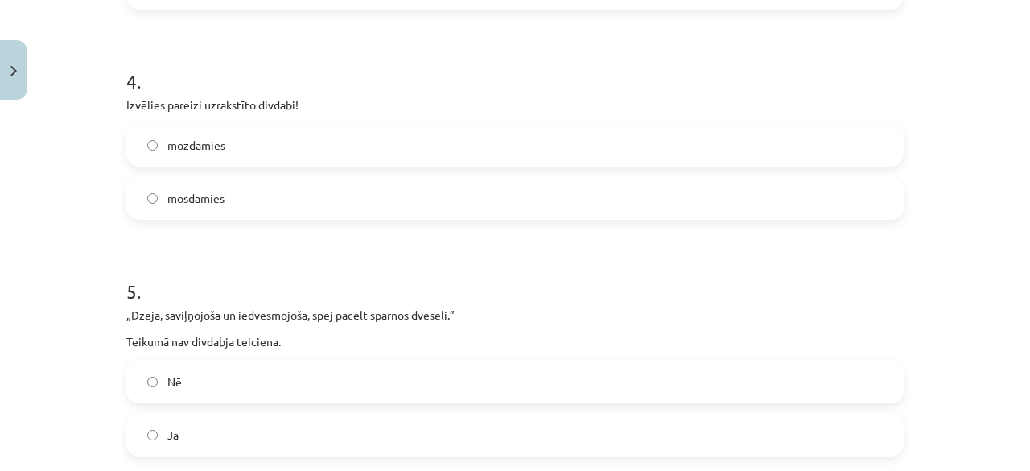
click at [291, 141] on label "mozdamies" at bounding box center [515, 145] width 774 height 40
click at [279, 179] on label "mosdamies" at bounding box center [515, 198] width 774 height 40
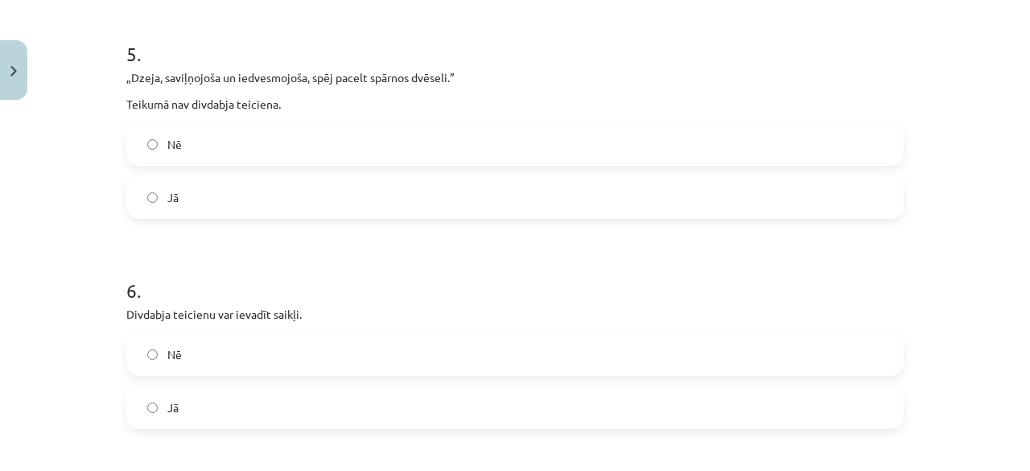
scroll to position [1167, 0]
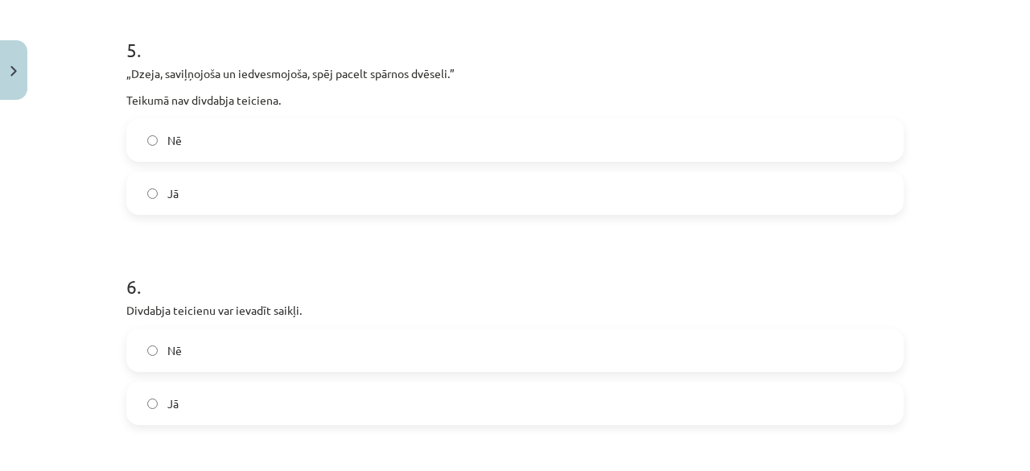
click at [328, 153] on label "Nē" at bounding box center [515, 140] width 774 height 40
click at [233, 418] on label "Jā" at bounding box center [515, 403] width 774 height 40
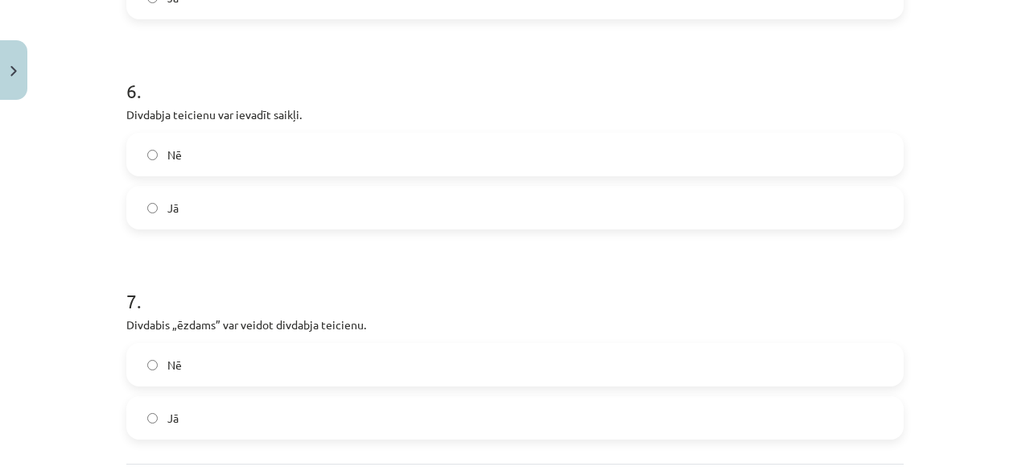
scroll to position [1408, 0]
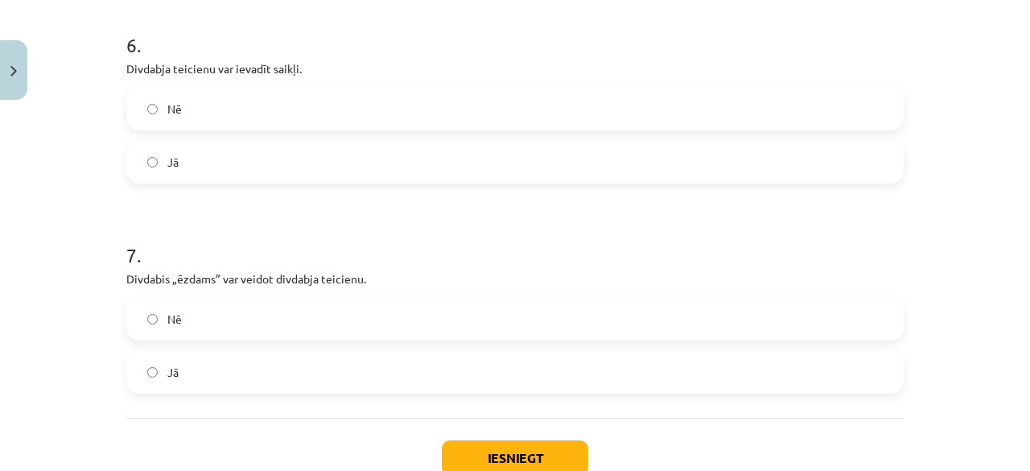
click at [262, 319] on label "Nē" at bounding box center [515, 319] width 774 height 40
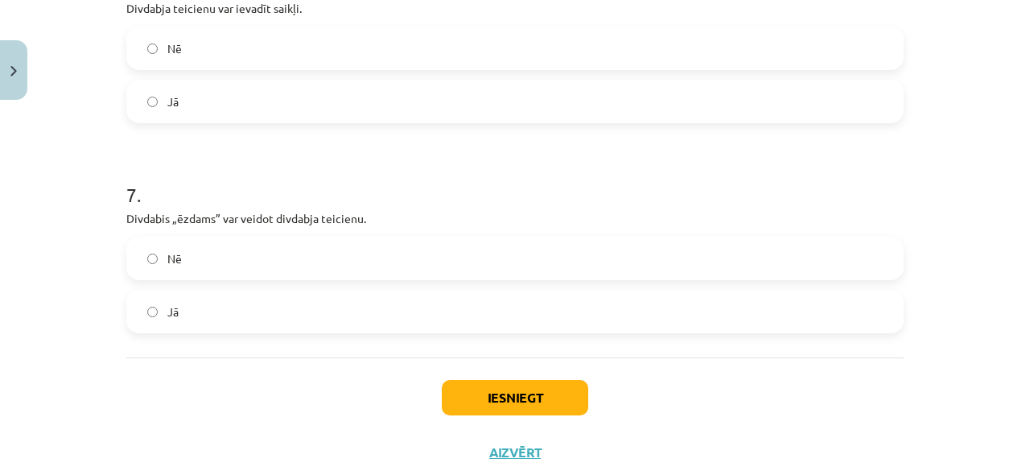
scroll to position [1516, 0]
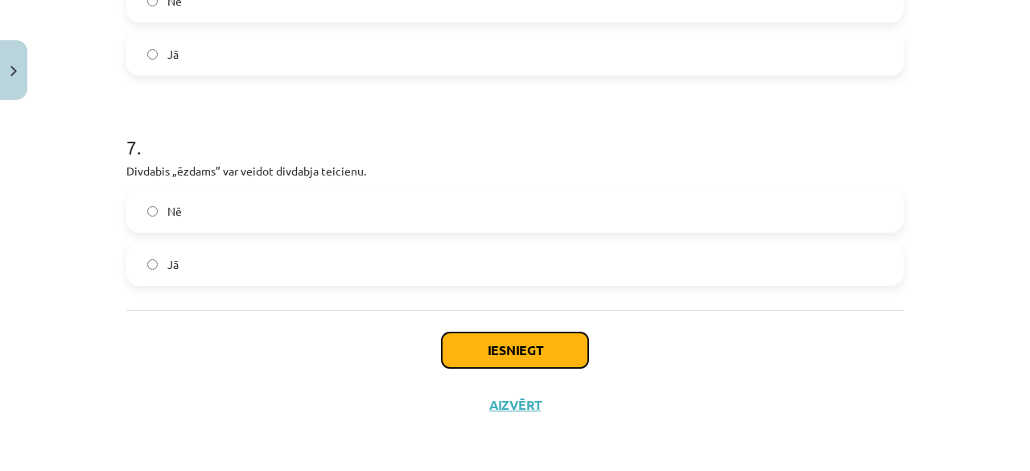
click at [478, 332] on button "Iesniegt" at bounding box center [515, 349] width 146 height 35
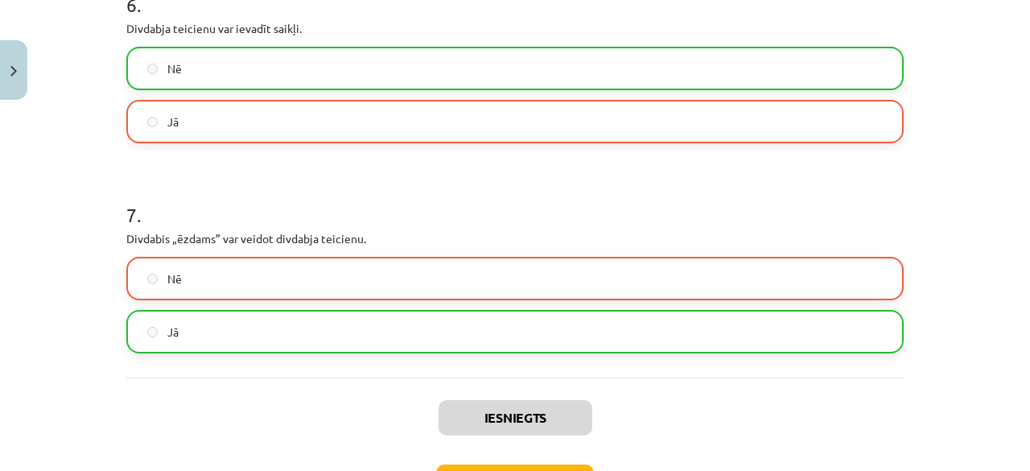
scroll to position [1567, 0]
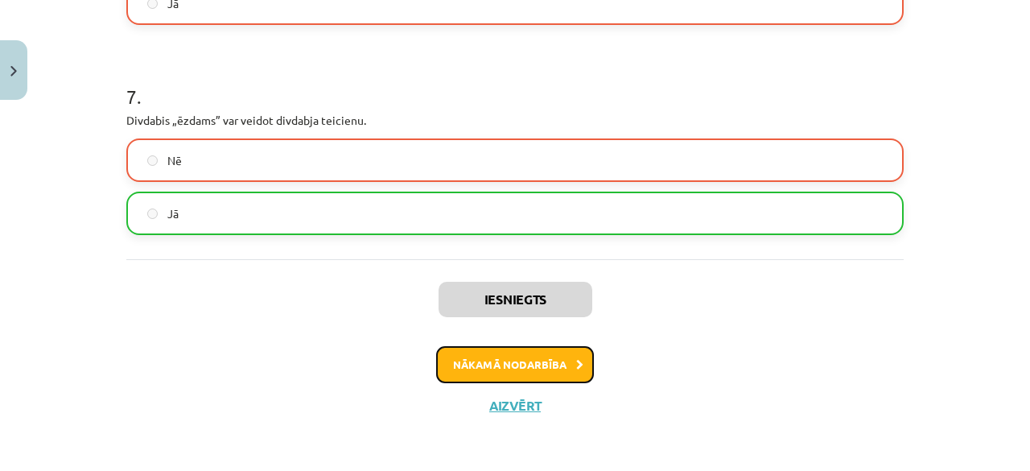
click at [555, 369] on button "Nākamā nodarbība" at bounding box center [515, 364] width 158 height 37
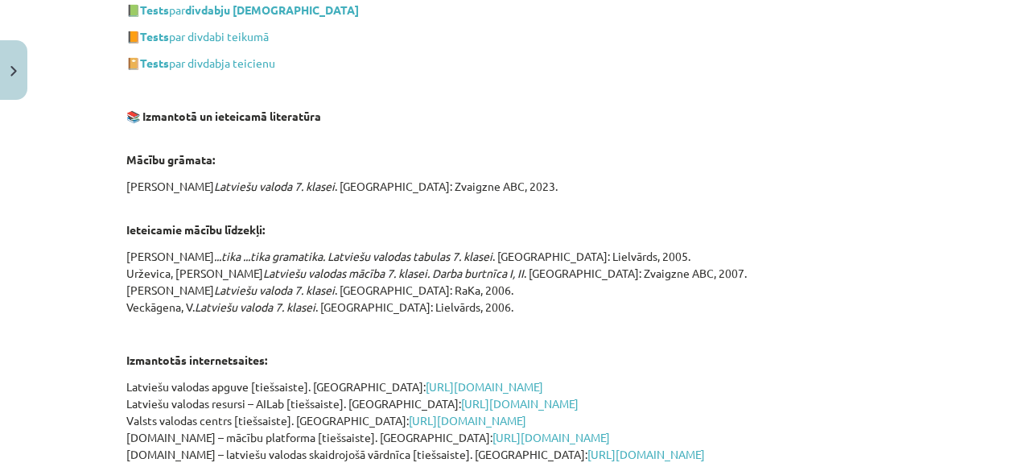
scroll to position [1640, 0]
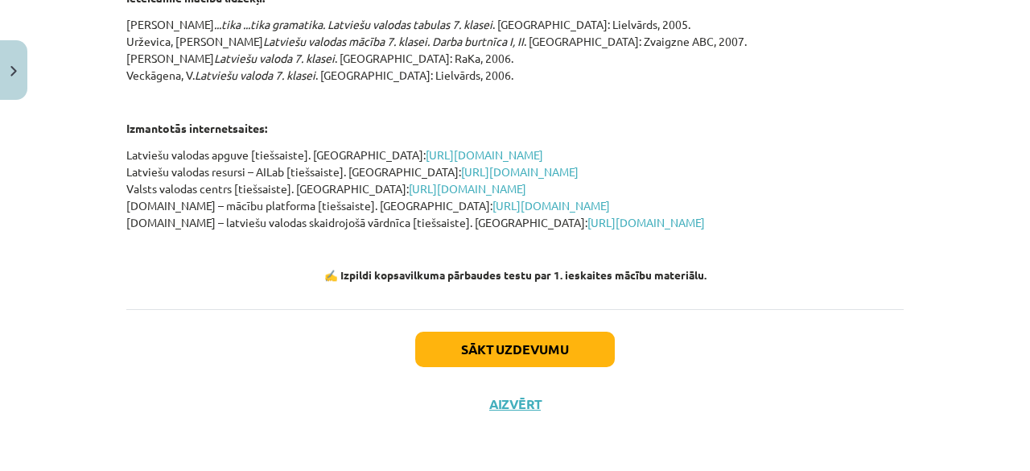
click at [517, 371] on div "Sākt uzdevumu Aizvērt" at bounding box center [514, 365] width 777 height 113
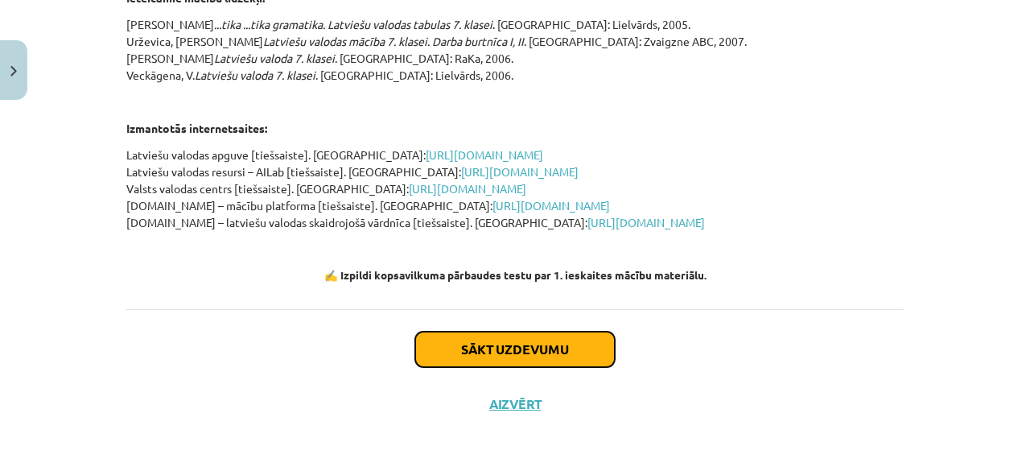
click at [496, 342] on button "Sākt uzdevumu" at bounding box center [515, 349] width 200 height 35
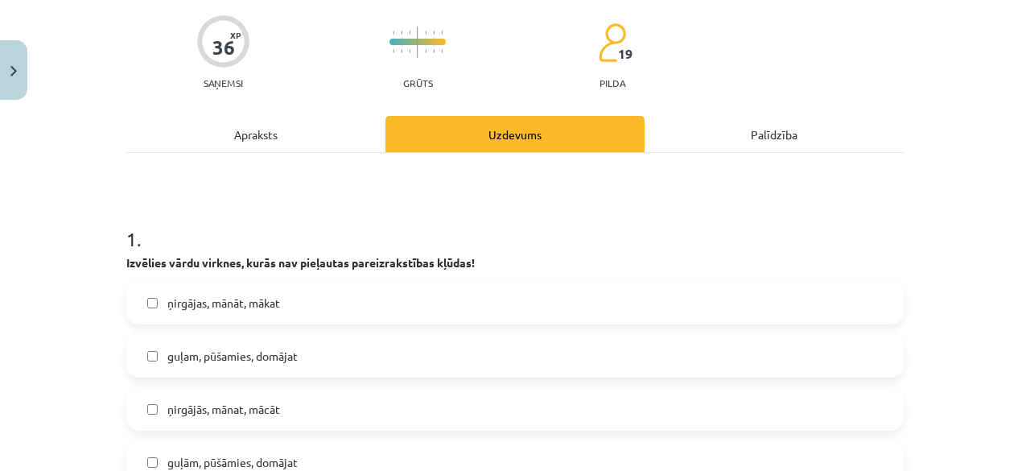
scroll to position [201, 0]
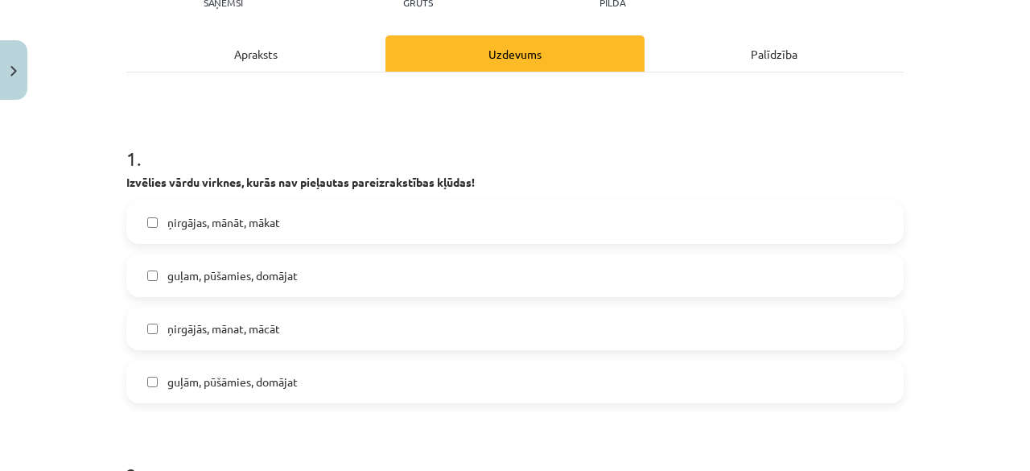
click at [193, 331] on span "ņirgājās, mānat, mācāt" at bounding box center [223, 328] width 113 height 17
click at [197, 396] on label "guļām, pūšāmies, domājat" at bounding box center [515, 381] width 774 height 40
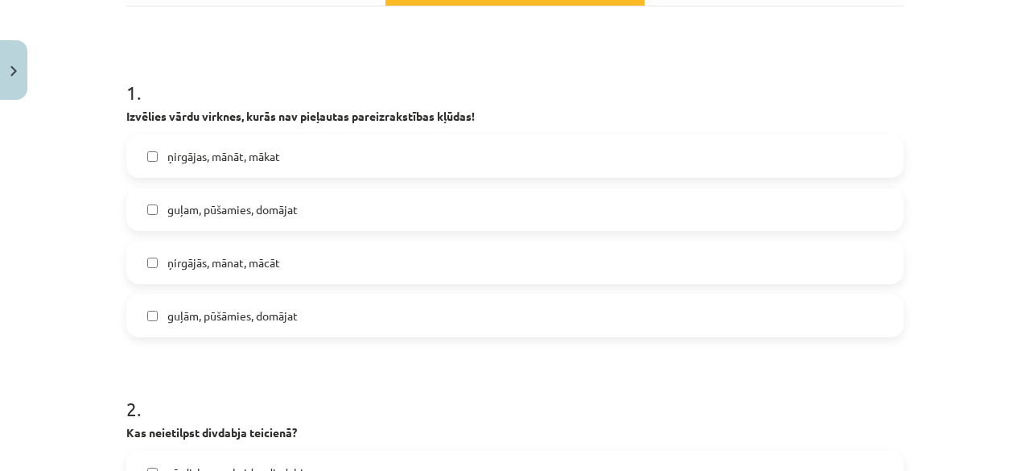
scroll to position [443, 0]
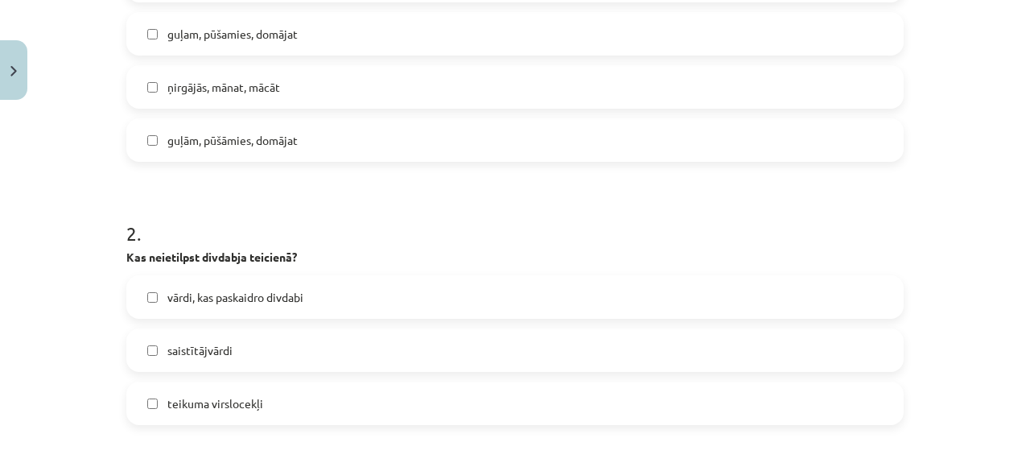
click at [306, 301] on label "vārdi, kas paskaidro divdabi" at bounding box center [515, 297] width 774 height 40
click at [312, 347] on label "saistītājvārdi" at bounding box center [515, 350] width 774 height 40
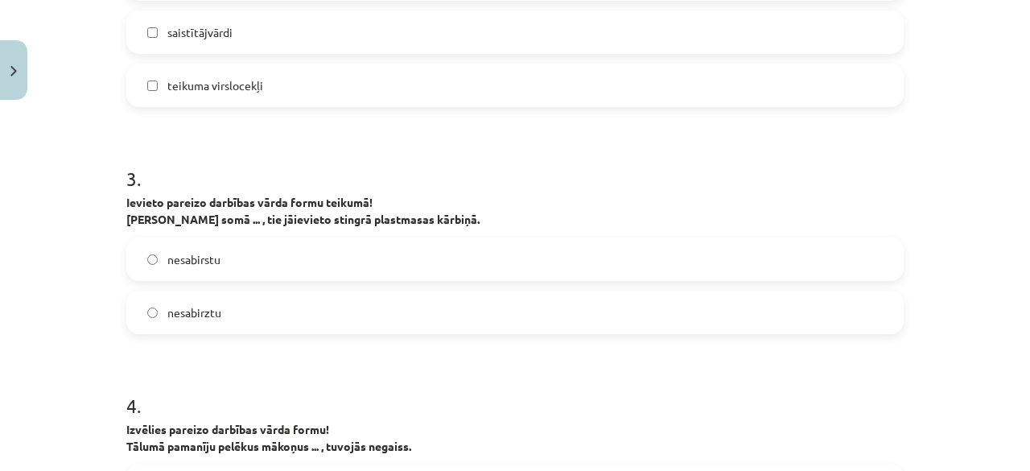
scroll to position [764, 0]
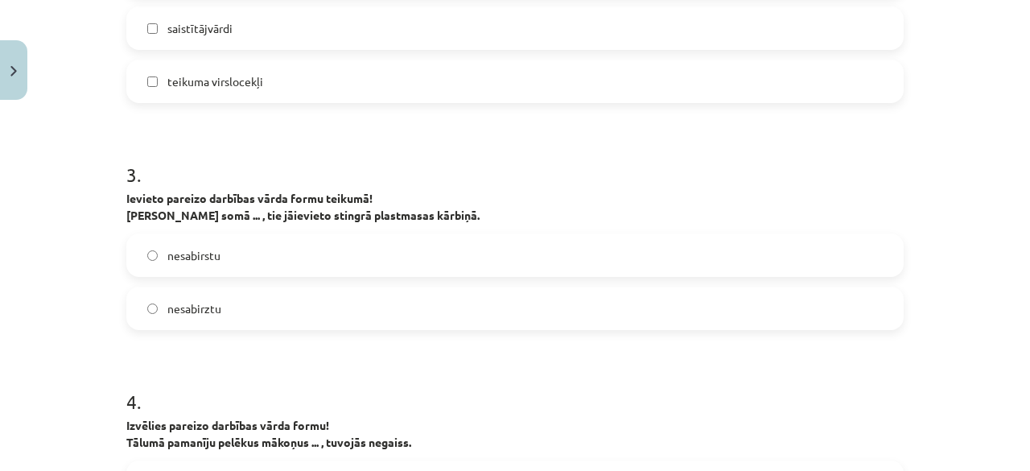
click at [141, 89] on label "teikuma virslocekļi" at bounding box center [515, 81] width 774 height 40
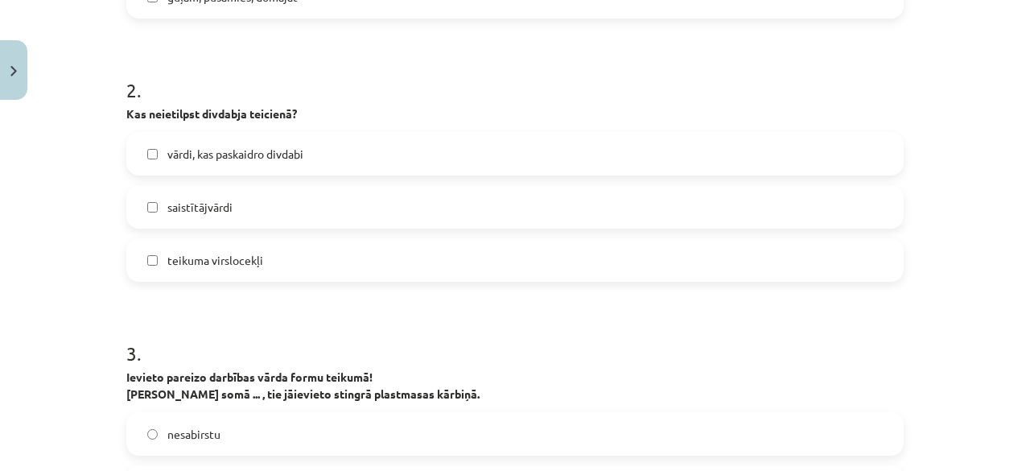
scroll to position [523, 0]
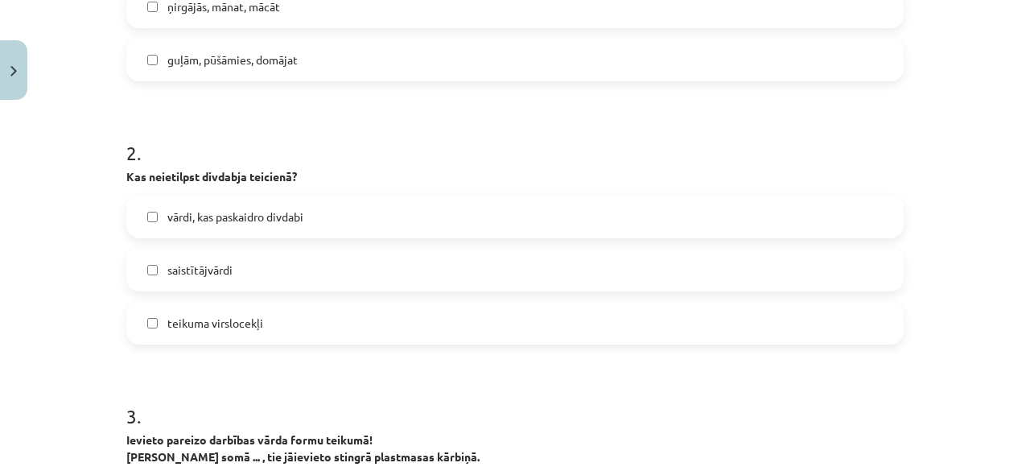
click at [149, 221] on label "vārdi, kas paskaidro divdabi" at bounding box center [515, 216] width 774 height 40
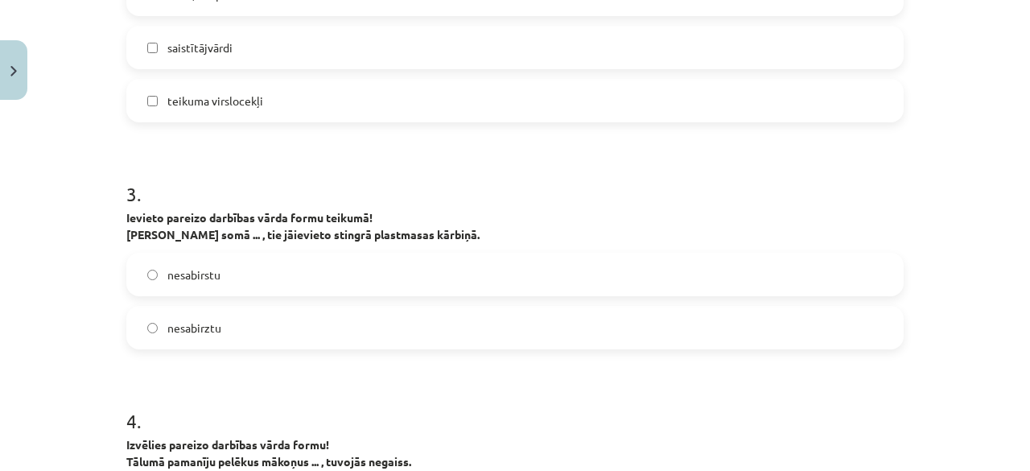
scroll to position [764, 0]
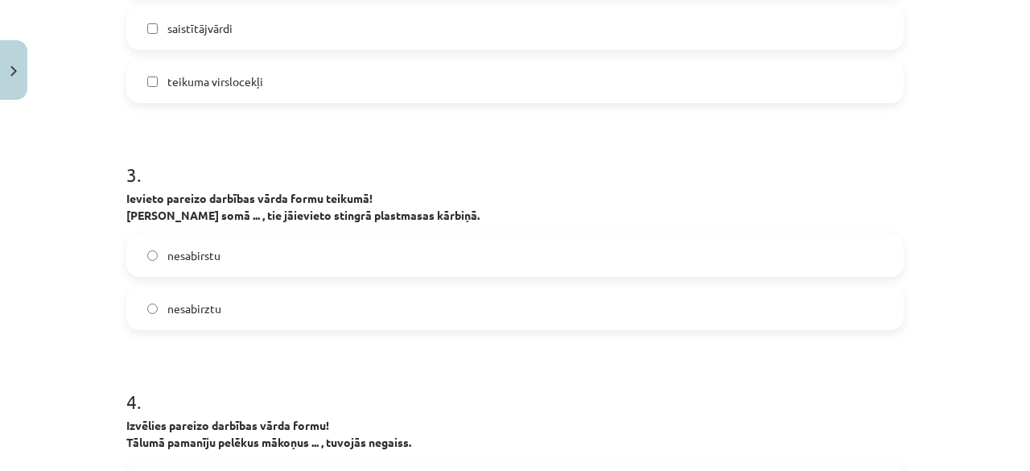
click at [263, 246] on label "nesabirstu" at bounding box center [515, 255] width 774 height 40
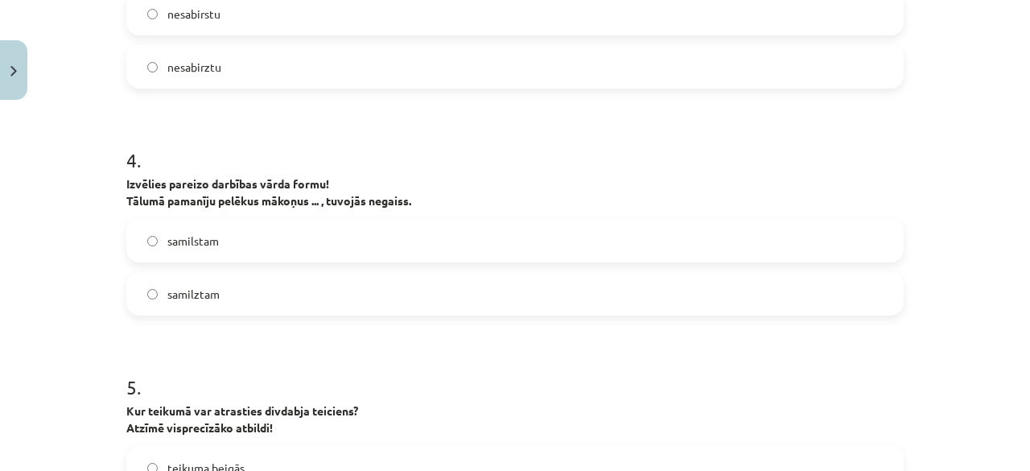
click at [263, 246] on label "samilstam" at bounding box center [515, 240] width 774 height 40
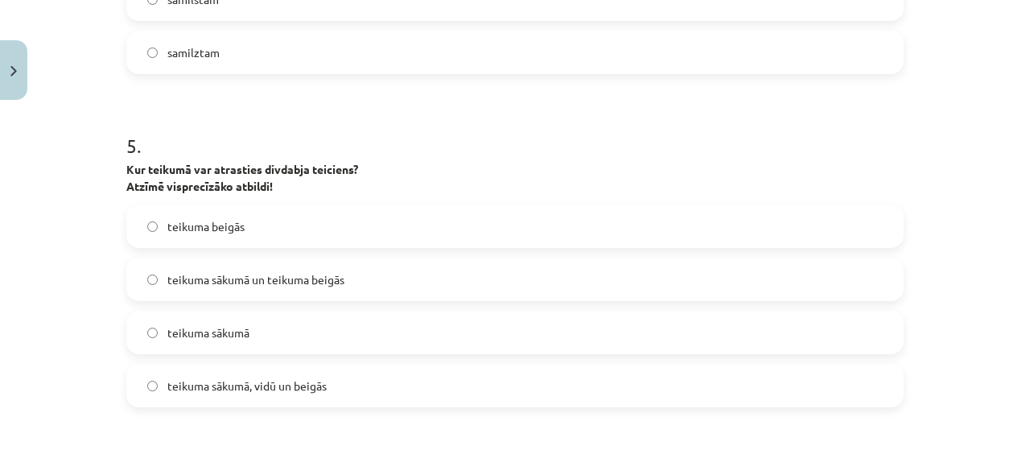
click at [290, 281] on span "teikuma sākumā un teikuma beigās" at bounding box center [255, 279] width 177 height 17
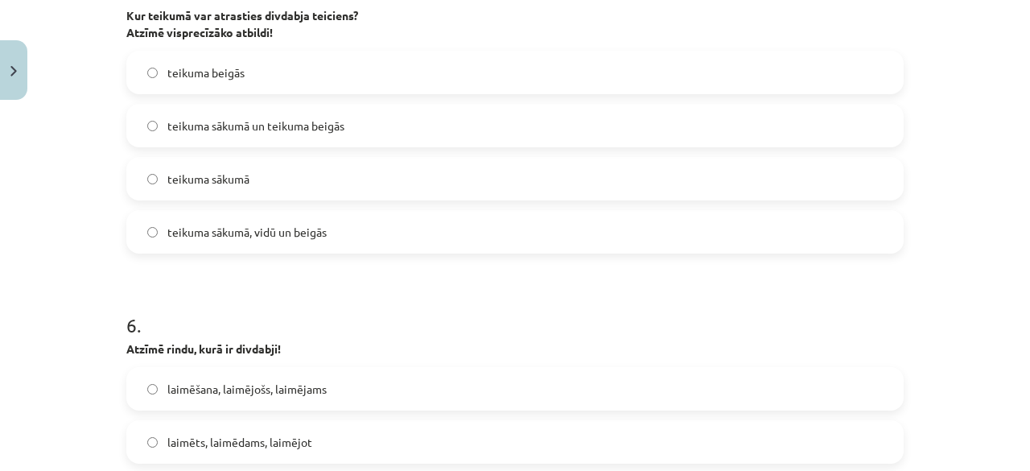
scroll to position [1489, 0]
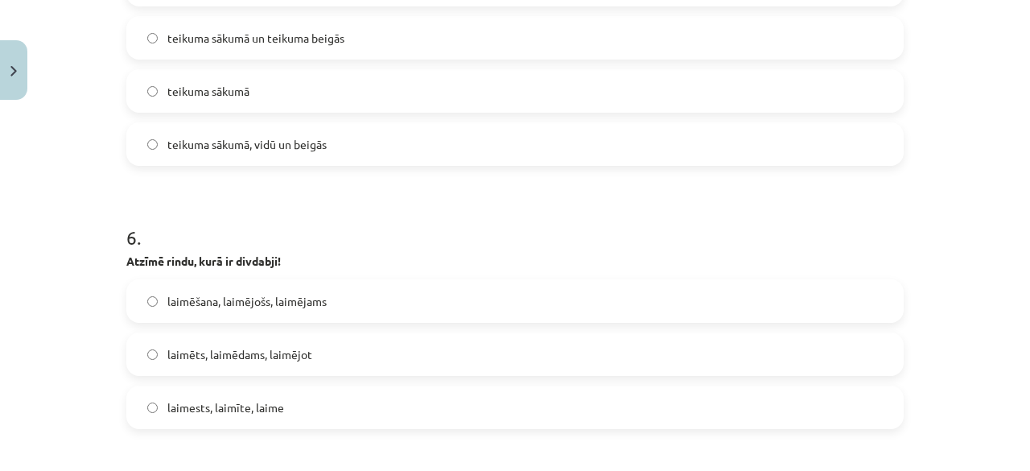
click at [291, 398] on label "laimests, laimīte, laime" at bounding box center [515, 407] width 774 height 40
click at [287, 370] on label "laimēts, laimēdams, laimējot" at bounding box center [515, 354] width 774 height 40
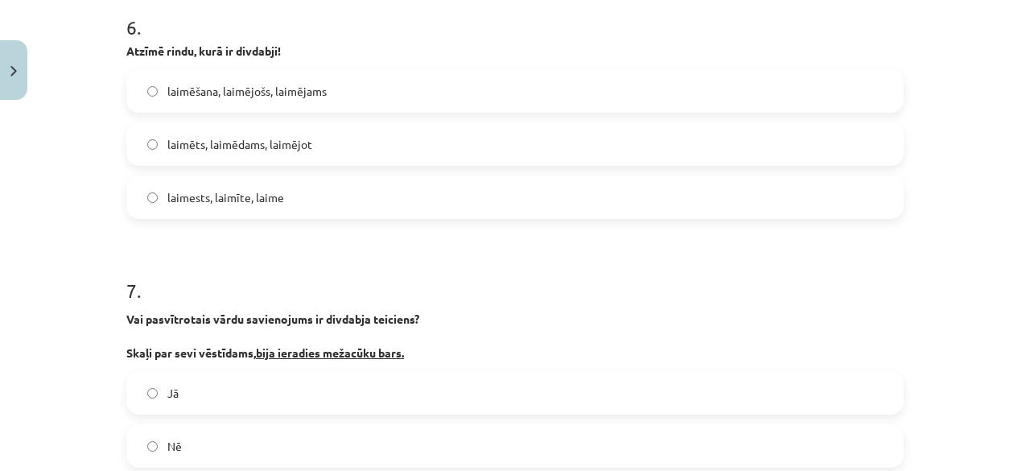
scroll to position [1810, 0]
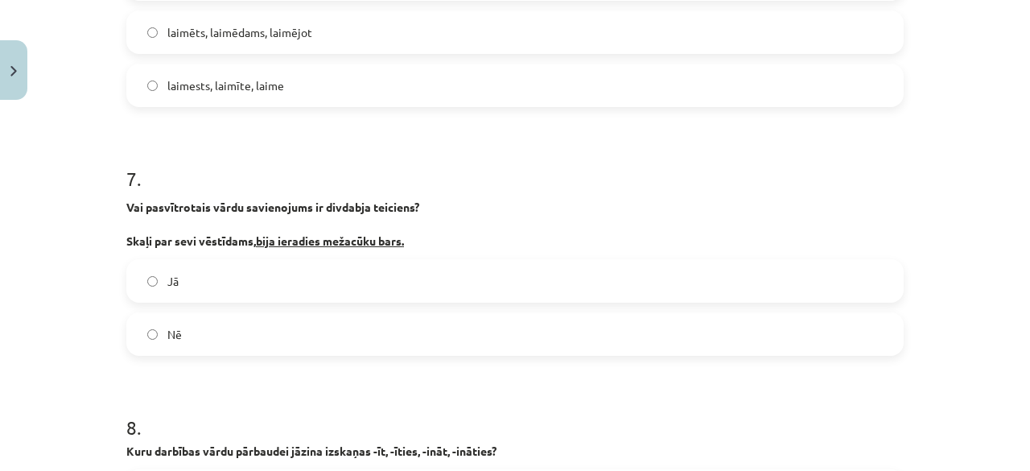
click at [167, 286] on span "Jā" at bounding box center [172, 281] width 11 height 17
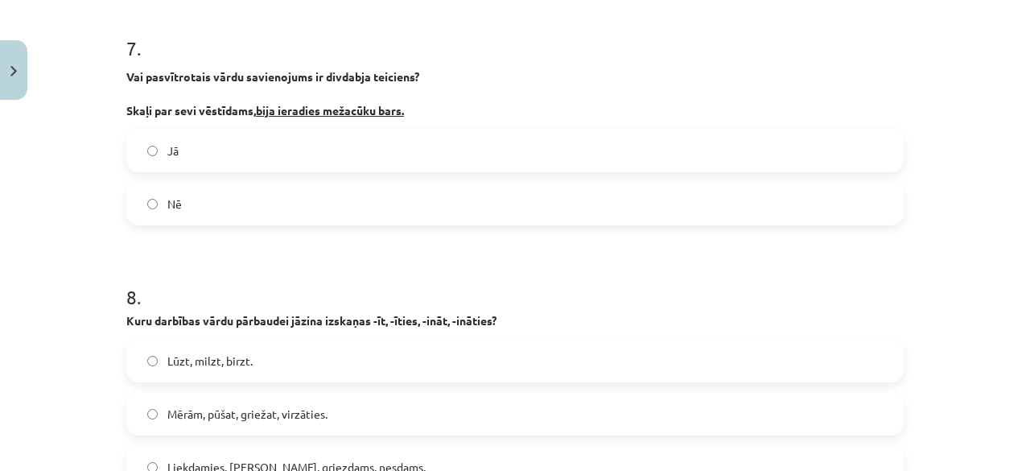
scroll to position [2052, 0]
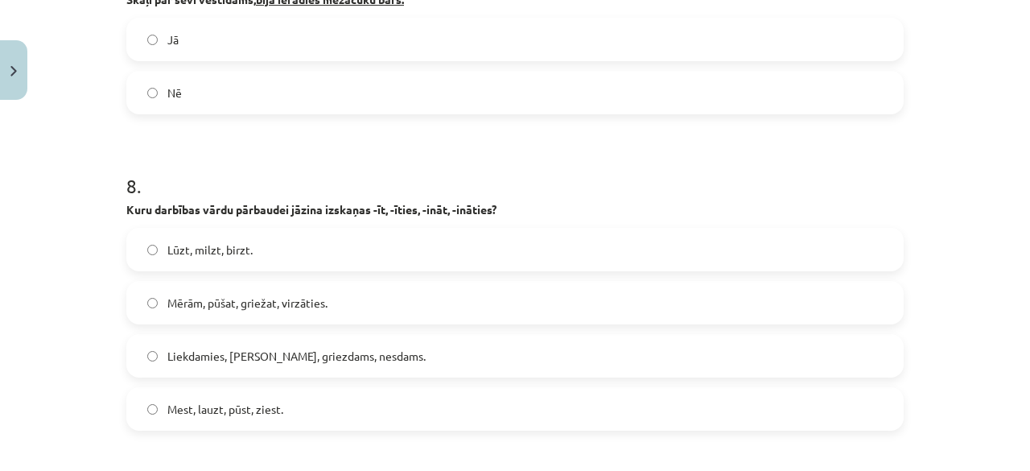
click at [362, 324] on div "Lūzt, milzt, birzt. Mērām, pūšat, griežat, virzāties. Liekdamies, slaukdams, gr…" at bounding box center [514, 329] width 777 height 203
click at [370, 368] on label "Liekdamies, slaukdams, griezdams, nesdams." at bounding box center [515, 356] width 774 height 40
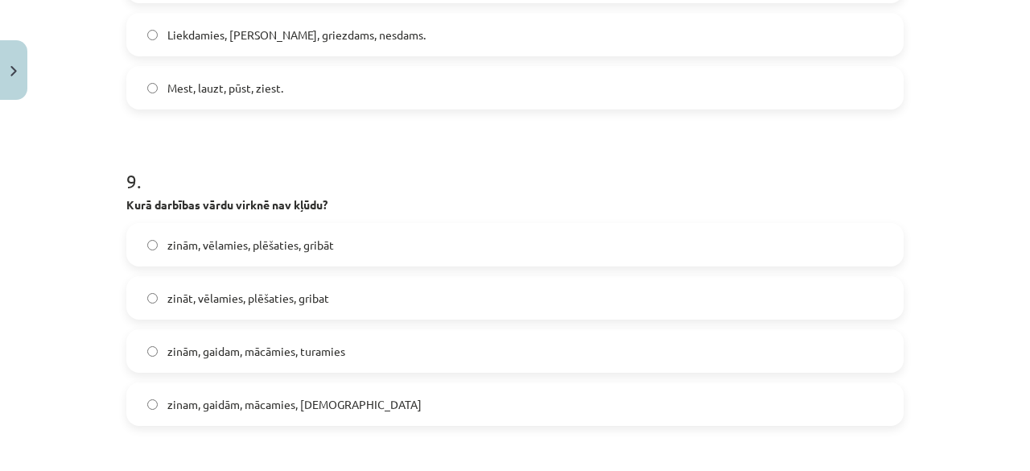
scroll to position [2374, 0]
click at [370, 368] on label "zinām, gaidam, mācāmies, turamies" at bounding box center [515, 350] width 774 height 40
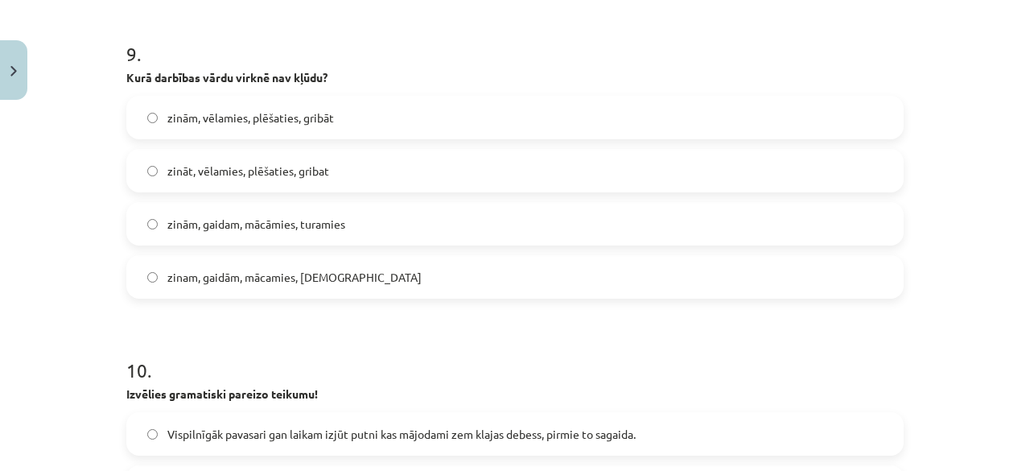
scroll to position [2615, 0]
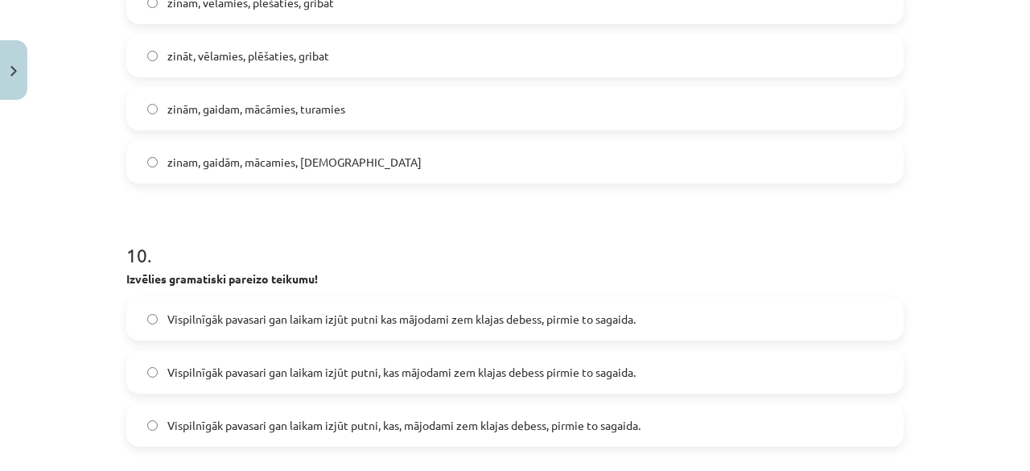
click at [373, 364] on span "Vispilnīgāk pavasari gan laikam izjūt putni, kas mājodami zem klajas debess pir…" at bounding box center [401, 372] width 468 height 17
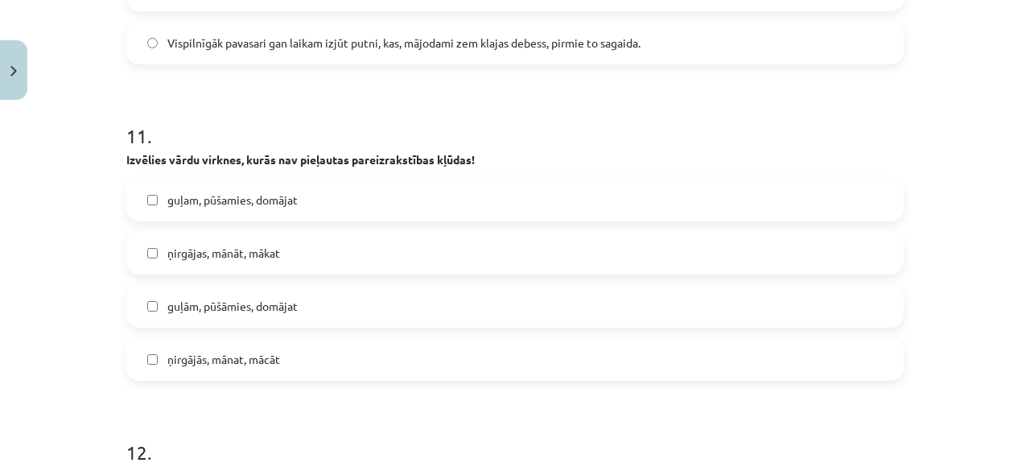
scroll to position [3017, 0]
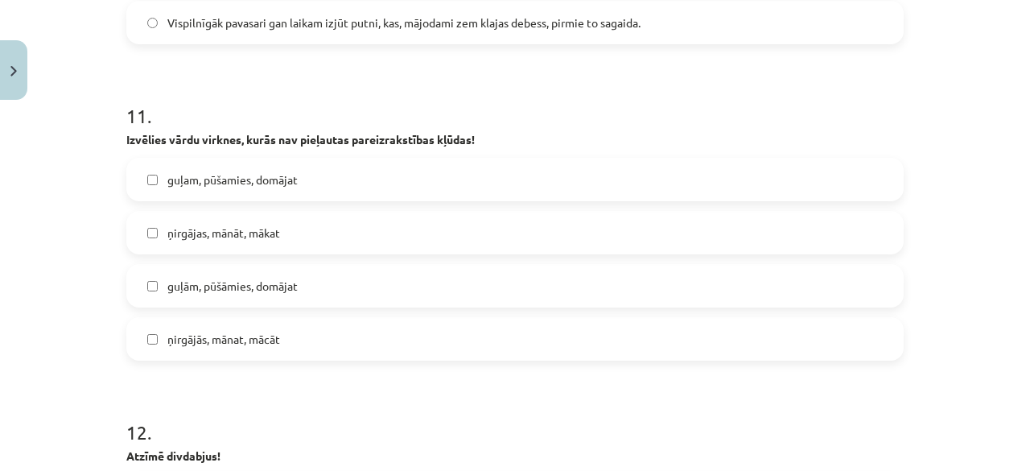
click at [200, 291] on span "guļām, pūšāmies, domājat" at bounding box center [232, 286] width 130 height 17
click at [191, 349] on label "ņirgājās, mānat, mācāt" at bounding box center [515, 339] width 774 height 40
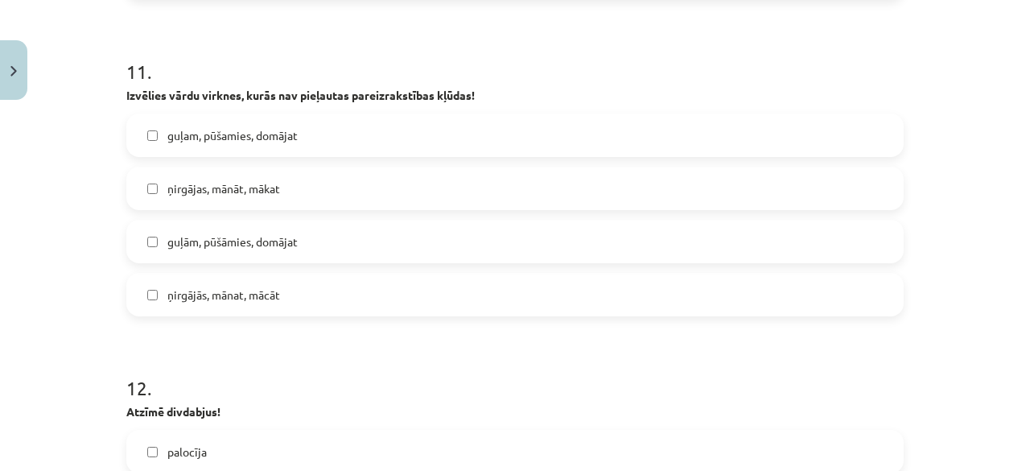
scroll to position [3259, 0]
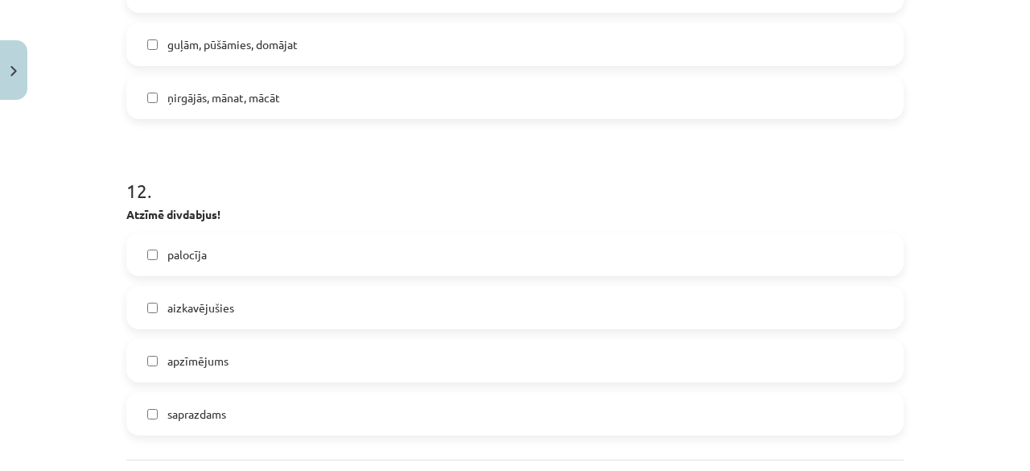
click at [261, 352] on label "apzīmējums" at bounding box center [515, 360] width 774 height 40
click at [260, 422] on label "saprazdams" at bounding box center [515, 413] width 774 height 40
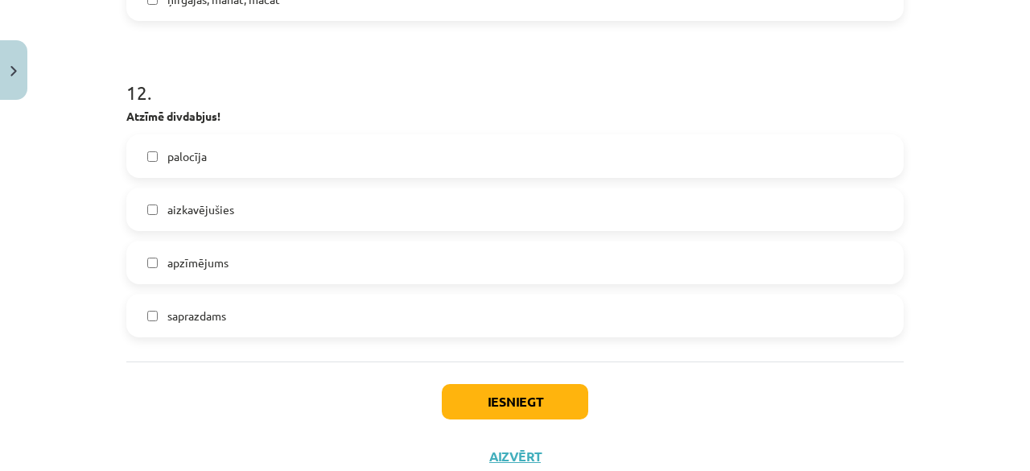
scroll to position [3408, 0]
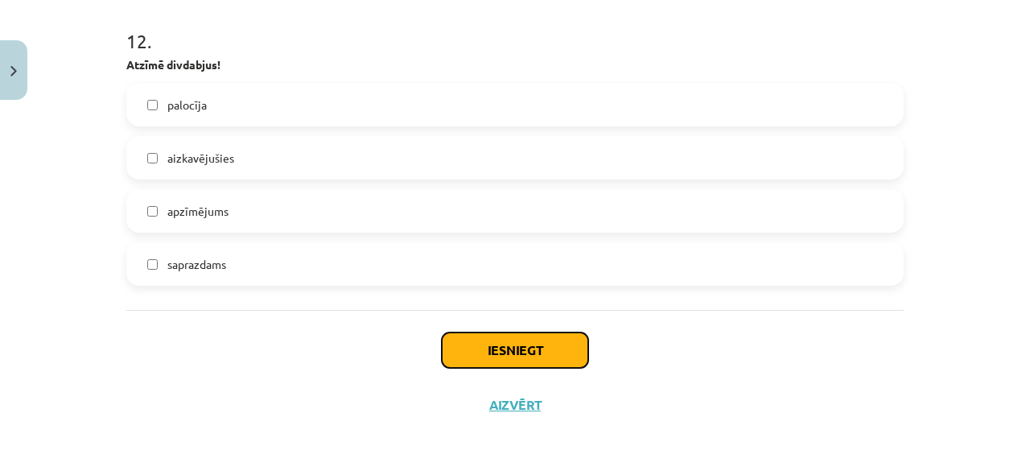
click at [467, 362] on button "Iesniegt" at bounding box center [515, 349] width 146 height 35
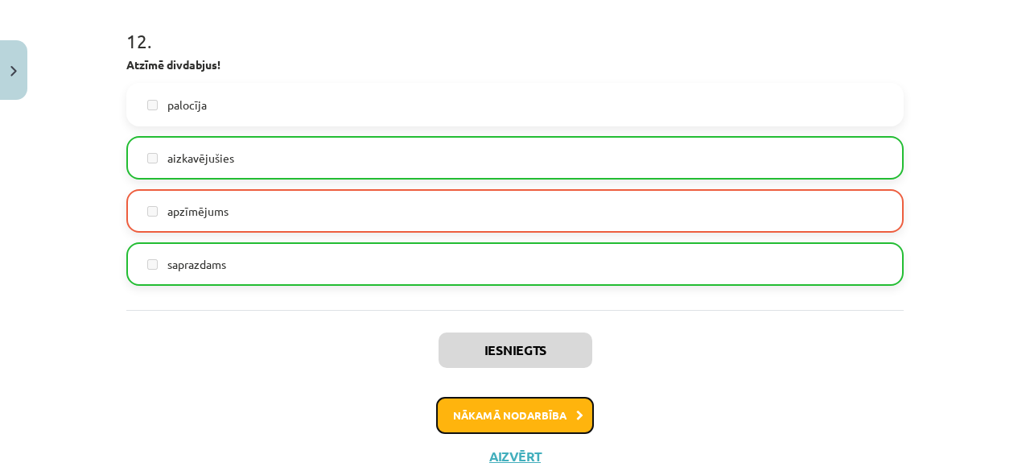
click at [516, 410] on button "Nākamā nodarbība" at bounding box center [515, 415] width 158 height 37
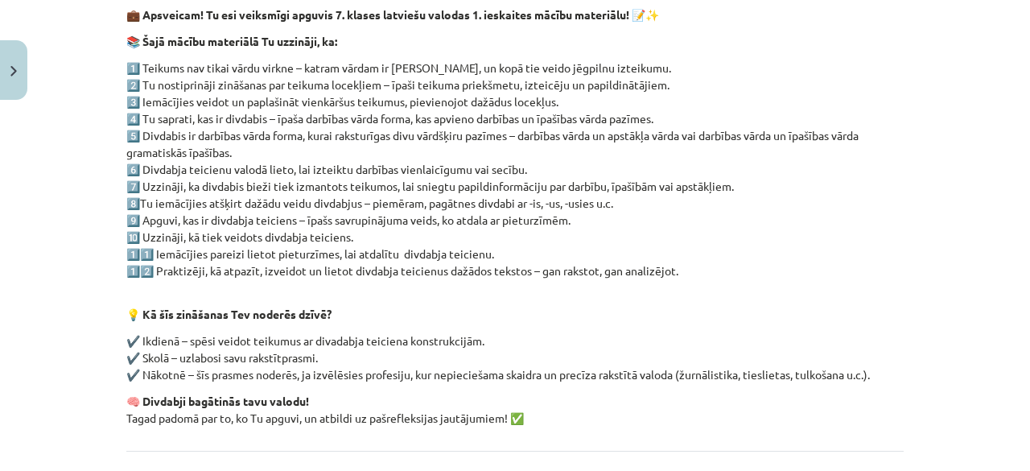
scroll to position [423, 0]
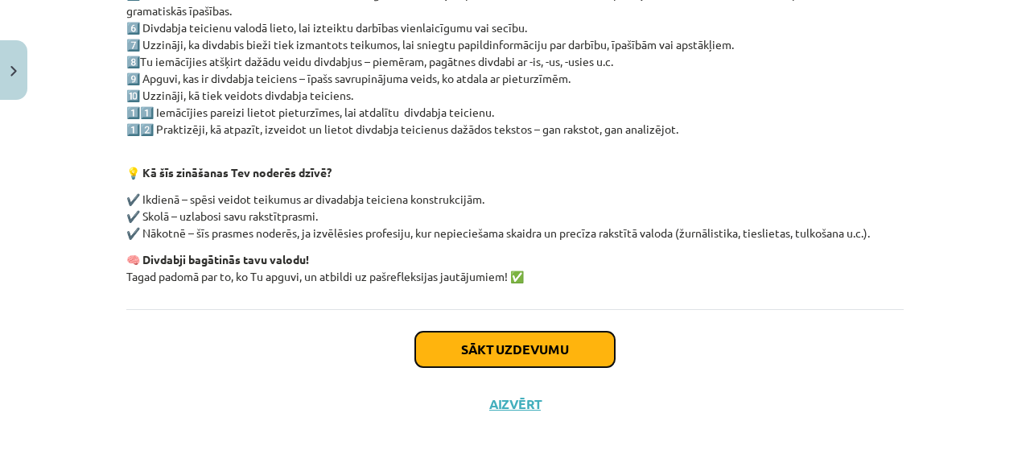
click at [513, 350] on button "Sākt uzdevumu" at bounding box center [515, 349] width 200 height 35
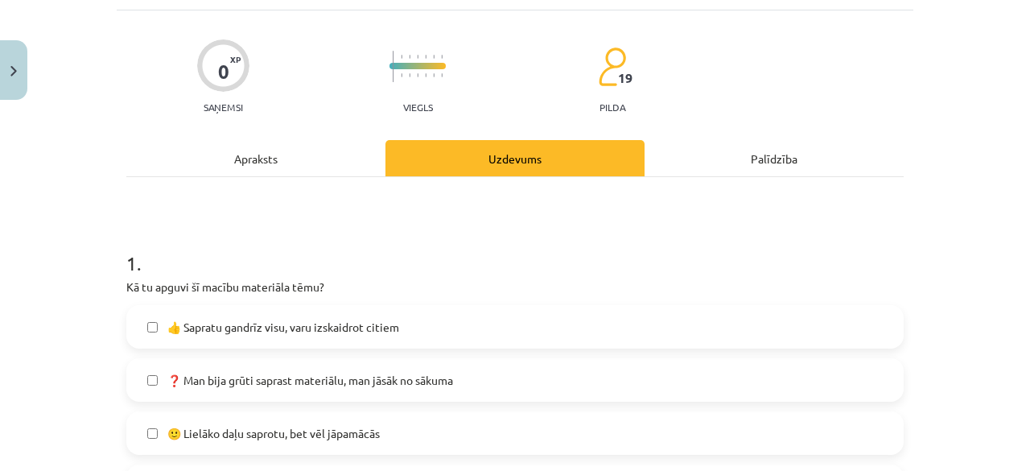
scroll to position [201, 0]
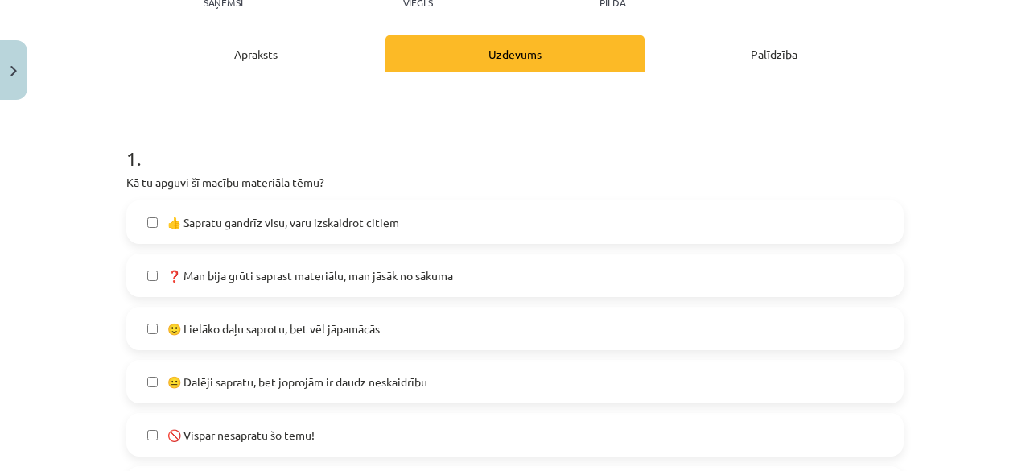
click at [244, 271] on span "❓ Man bija grūti saprast materiālu, man jāsāk no sākuma" at bounding box center [310, 275] width 286 height 17
click at [391, 330] on label "🙂 Lielāko daļu saprotu, bet vēl jāpamācās" at bounding box center [515, 328] width 774 height 40
click at [208, 258] on label "❓ Man bija grūti saprast materiālu, man jāsāk no sākuma" at bounding box center [515, 275] width 774 height 40
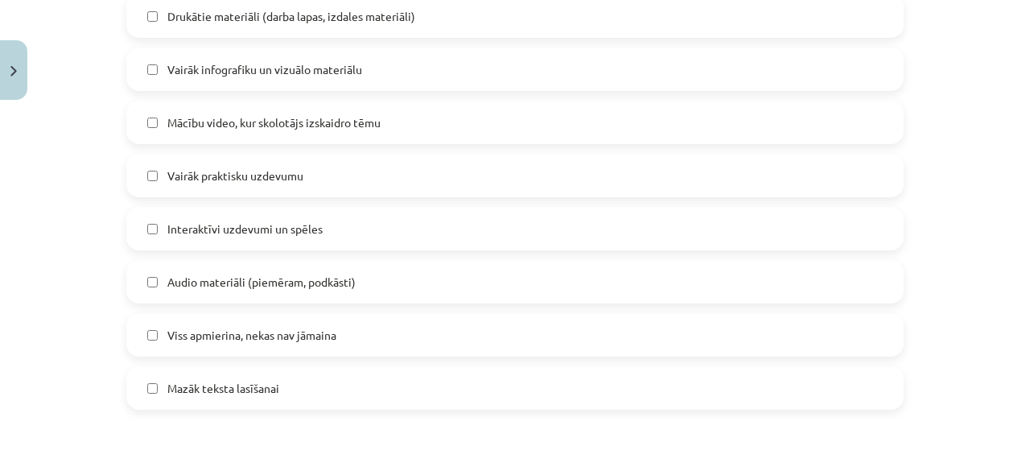
scroll to position [1086, 0]
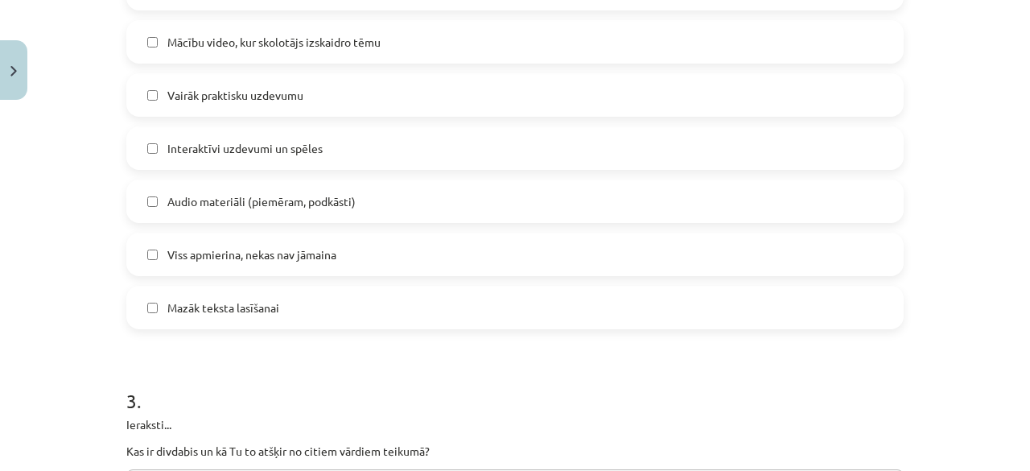
click at [222, 307] on span "Mazāk teksta lasīšanai" at bounding box center [223, 307] width 112 height 17
click at [225, 307] on span "Mazāk teksta lasīšanai" at bounding box center [223, 307] width 112 height 17
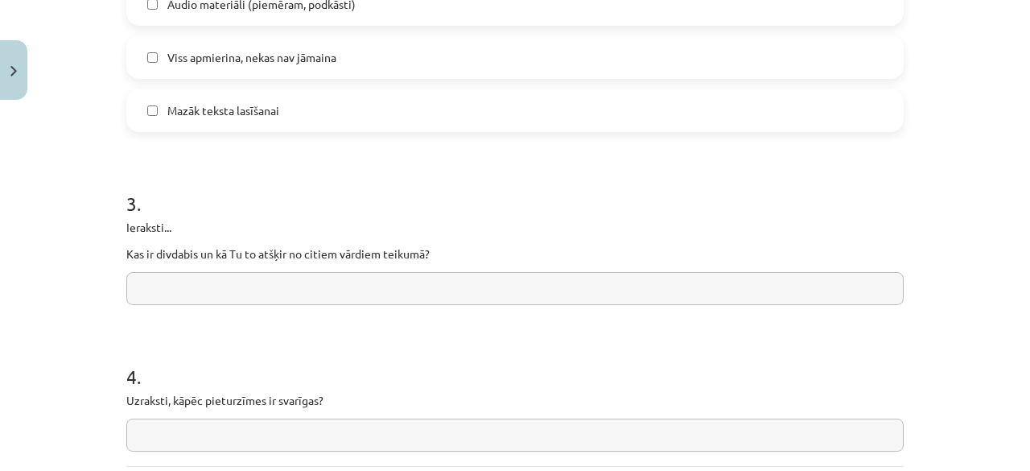
scroll to position [1328, 0]
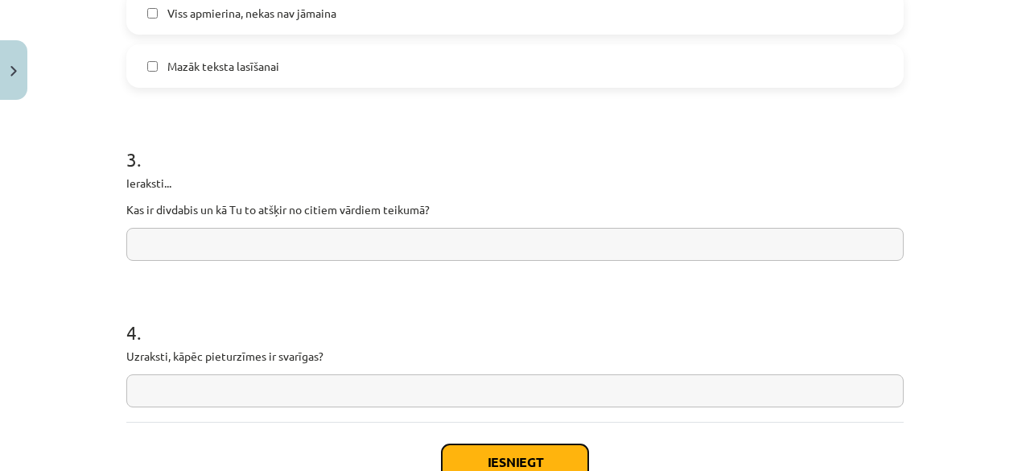
drag, startPoint x: 496, startPoint y: 459, endPoint x: 496, endPoint y: 448, distance: 11.3
click at [494, 456] on button "Iesniegt" at bounding box center [515, 461] width 146 height 35
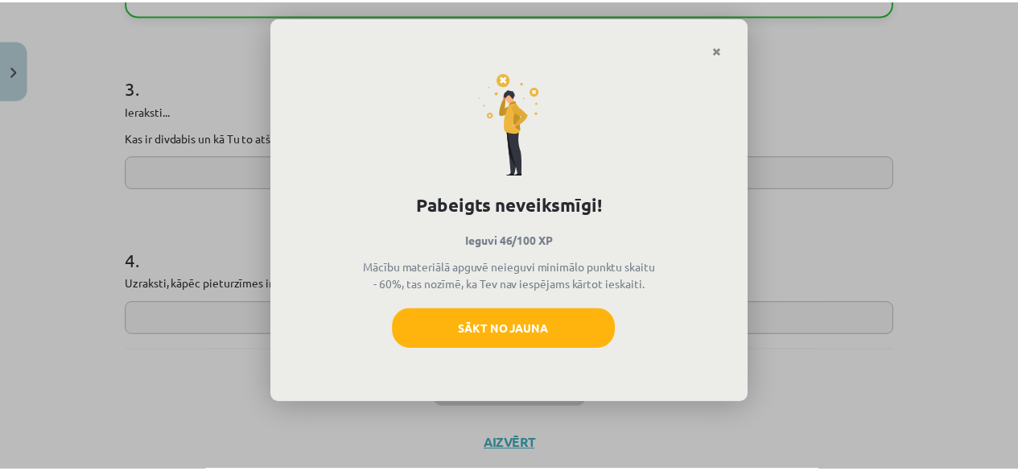
scroll to position [1440, 0]
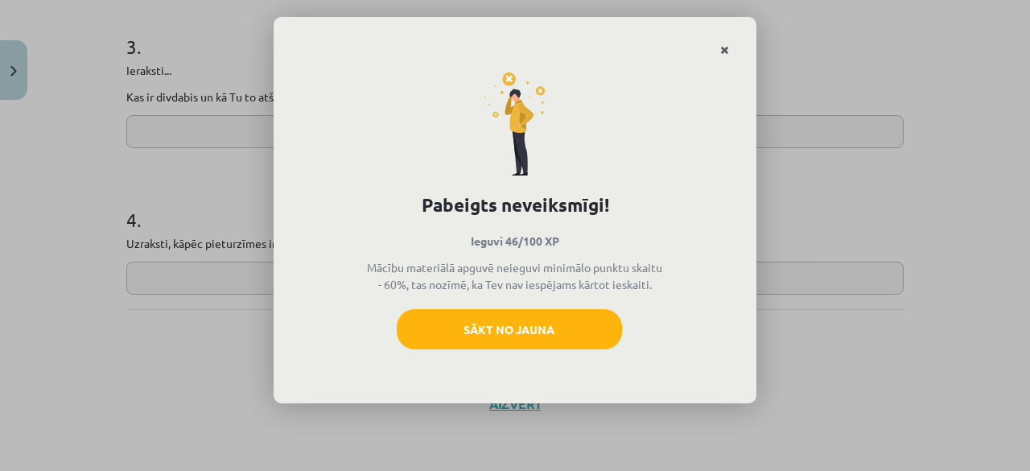
click at [718, 46] on link "Close" at bounding box center [724, 50] width 28 height 31
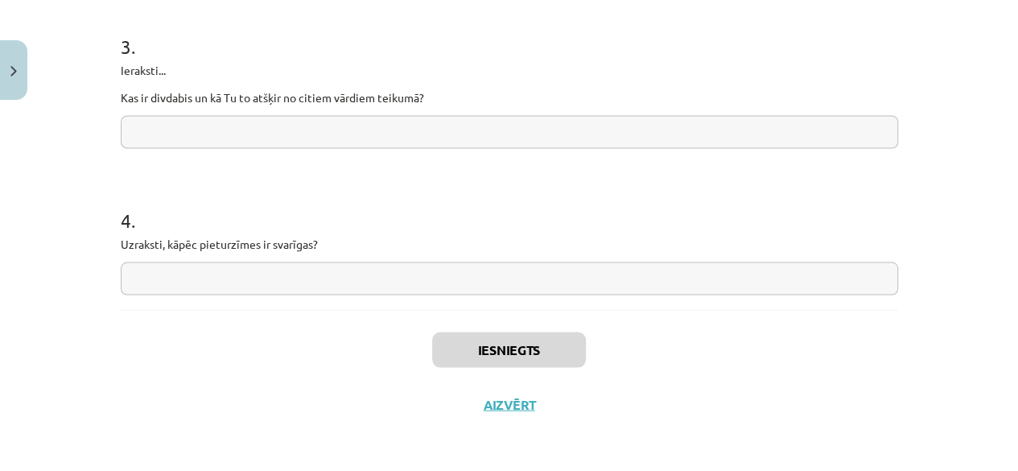
click at [522, 389] on div "Iesniegts Aizvērt" at bounding box center [509, 365] width 777 height 113
click at [498, 398] on button "Aizvērt" at bounding box center [509, 404] width 61 height 16
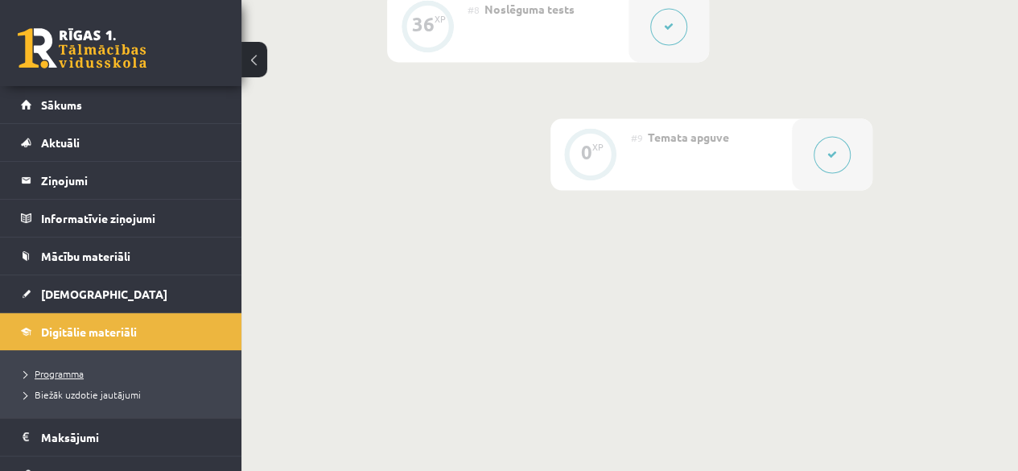
click at [79, 373] on span "Programma" at bounding box center [54, 373] width 60 height 13
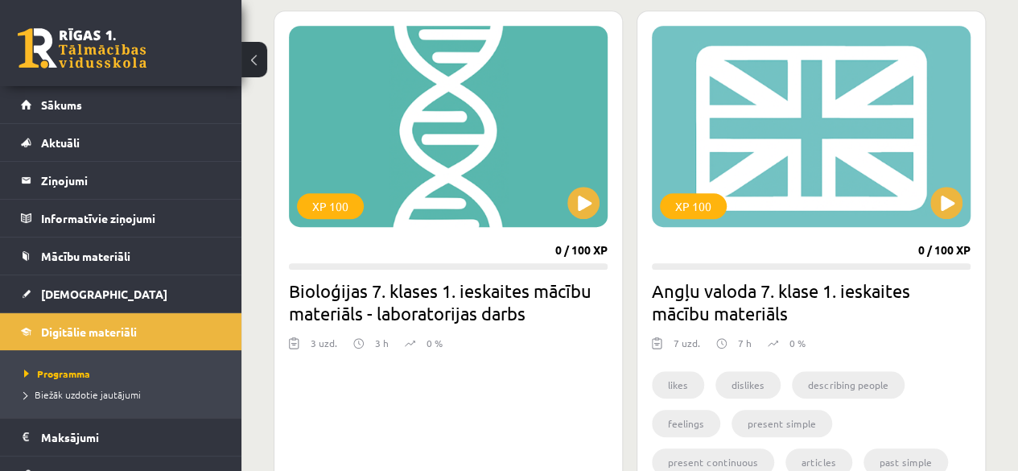
scroll to position [483, 0]
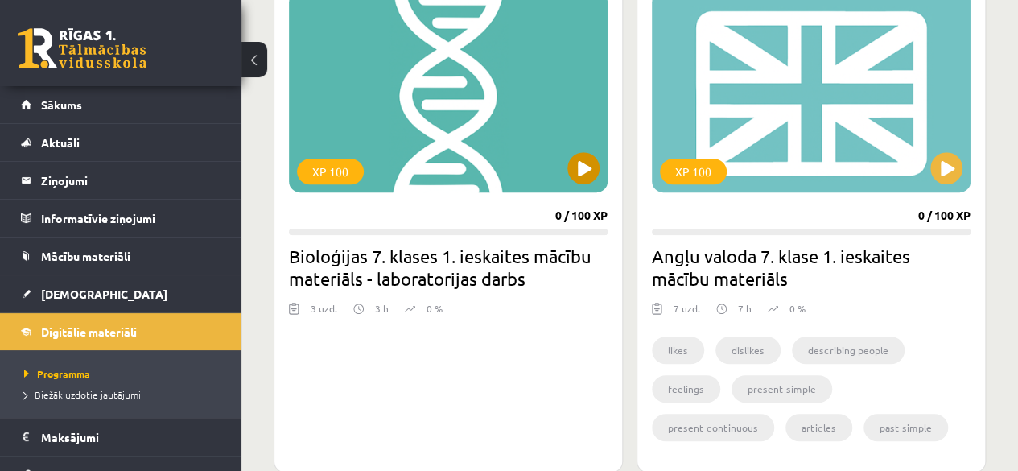
click at [584, 187] on div "XP 100" at bounding box center [448, 91] width 319 height 201
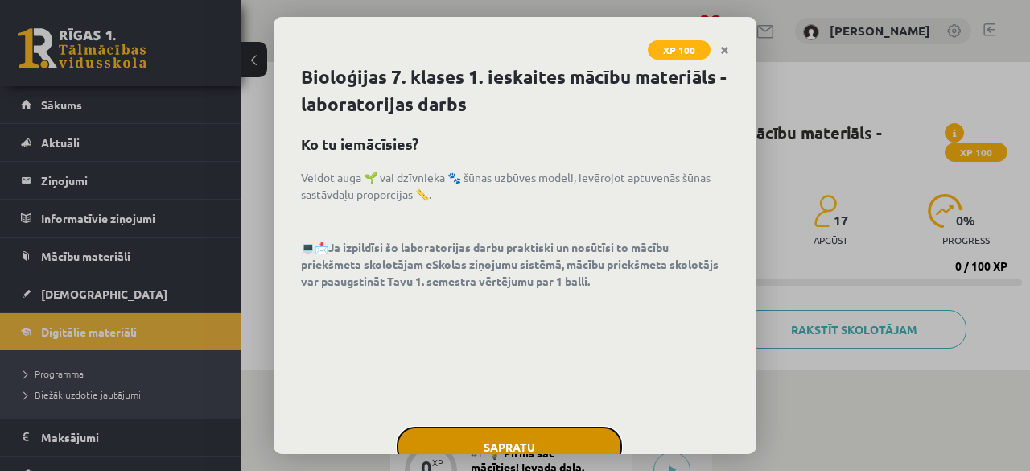
click at [438, 439] on button "Sapratu" at bounding box center [509, 446] width 225 height 40
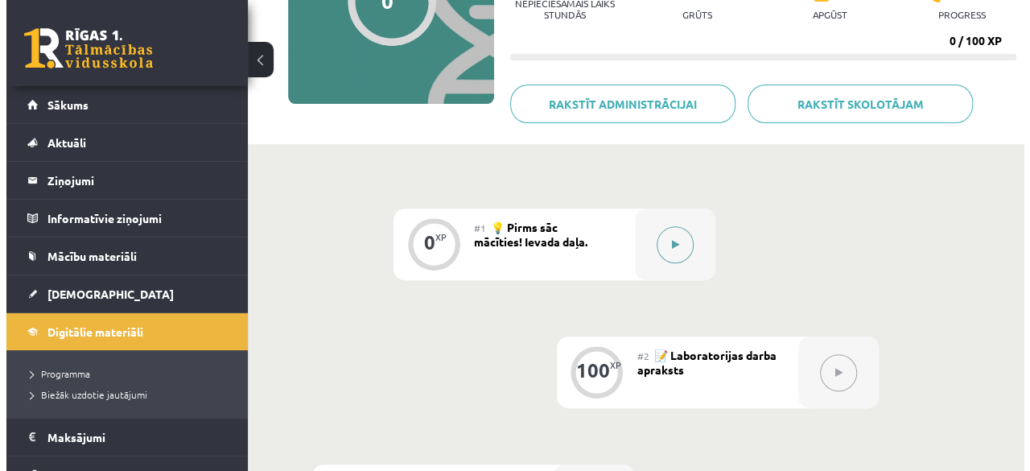
scroll to position [161, 0]
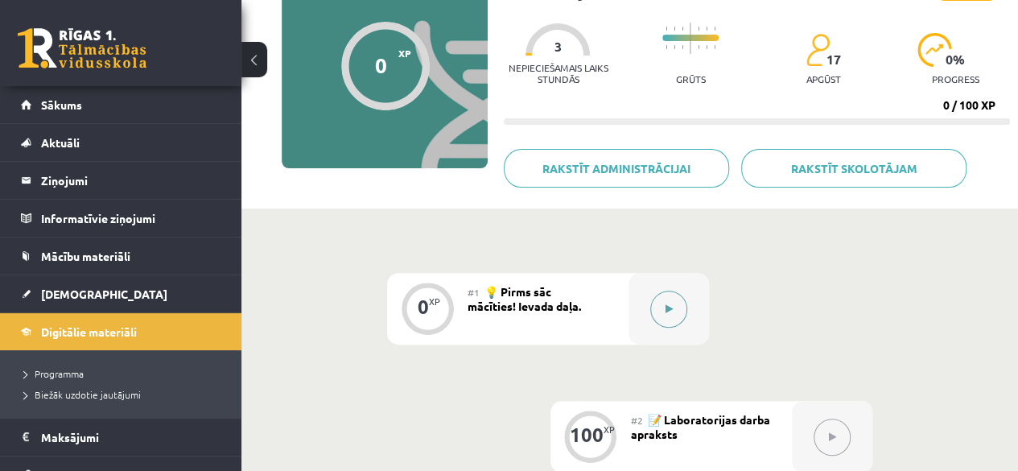
click at [657, 307] on button at bounding box center [668, 308] width 37 height 37
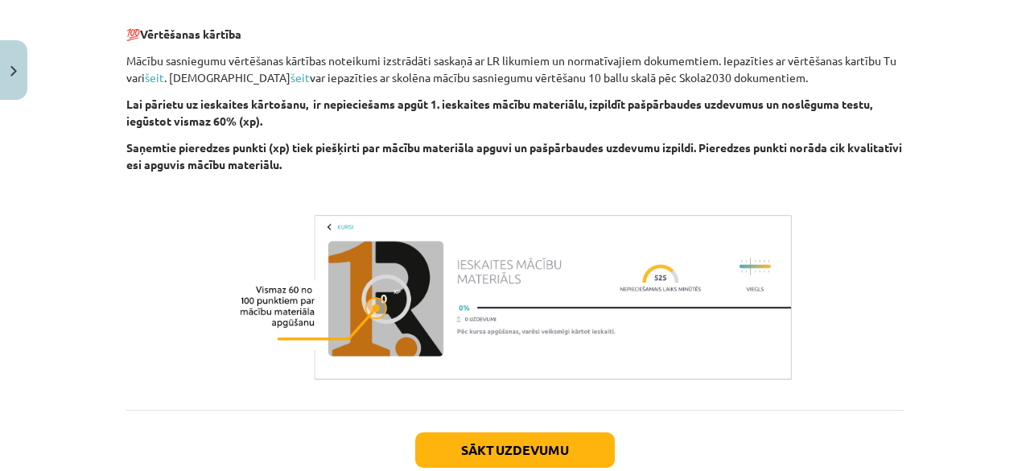
scroll to position [668, 0]
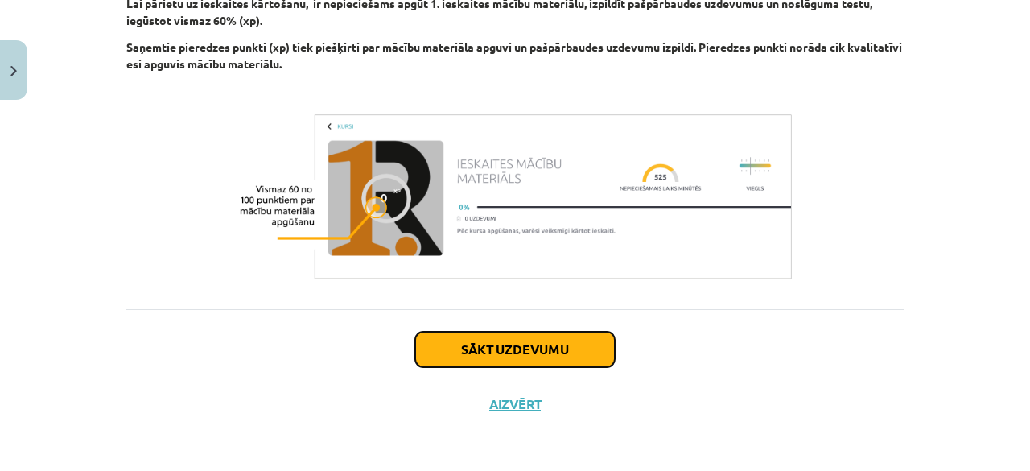
click at [554, 348] on button "Sākt uzdevumu" at bounding box center [515, 349] width 200 height 35
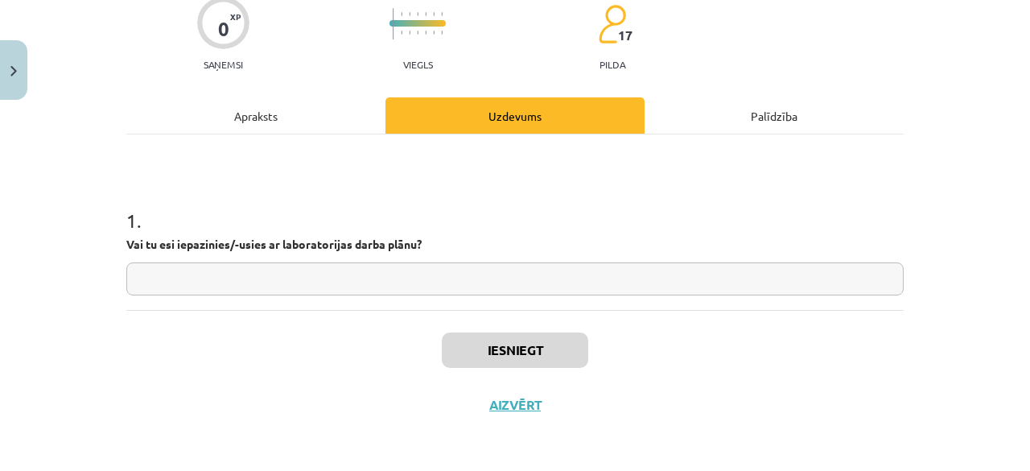
scroll to position [140, 0]
click at [430, 282] on input "text" at bounding box center [514, 278] width 777 height 33
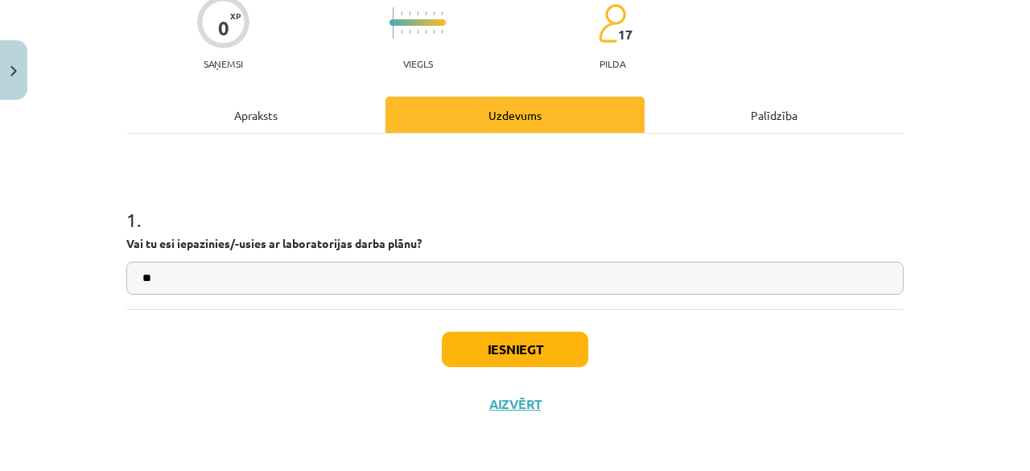
type input "**"
click at [478, 353] on button "Iesniegt" at bounding box center [515, 349] width 146 height 35
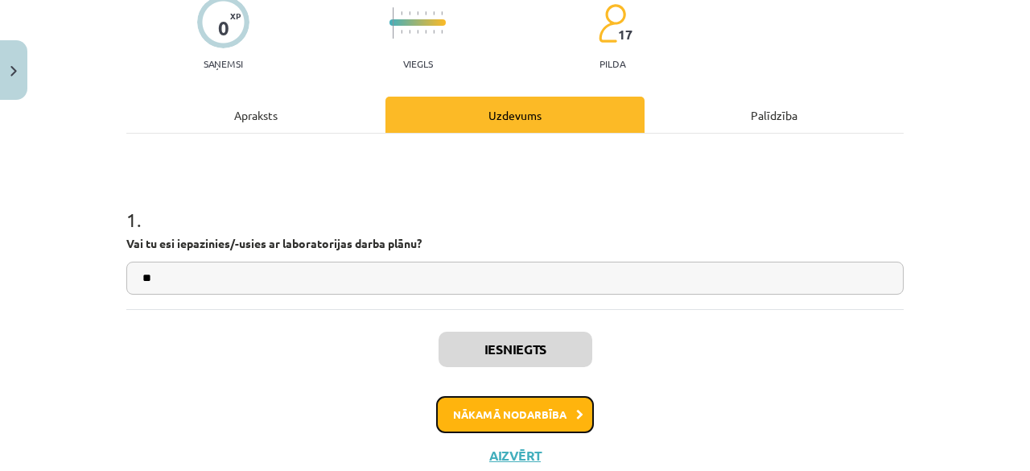
click at [517, 414] on button "Nākamā nodarbība" at bounding box center [515, 414] width 158 height 37
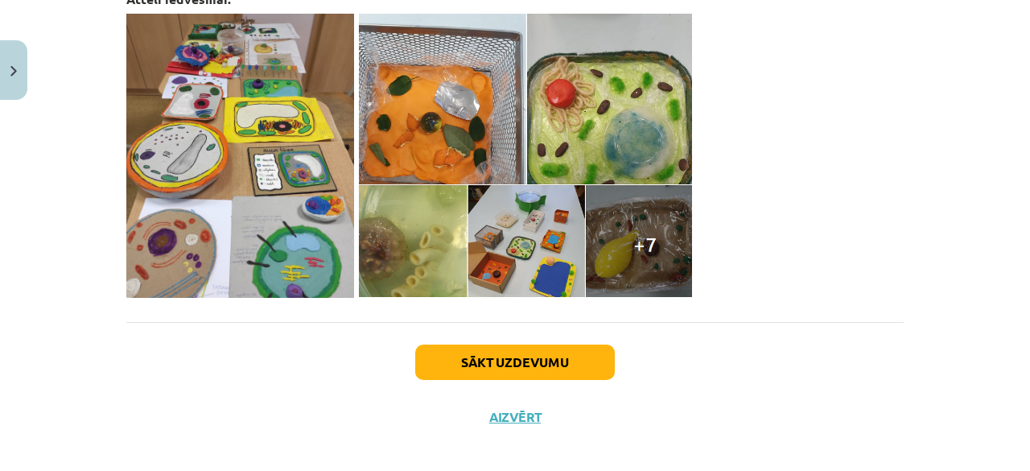
scroll to position [657, 0]
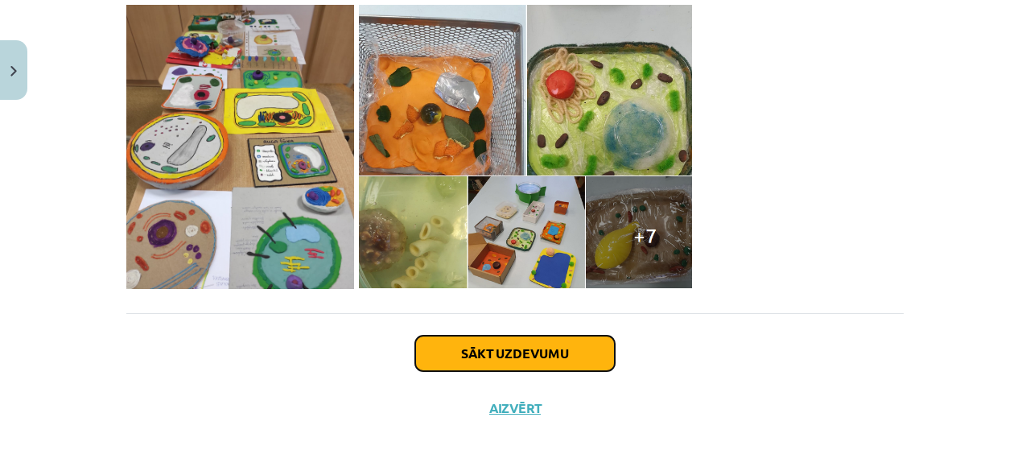
click at [465, 365] on button "Sākt uzdevumu" at bounding box center [515, 353] width 200 height 35
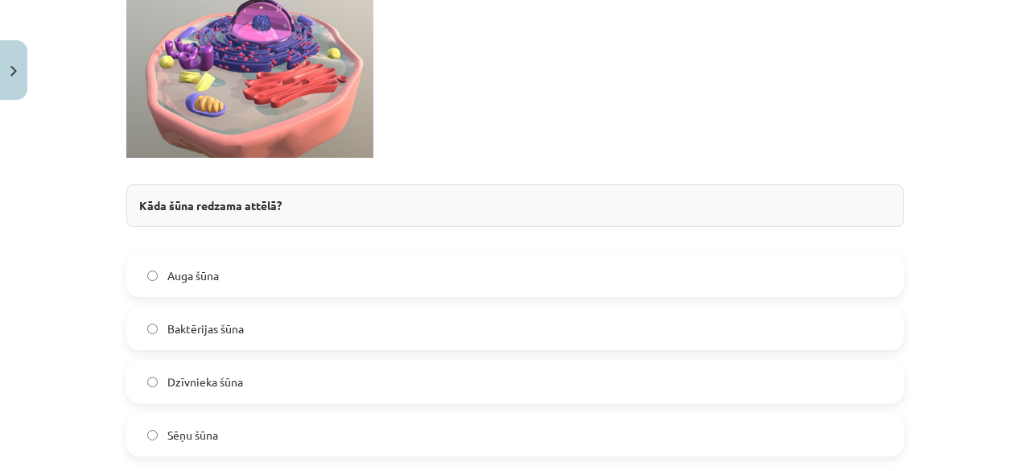
scroll to position [443, 0]
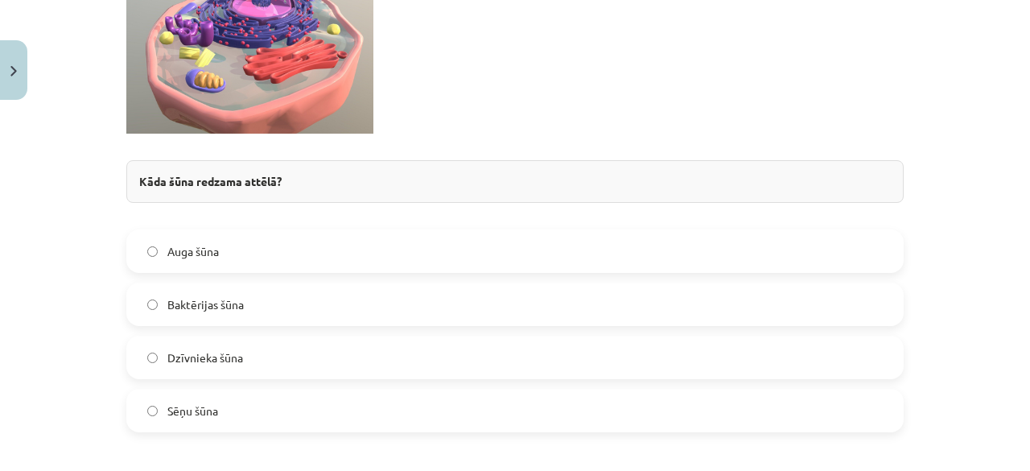
click at [143, 366] on label "Dzīvnieka šūna" at bounding box center [515, 357] width 774 height 40
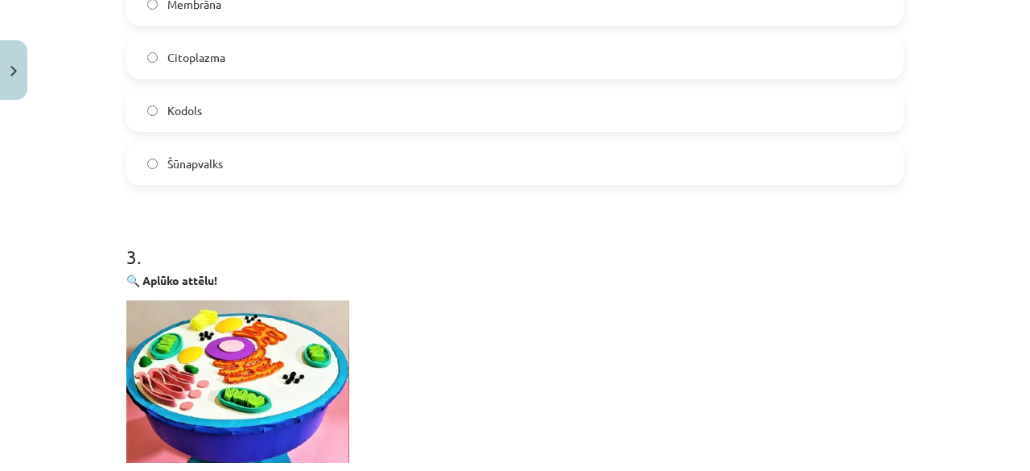
scroll to position [925, 0]
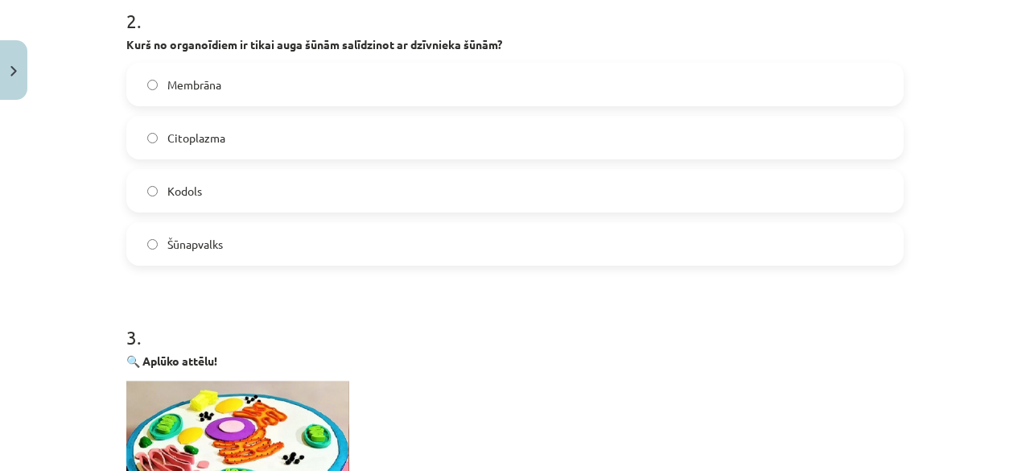
click at [278, 130] on label "Citoplazma" at bounding box center [515, 137] width 774 height 40
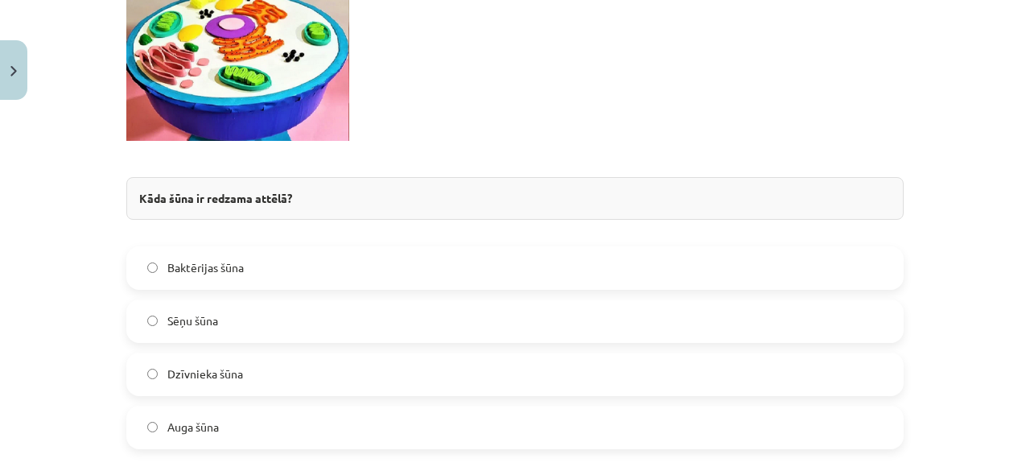
scroll to position [1408, 0]
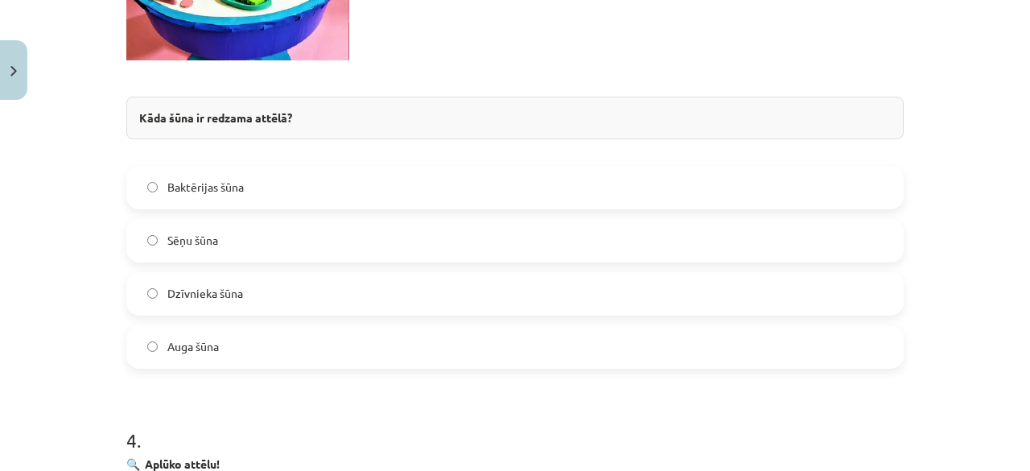
click at [238, 245] on label "Sēņu šūna" at bounding box center [515, 240] width 774 height 40
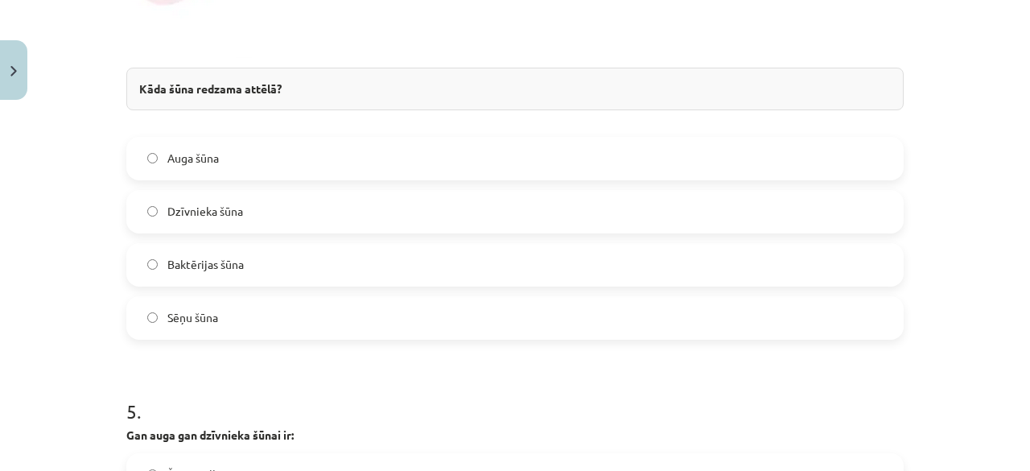
scroll to position [2213, 0]
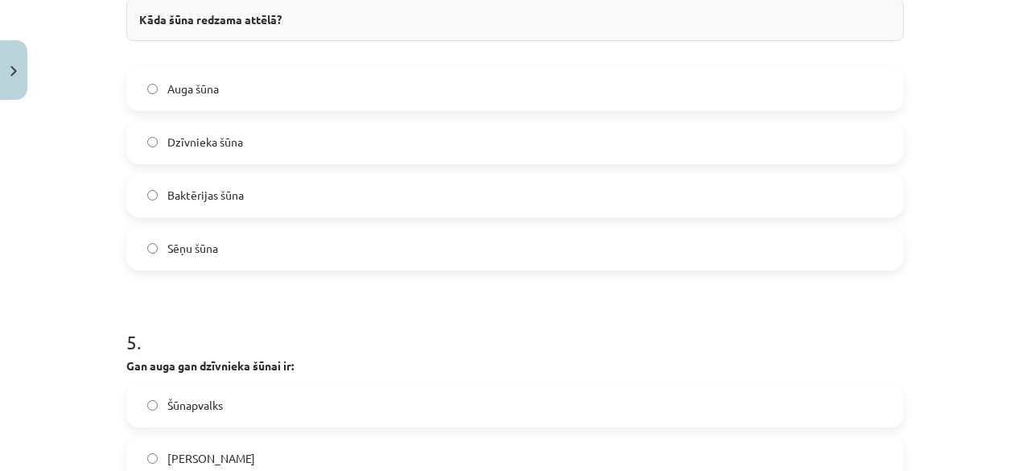
click at [247, 207] on label "Baktērijas šūna" at bounding box center [515, 195] width 774 height 40
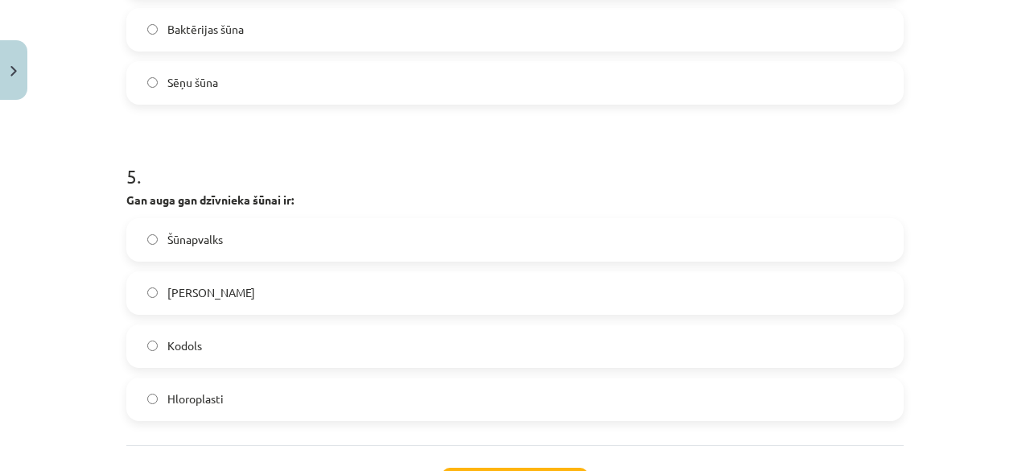
scroll to position [2512, 0]
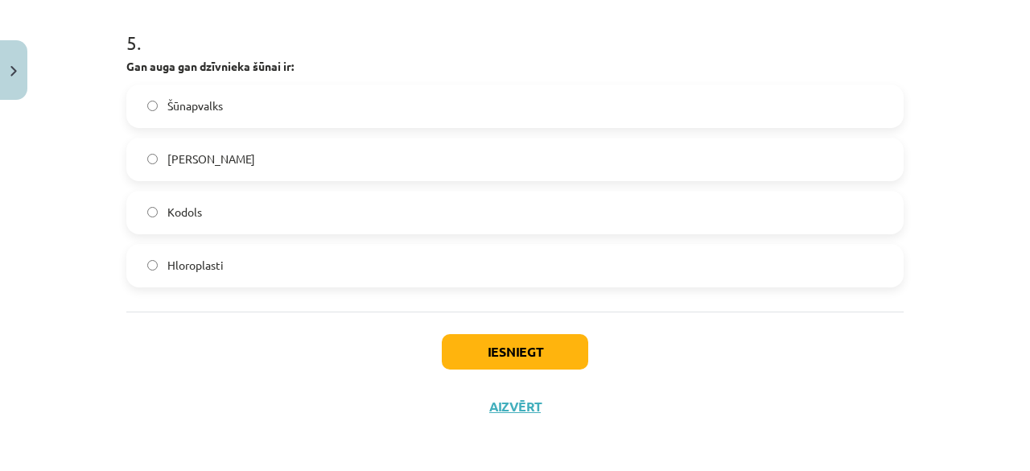
click at [232, 226] on label "Kodols" at bounding box center [515, 212] width 774 height 40
click at [472, 328] on div "Iesniegt Aizvērt" at bounding box center [514, 367] width 777 height 113
click at [460, 340] on button "Iesniegt" at bounding box center [515, 351] width 146 height 35
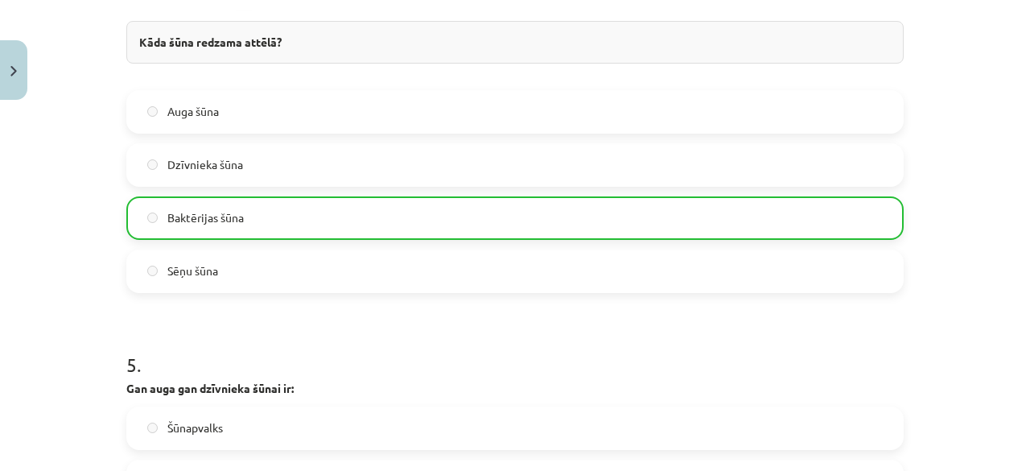
scroll to position [2563, 0]
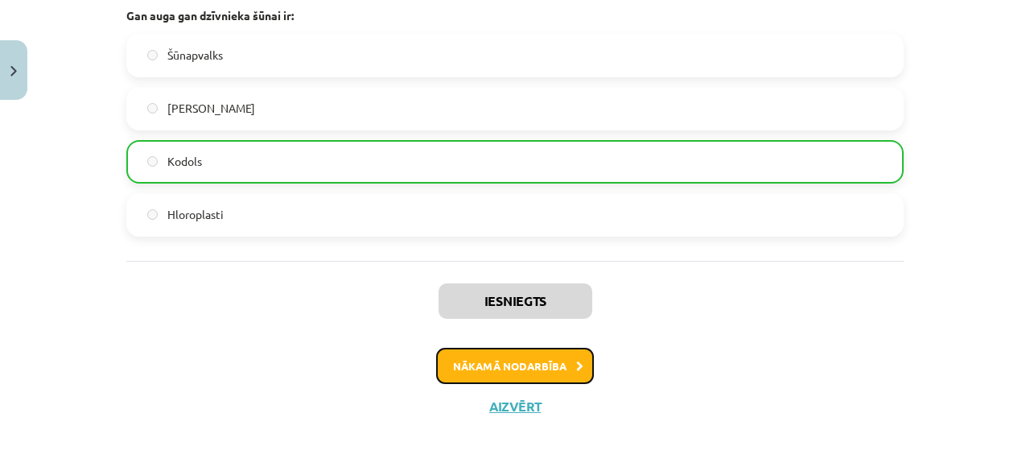
drag, startPoint x: 503, startPoint y: 368, endPoint x: 522, endPoint y: 367, distance: 19.3
click at [522, 367] on button "Nākamā nodarbība" at bounding box center [515, 366] width 158 height 37
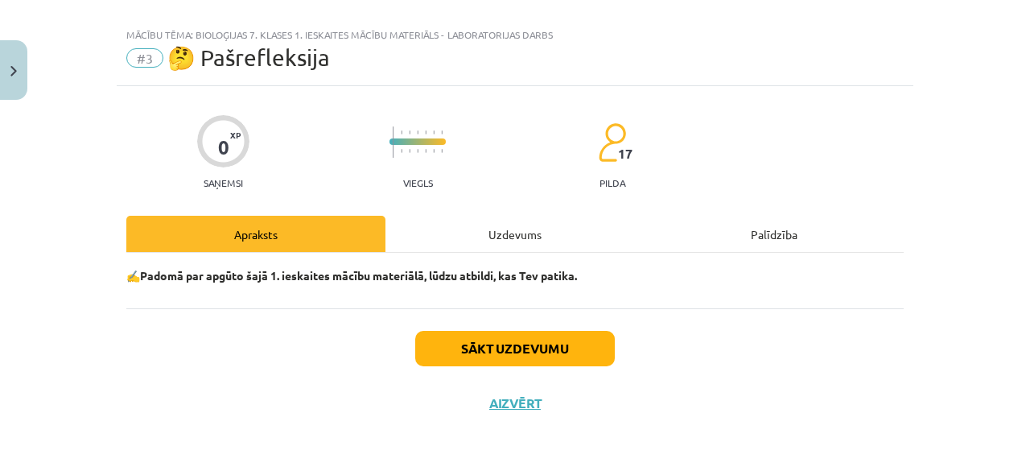
scroll to position [19, 0]
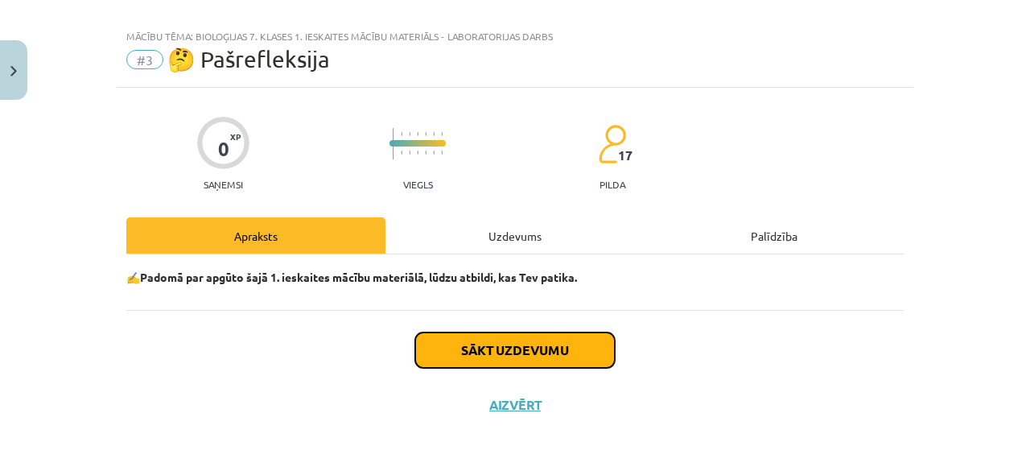
click at [533, 339] on button "Sākt uzdevumu" at bounding box center [515, 349] width 200 height 35
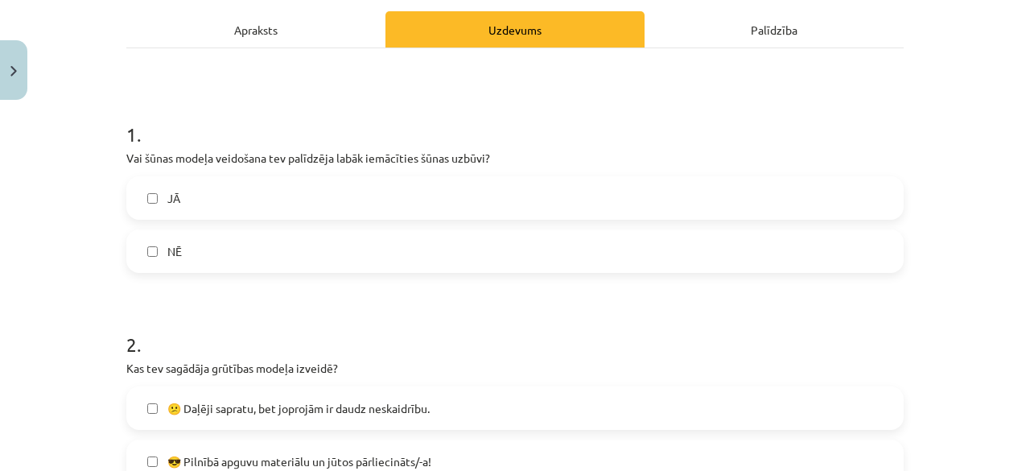
scroll to position [261, 0]
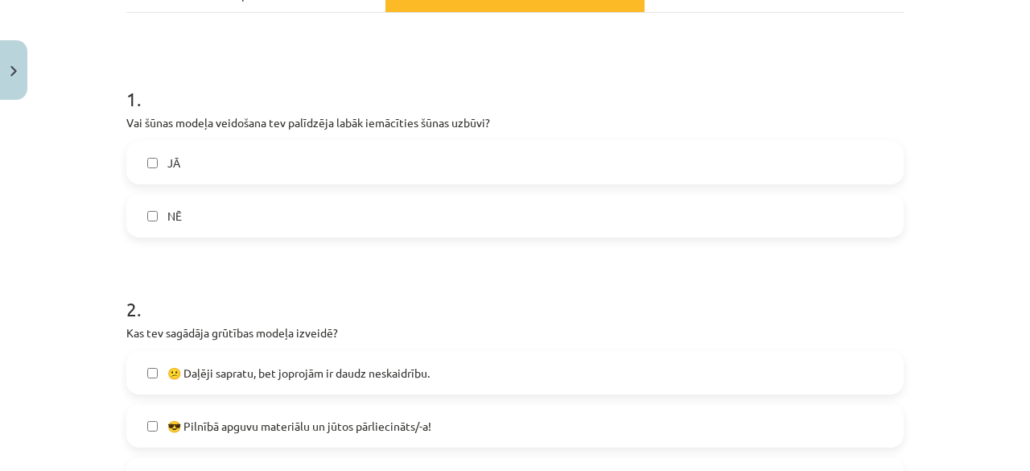
click at [302, 147] on label "JĀ" at bounding box center [515, 162] width 774 height 40
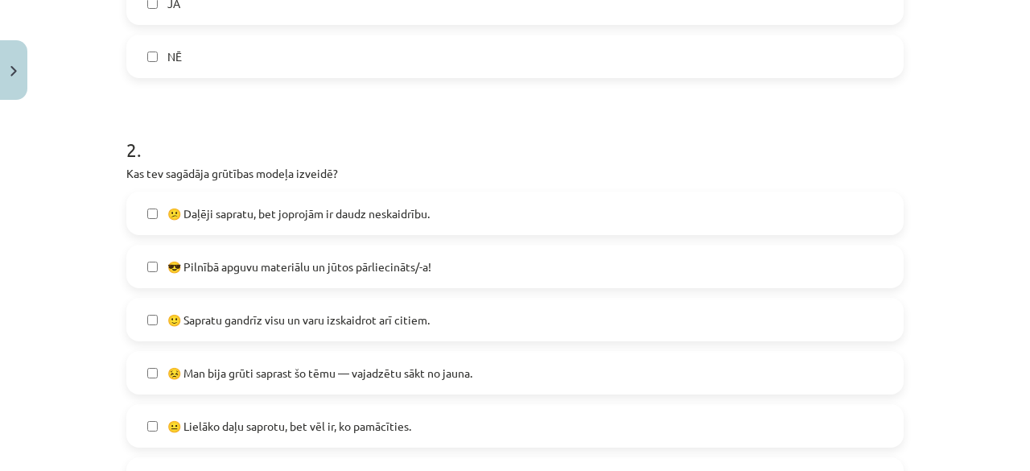
scroll to position [502, 0]
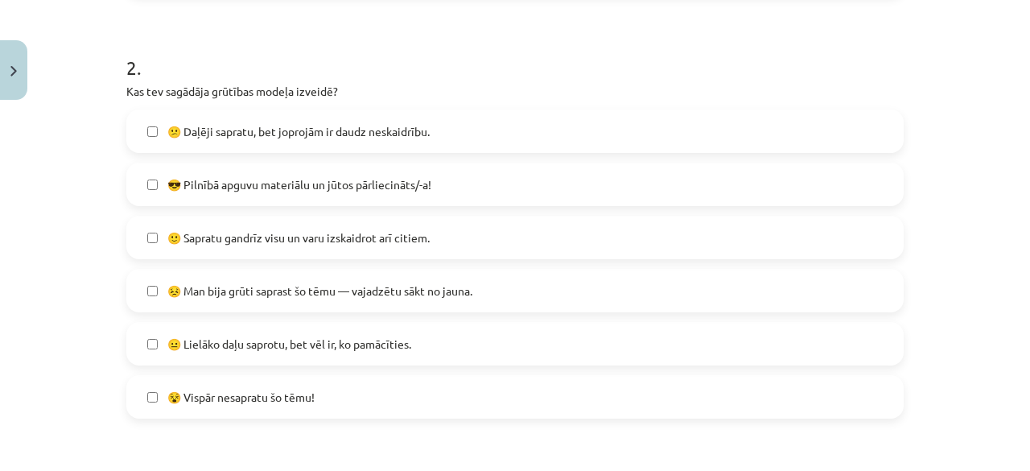
click at [309, 284] on span "😣 Man bija grūti saprast šo tēmu — vajadzētu sākt no jauna." at bounding box center [319, 290] width 305 height 17
click at [259, 339] on span "😐 Lielāko daļu saprotu, bet vēl ir, ko pamācīties." at bounding box center [289, 344] width 244 height 17
click at [230, 295] on span "😣 Man bija grūti saprast šo tēmu — vajadzētu sākt no jauna." at bounding box center [319, 290] width 305 height 17
click at [160, 334] on label "😐 Lielāko daļu saprotu, bet vēl ir, ko pamācīties." at bounding box center [515, 343] width 774 height 40
click at [204, 229] on span "🙂 Sapratu gandrīz visu un varu izskaidrot arī citiem." at bounding box center [298, 237] width 262 height 17
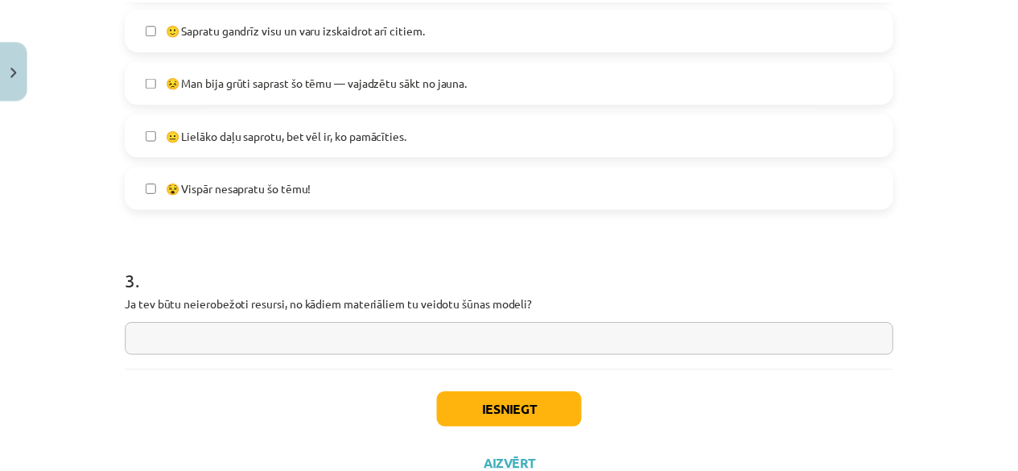
scroll to position [772, 0]
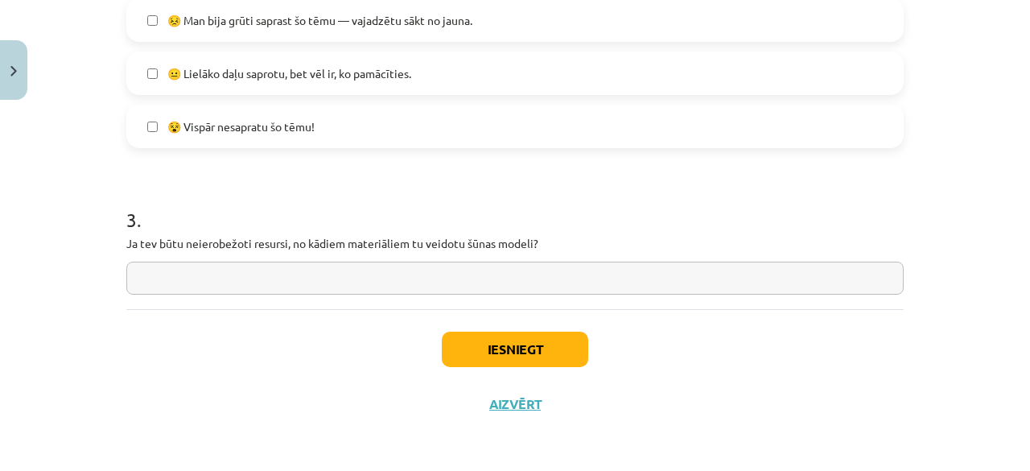
click at [410, 289] on input "text" at bounding box center [514, 278] width 777 height 33
type input "**********"
click at [529, 356] on button "Iesniegt" at bounding box center [515, 349] width 146 height 35
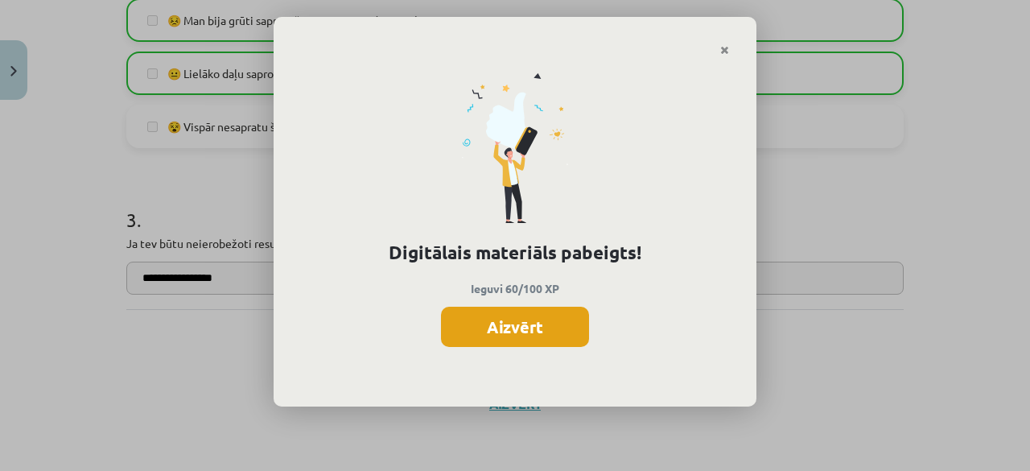
click at [485, 331] on button "Aizvērt" at bounding box center [515, 327] width 148 height 40
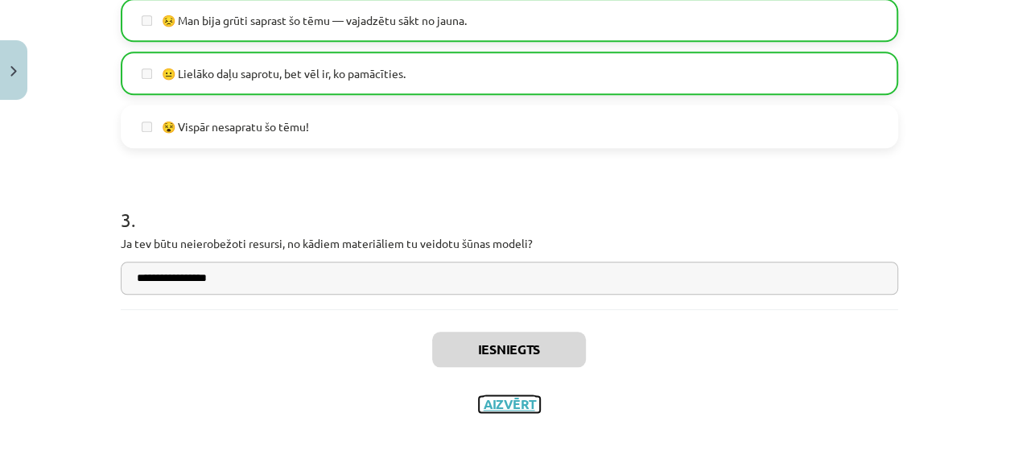
click at [499, 404] on button "Aizvērt" at bounding box center [509, 404] width 61 height 16
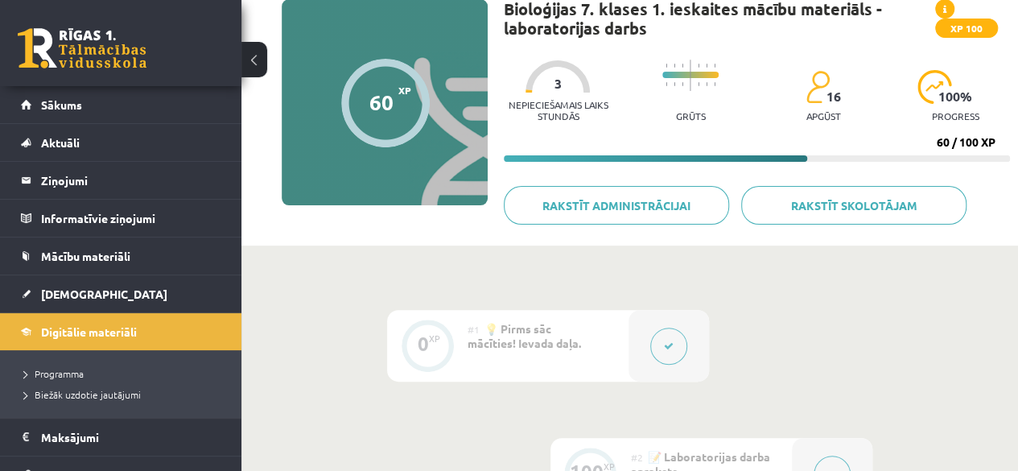
scroll to position [322, 0]
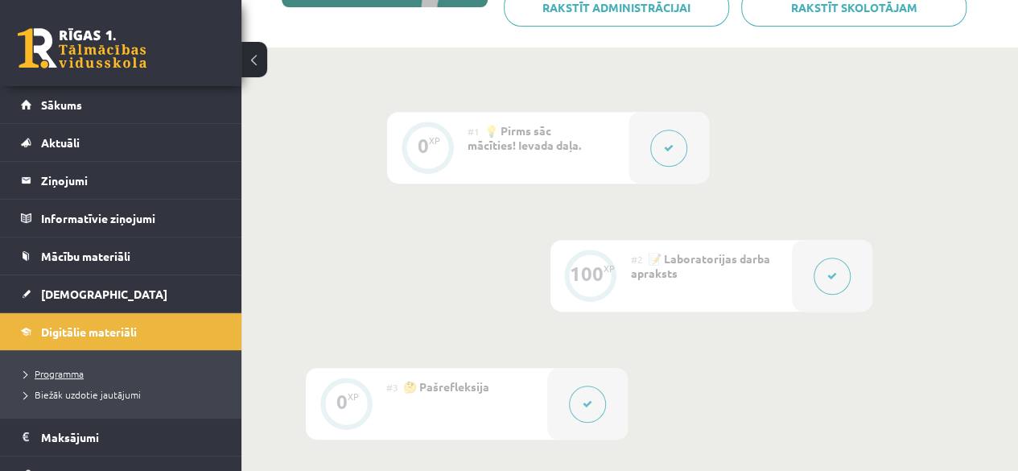
click at [68, 367] on span "Programma" at bounding box center [54, 373] width 60 height 13
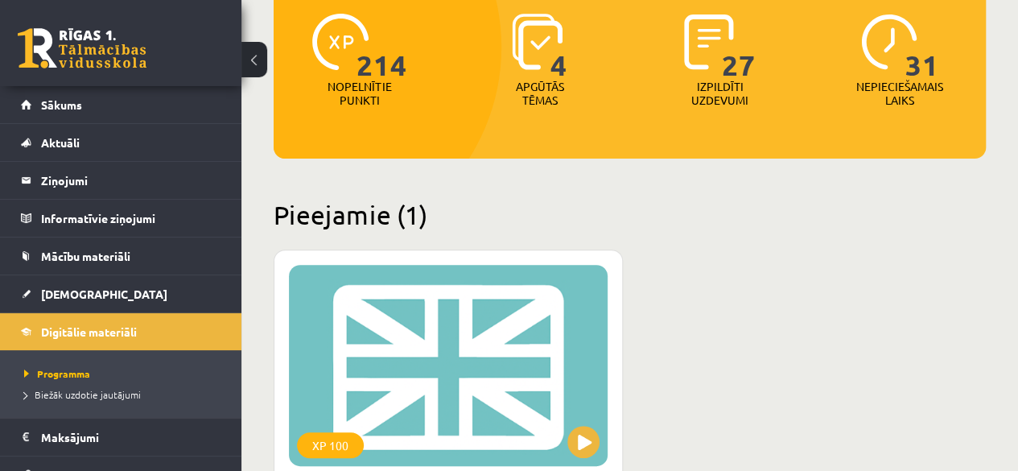
scroll to position [241, 0]
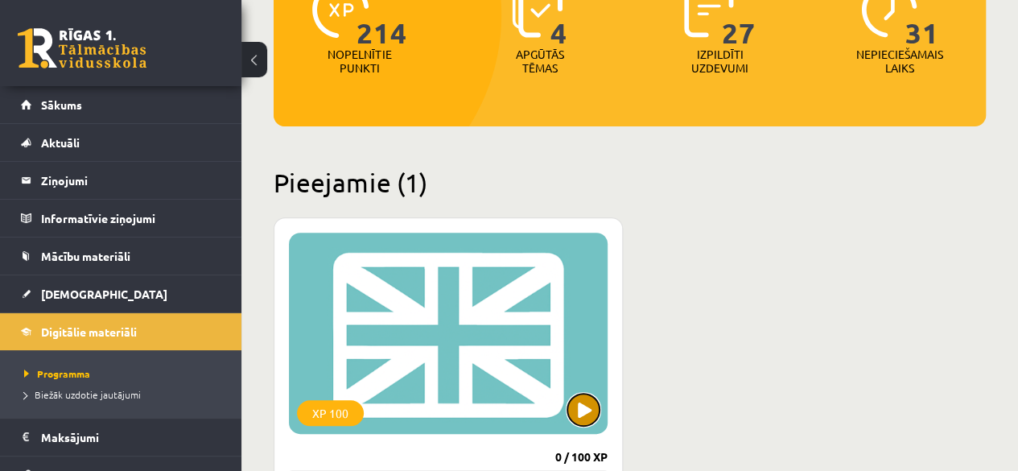
click at [599, 408] on button at bounding box center [583, 409] width 32 height 32
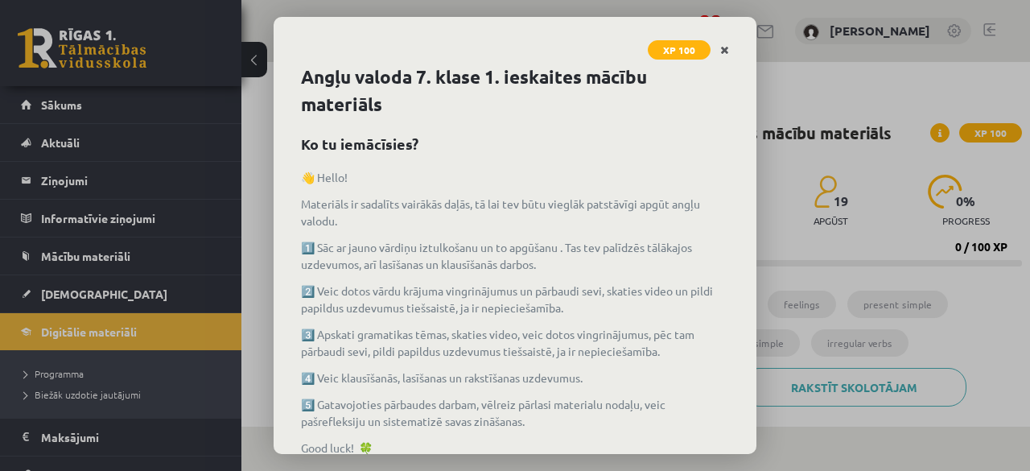
click at [737, 55] on link "Close" at bounding box center [724, 50] width 28 height 31
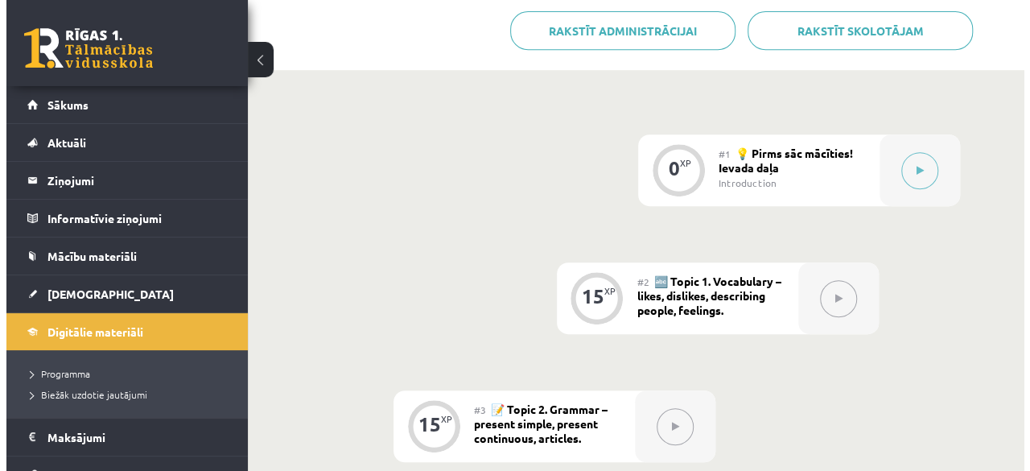
scroll to position [336, 0]
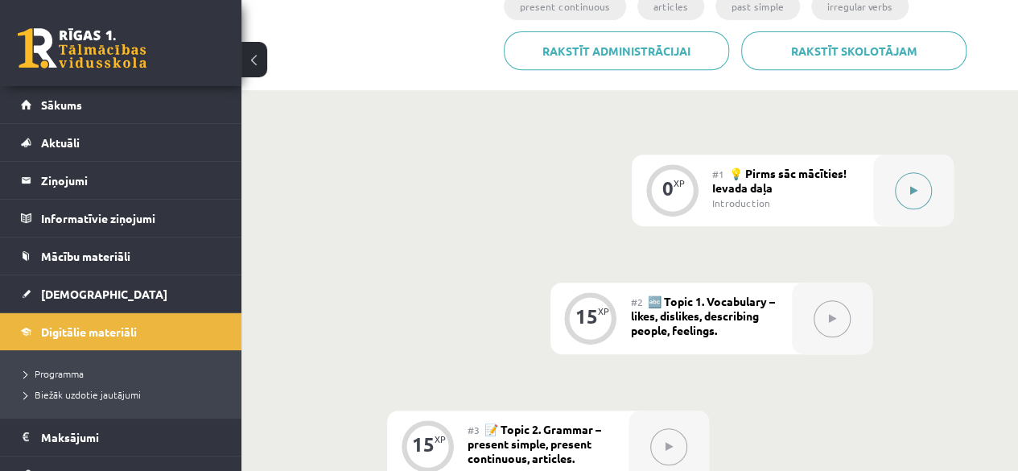
click at [903, 201] on button at bounding box center [913, 190] width 37 height 37
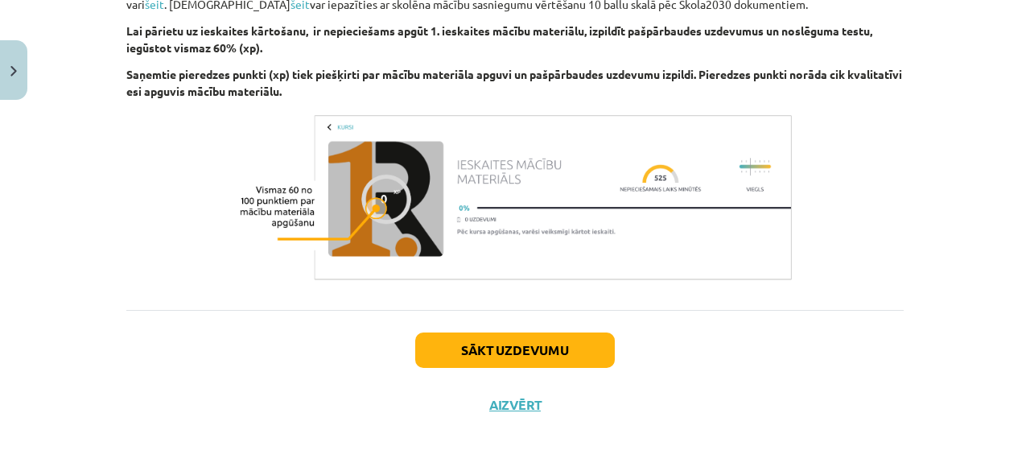
scroll to position [1087, 0]
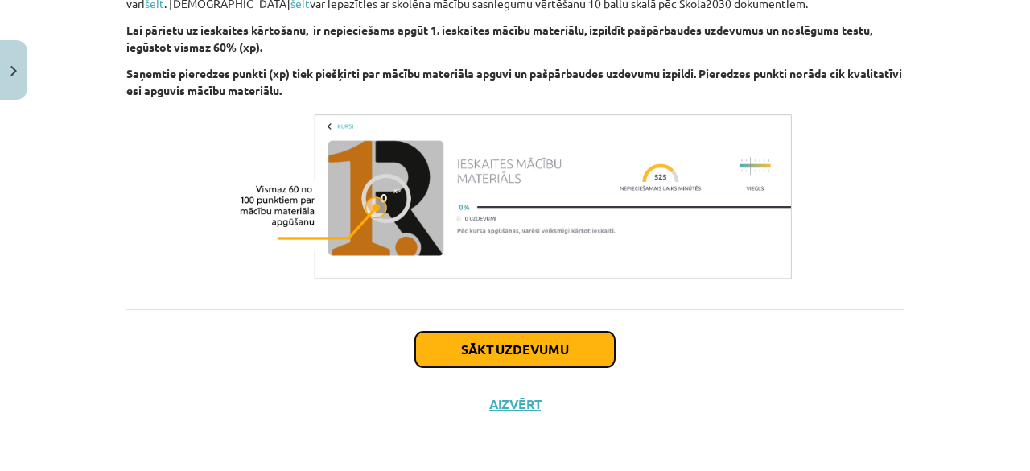
drag, startPoint x: 494, startPoint y: 337, endPoint x: 484, endPoint y: 339, distance: 9.8
click at [484, 339] on button "Sākt uzdevumu" at bounding box center [515, 349] width 200 height 35
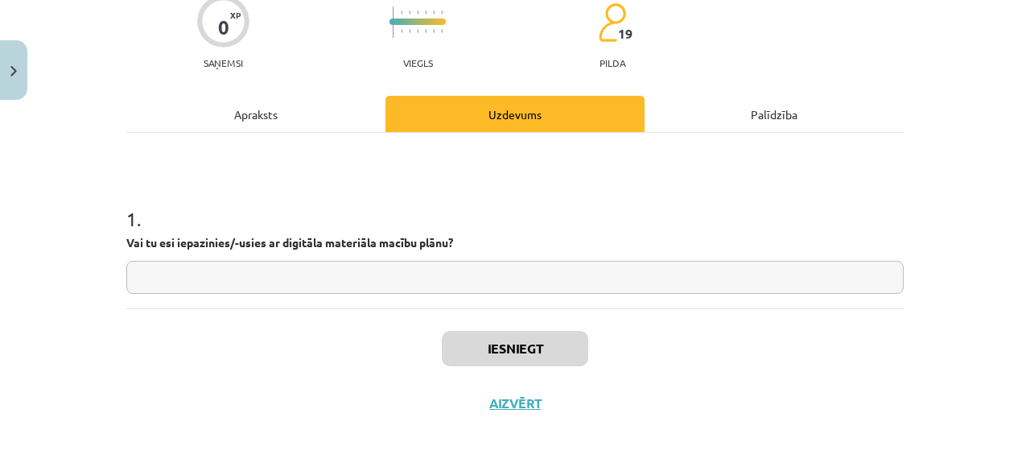
scroll to position [40, 0]
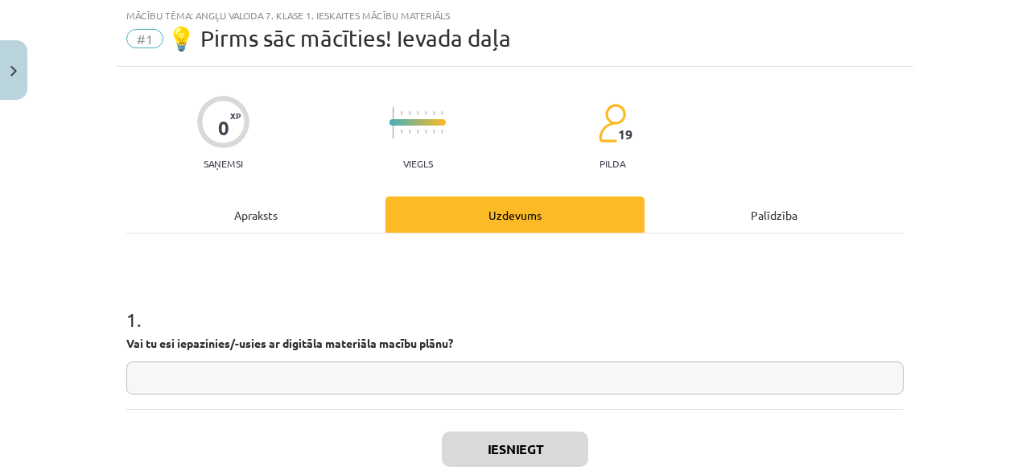
drag, startPoint x: 149, startPoint y: 389, endPoint x: 159, endPoint y: 389, distance: 9.7
click at [159, 389] on input "text" at bounding box center [514, 377] width 777 height 33
type input "**"
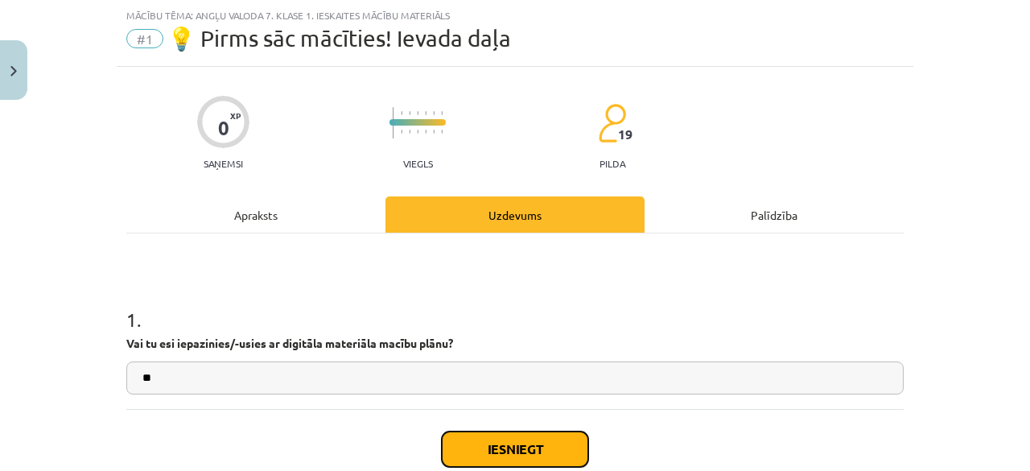
click at [525, 442] on button "Iesniegt" at bounding box center [515, 448] width 146 height 35
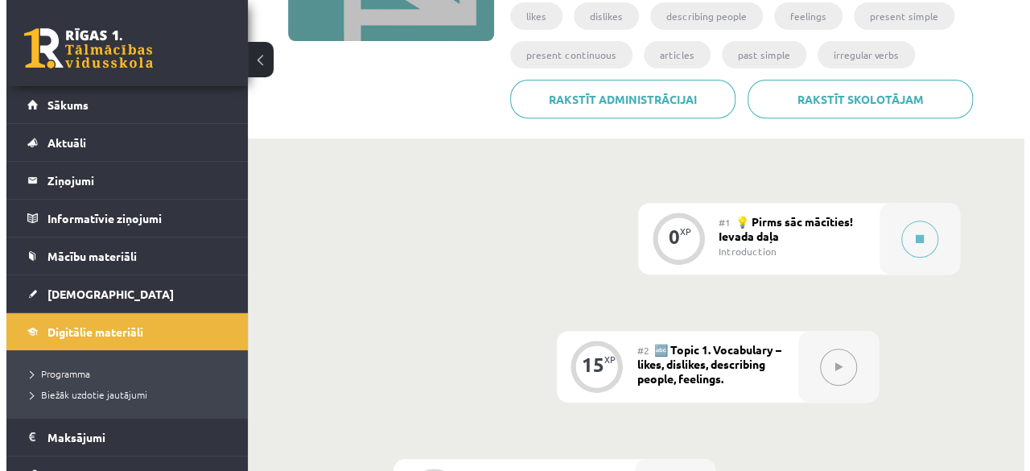
scroll to position [322, 0]
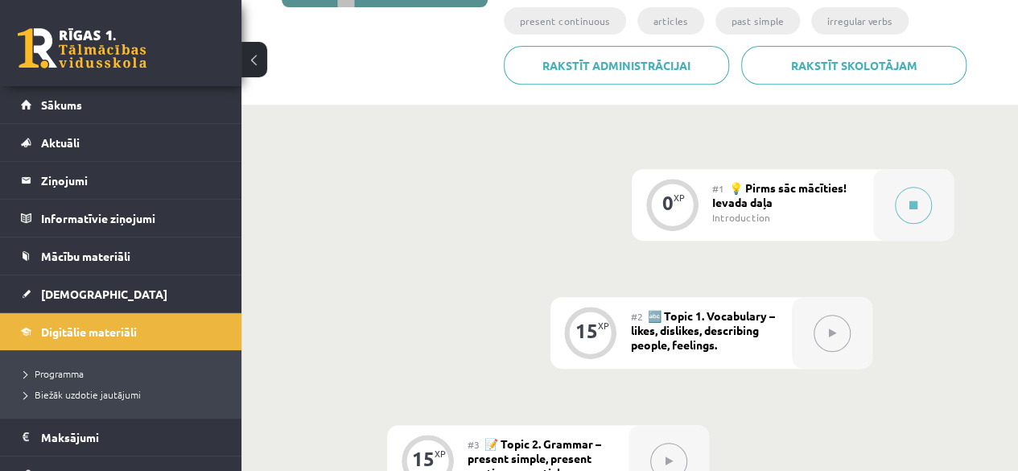
click at [788, 175] on div "#1 💡 Pirms sāc mācīties! Ievada daļa Introduction" at bounding box center [792, 205] width 161 height 72
click at [791, 181] on div "#1 💡 Pirms sāc mācīties! Ievada daļa Introduction" at bounding box center [792, 205] width 161 height 72
click at [900, 200] on button at bounding box center [913, 205] width 37 height 37
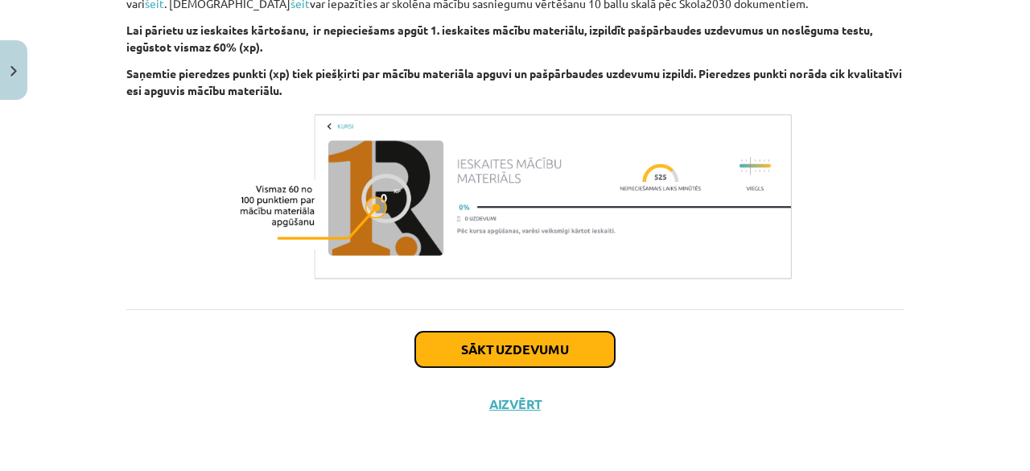
click at [491, 355] on button "Sākt uzdevumu" at bounding box center [515, 349] width 200 height 35
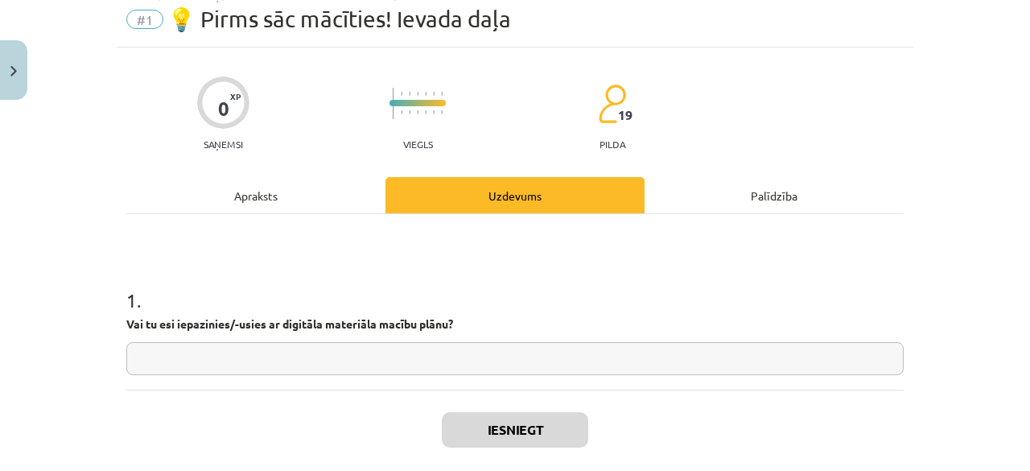
scroll to position [40, 0]
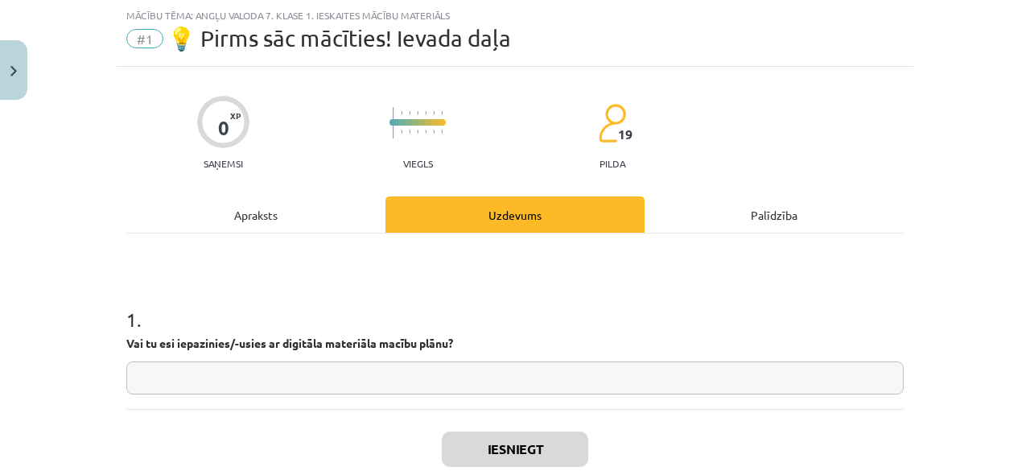
click at [491, 355] on div "1 . Vai tu esi iepazinies/-usies ar digitāla materiāla macību plānu?" at bounding box center [514, 337] width 777 height 114
click at [415, 379] on input "text" at bounding box center [514, 377] width 777 height 33
type input "**"
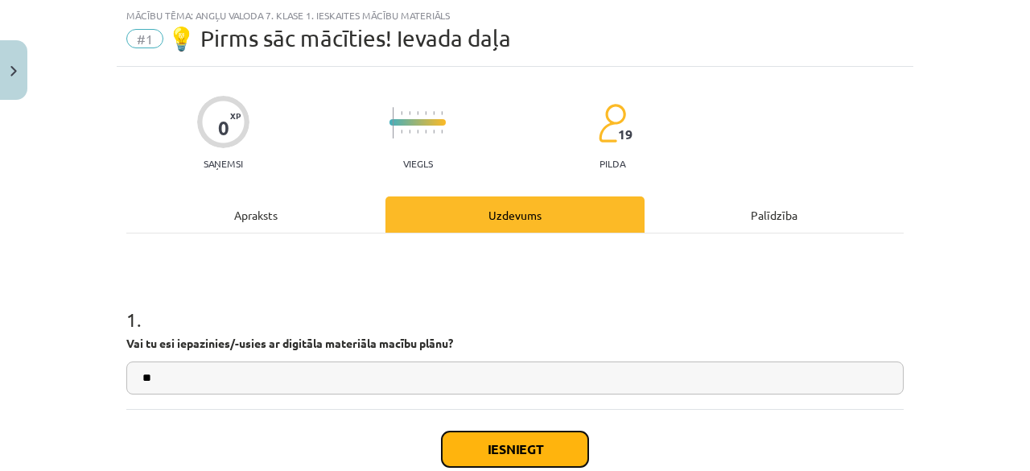
click at [445, 449] on button "Iesniegt" at bounding box center [515, 448] width 146 height 35
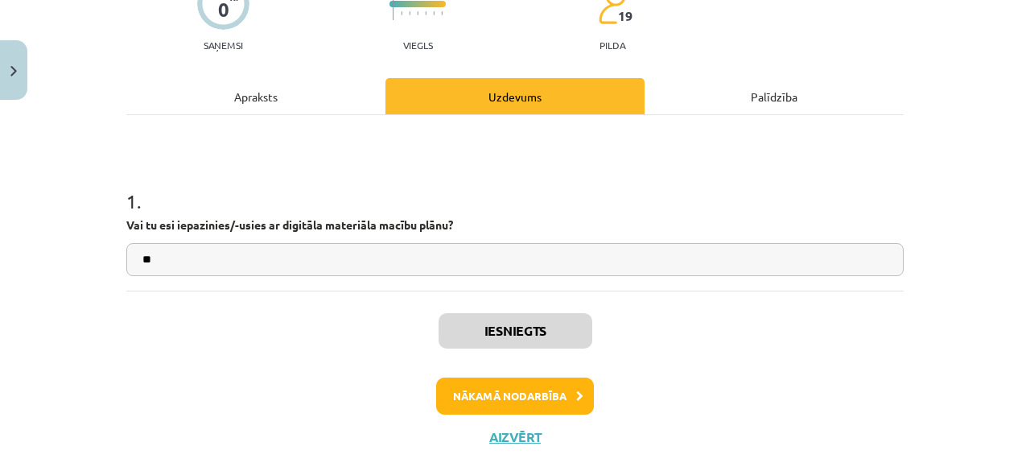
scroll to position [190, 0]
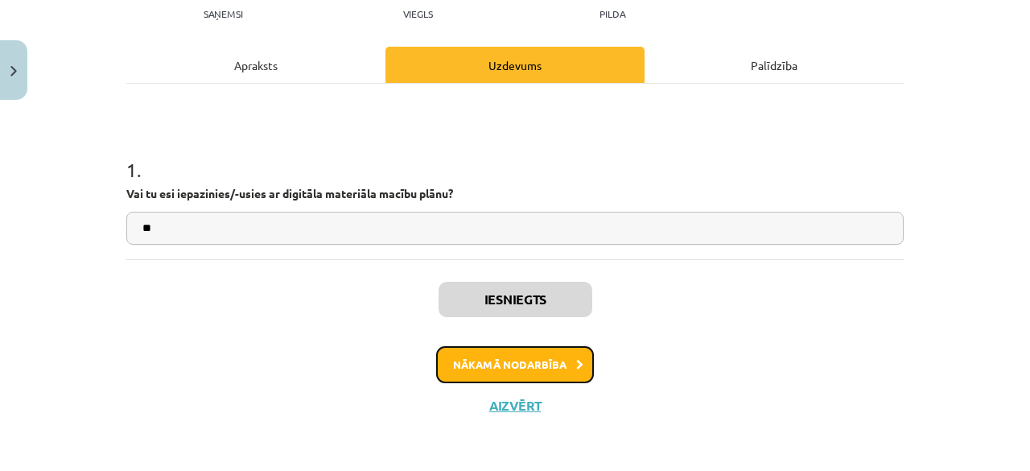
click at [526, 366] on button "Nākamā nodarbība" at bounding box center [515, 364] width 158 height 37
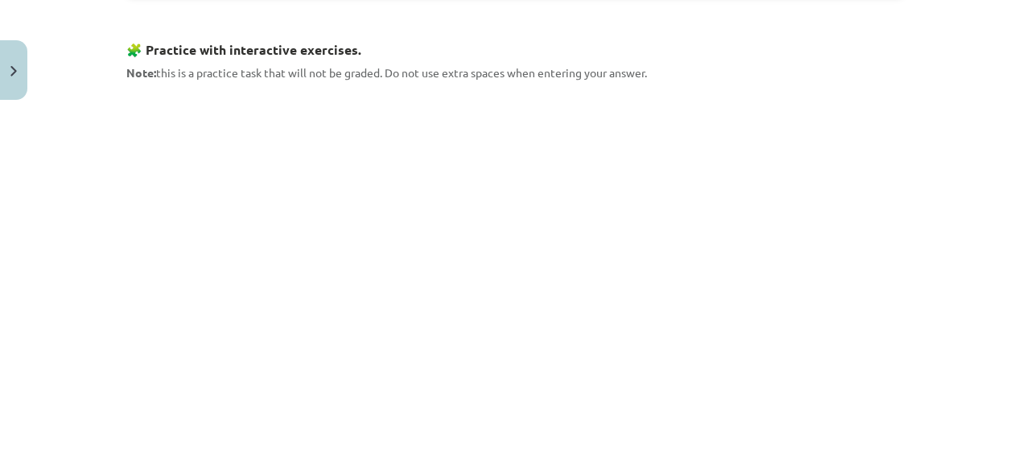
scroll to position [845, 0]
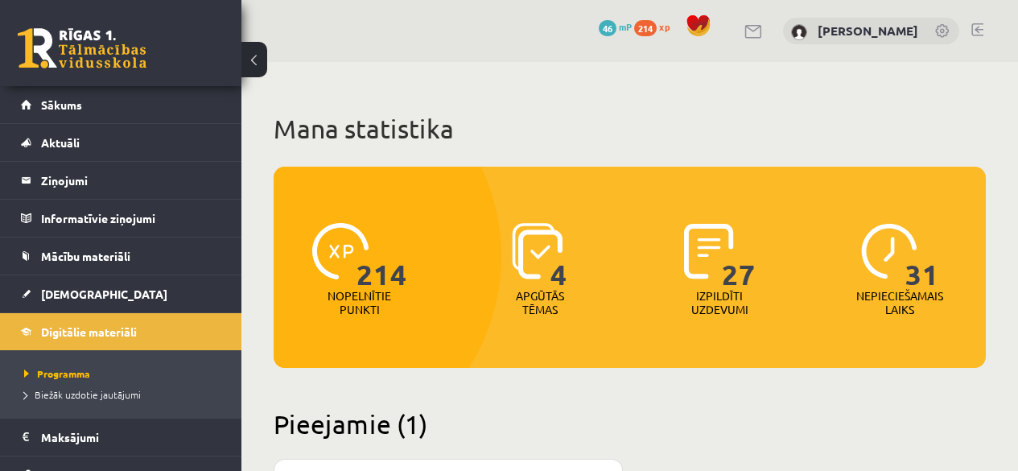
scroll to position [483, 0]
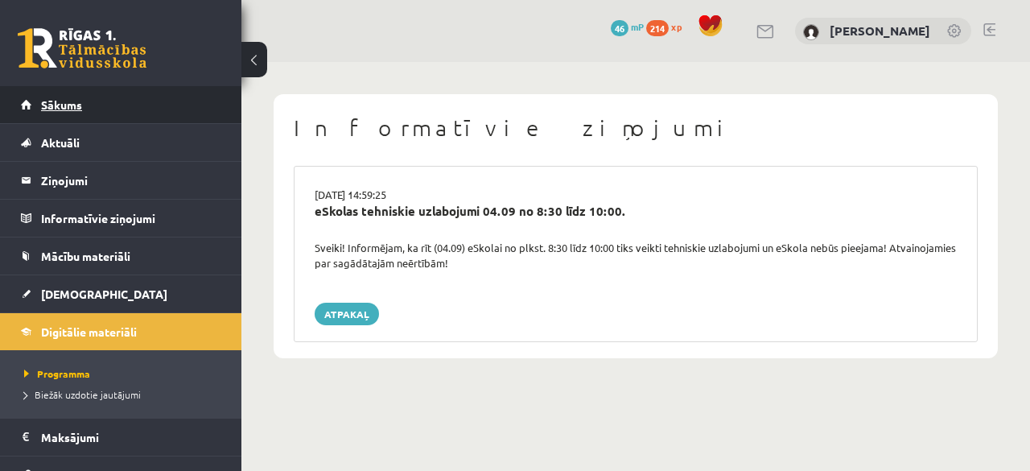
click at [34, 97] on link "Sākums" at bounding box center [121, 104] width 200 height 37
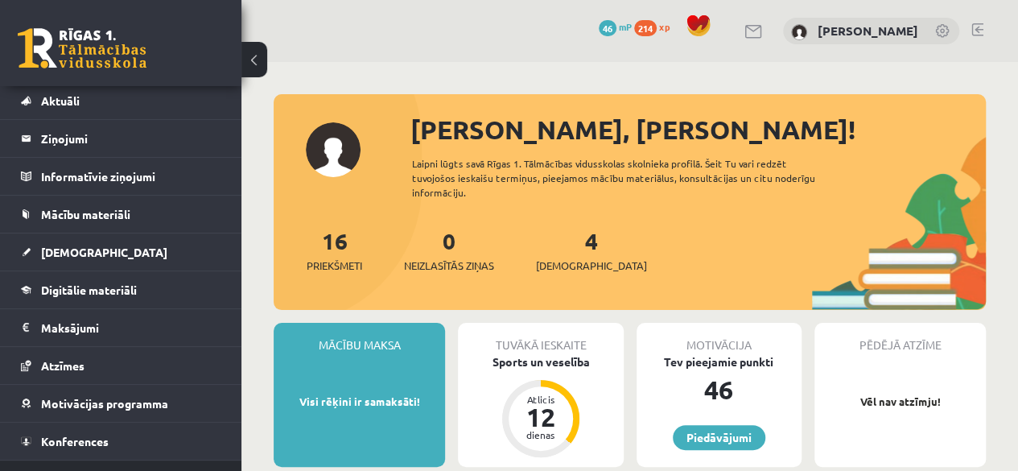
scroll to position [64, 0]
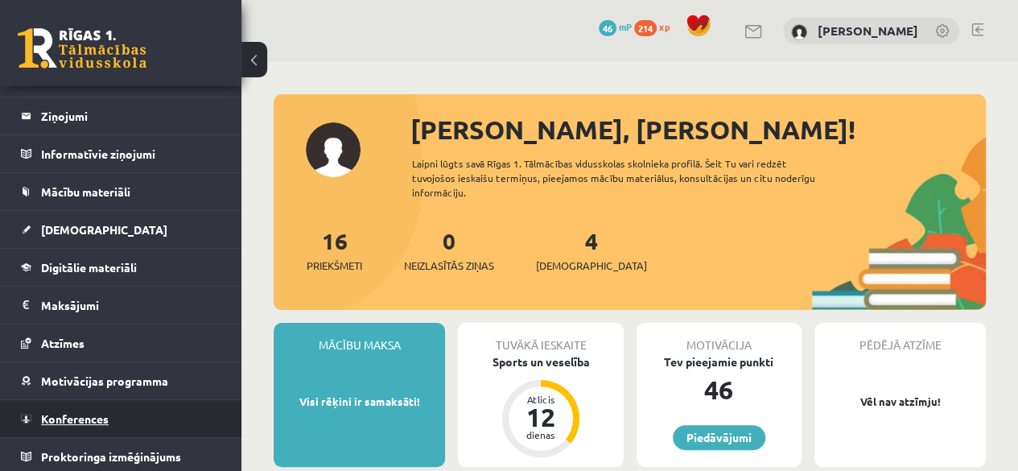
click at [151, 426] on link "Konferences" at bounding box center [121, 418] width 200 height 37
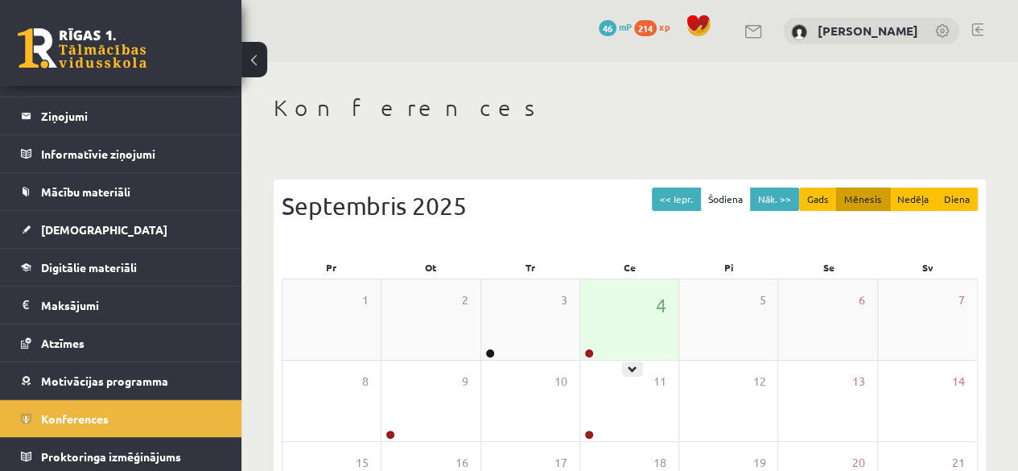
click at [655, 313] on div "4" at bounding box center [629, 319] width 98 height 80
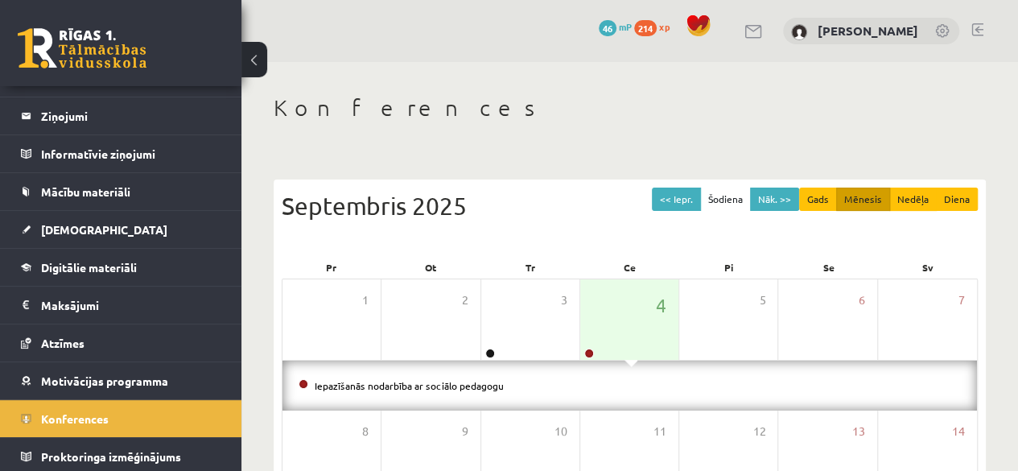
click at [613, 367] on div "Iepazīšanās nodarbība ar sociālo pedagogu" at bounding box center [629, 385] width 694 height 50
click at [613, 347] on div "4" at bounding box center [629, 319] width 98 height 80
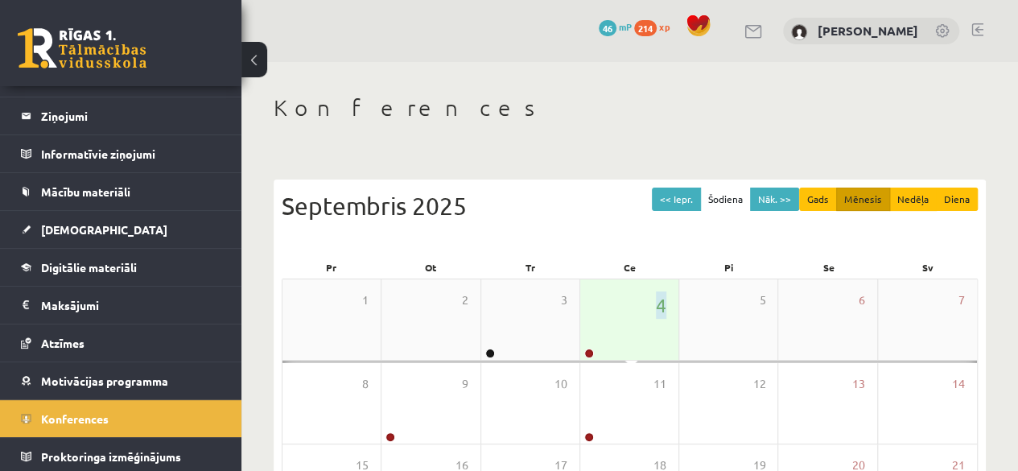
click at [613, 345] on div "4" at bounding box center [629, 319] width 98 height 80
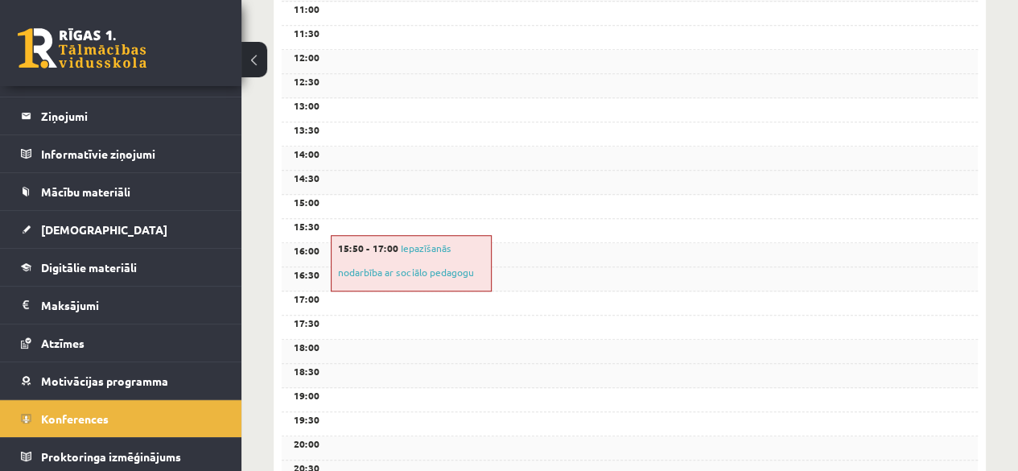
scroll to position [563, 0]
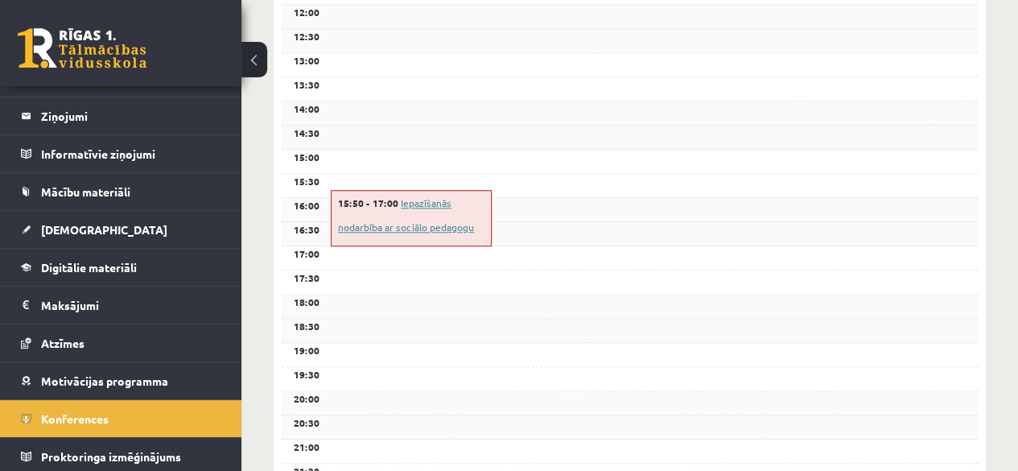
click at [428, 220] on link "Iepazīšanās nodarbība ar sociālo pedagogu" at bounding box center [406, 214] width 136 height 37
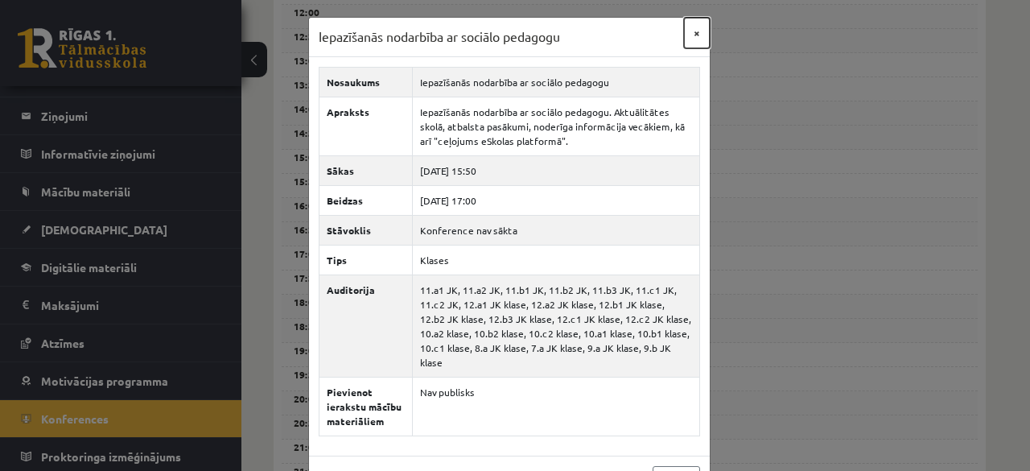
click at [688, 27] on button "×" at bounding box center [697, 33] width 26 height 31
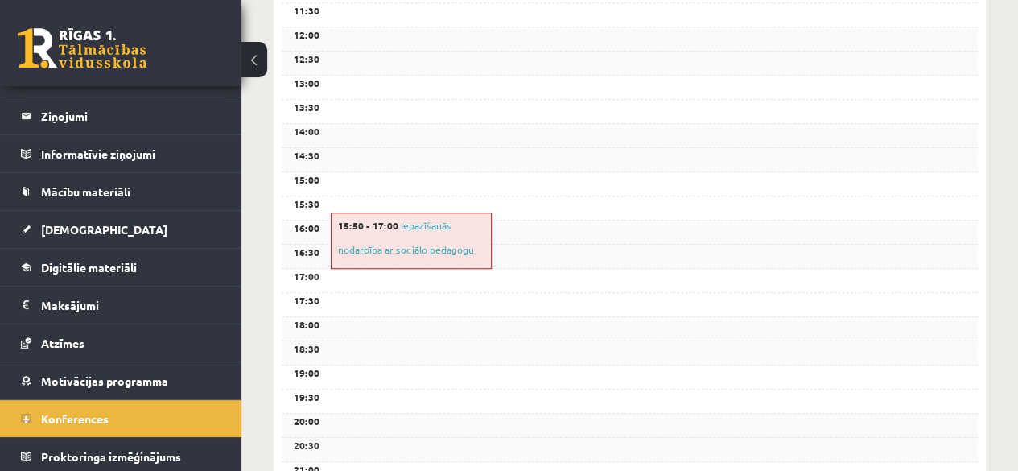
scroll to position [483, 0]
